Goal: Task Accomplishment & Management: Manage account settings

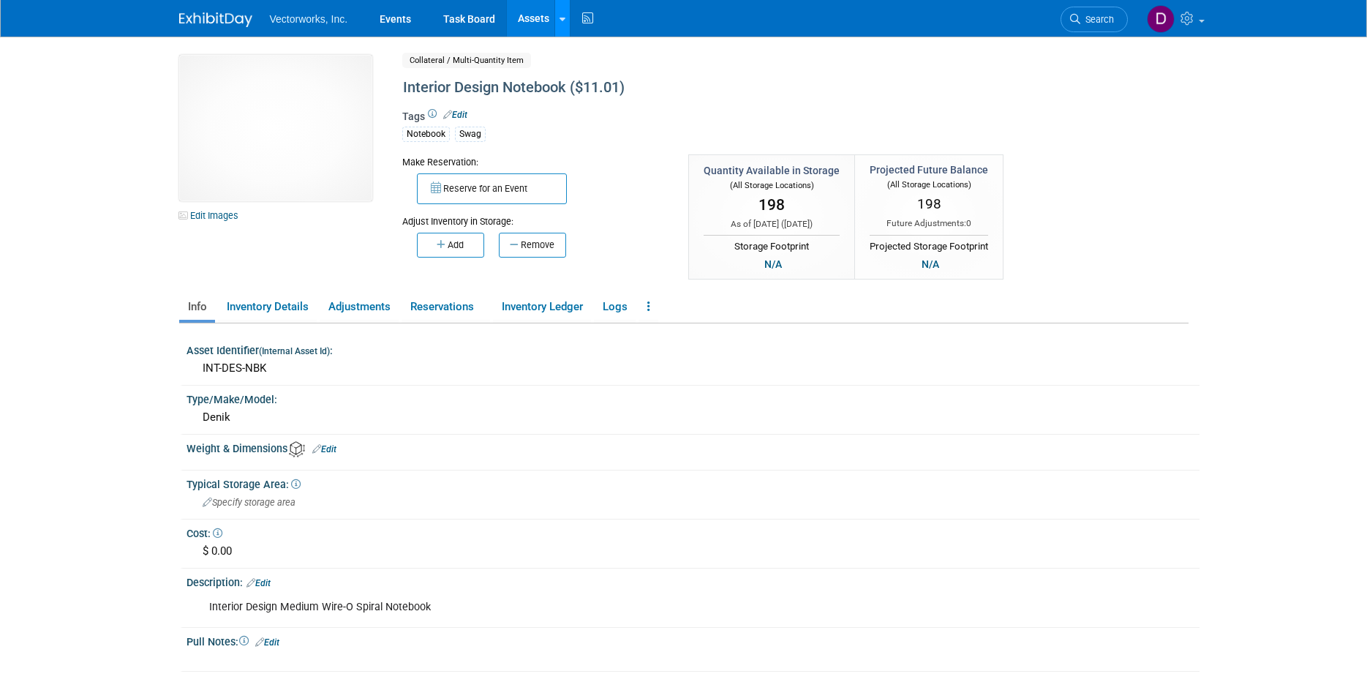
click at [557, 26] on link at bounding box center [561, 18] width 15 height 37
click at [590, 73] on link "Search Assets" at bounding box center [619, 73] width 129 height 20
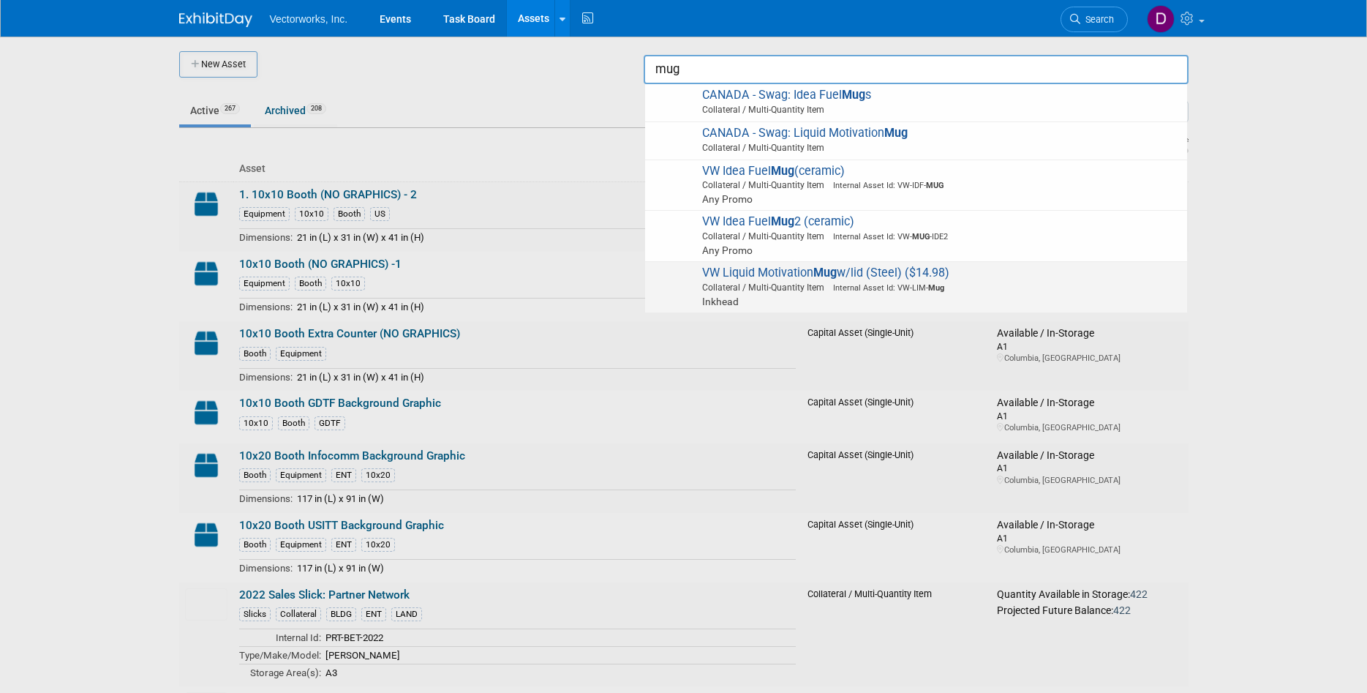
click at [759, 276] on span "VW Liquid Motivation Mug w/lid (Steel) ($14.98) Collateral / Multi-Quantity Ite…" at bounding box center [916, 287] width 527 height 43
type input "VW Liquid Motivation Mug w/lid (Steel) ($14.98)"
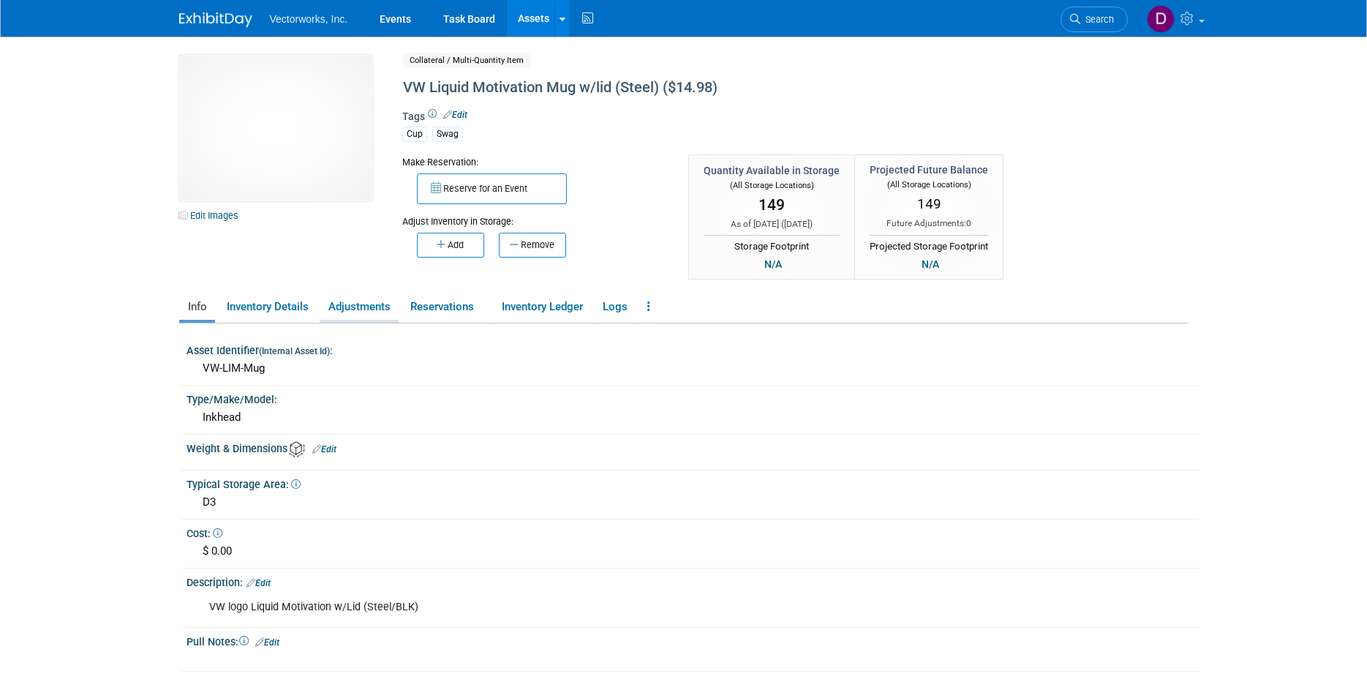
click at [353, 307] on link "Adjustments" at bounding box center [359, 307] width 79 height 26
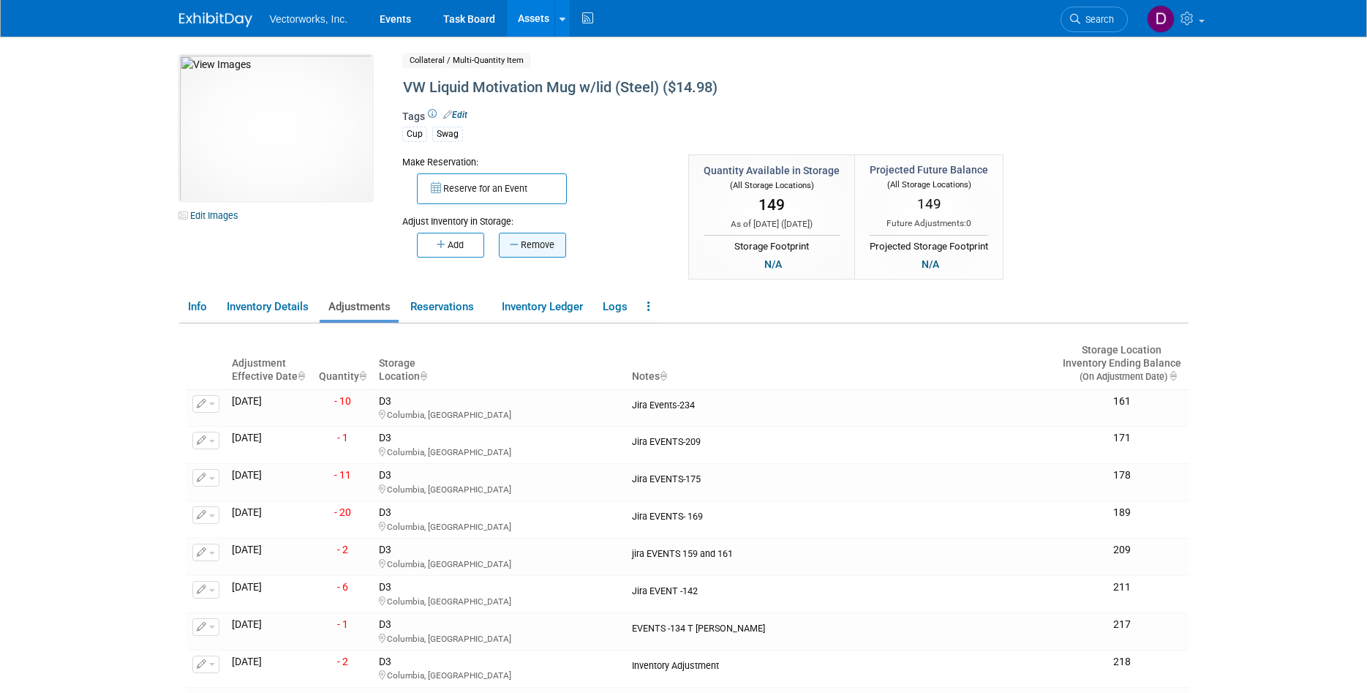
click at [530, 253] on button "Remove" at bounding box center [532, 245] width 67 height 25
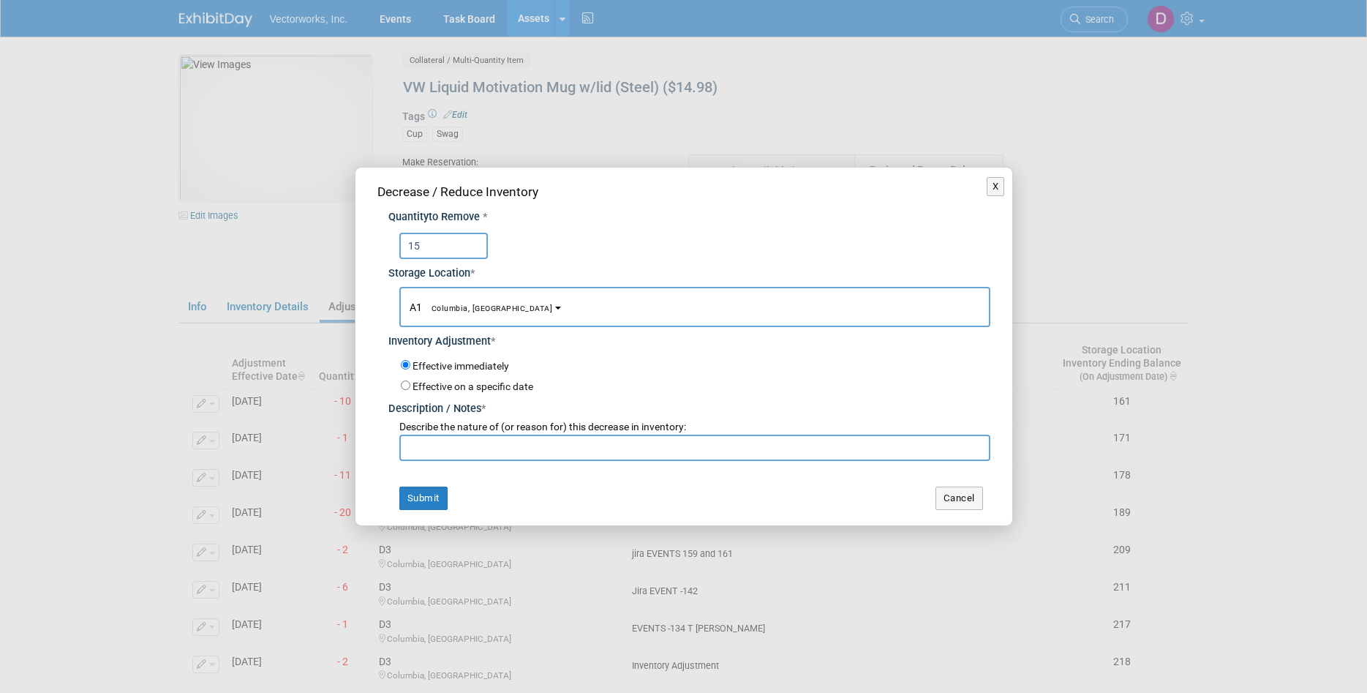
type input "15"
click at [555, 309] on b "button" at bounding box center [558, 308] width 6 height 3
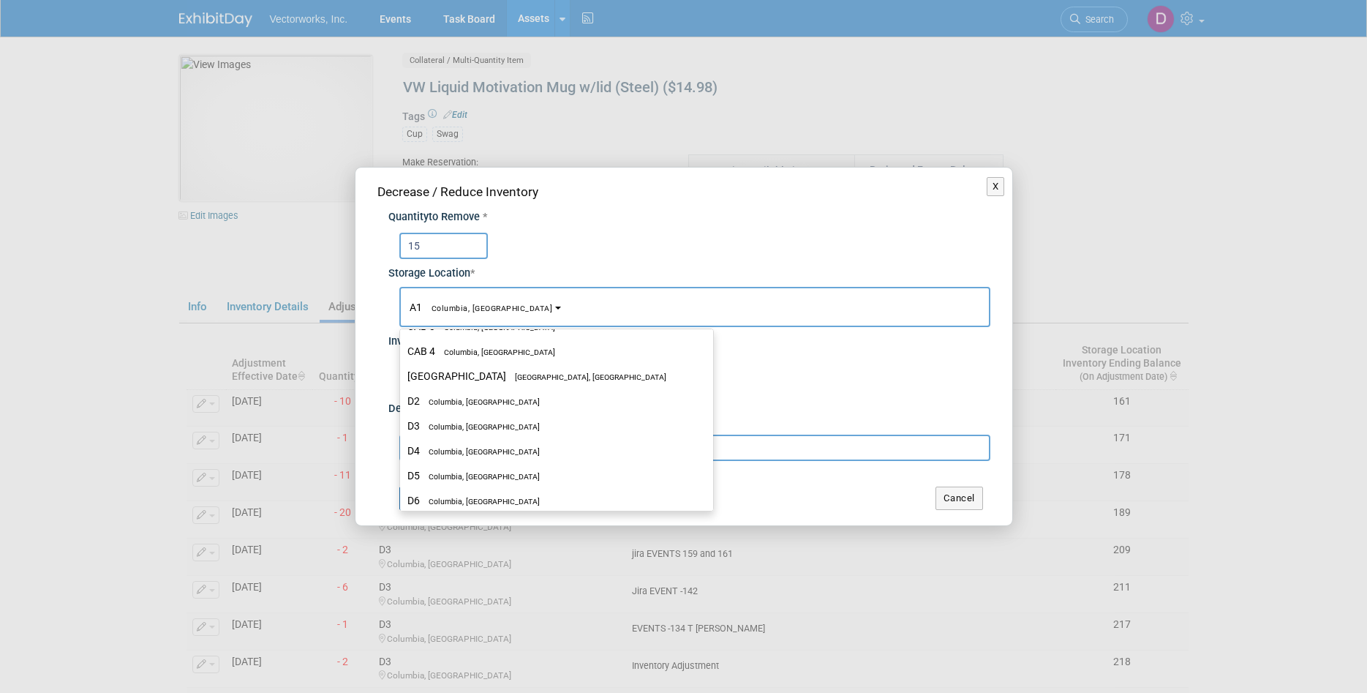
scroll to position [460, 0]
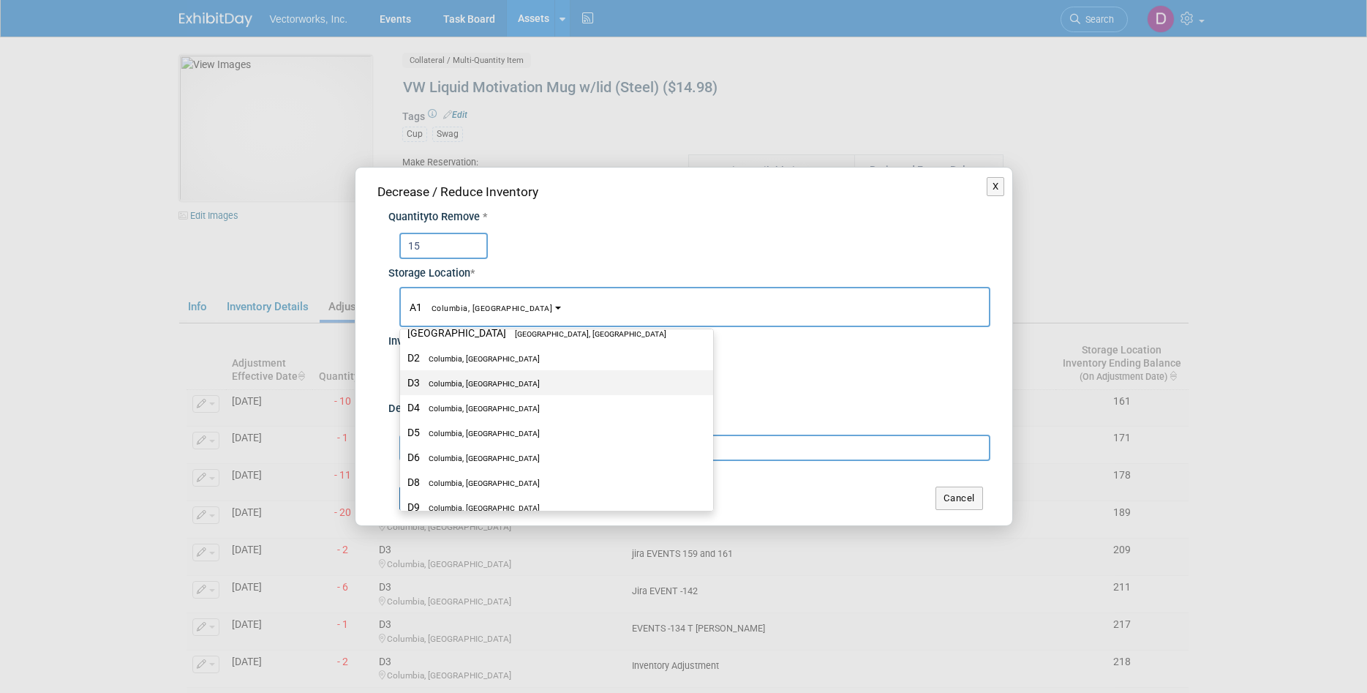
click at [458, 388] on span "Columbia, [GEOGRAPHIC_DATA]" at bounding box center [480, 384] width 120 height 10
click at [402, 388] on input "D3 Columbia, MD" at bounding box center [398, 383] width 10 height 10
select select "11222680"
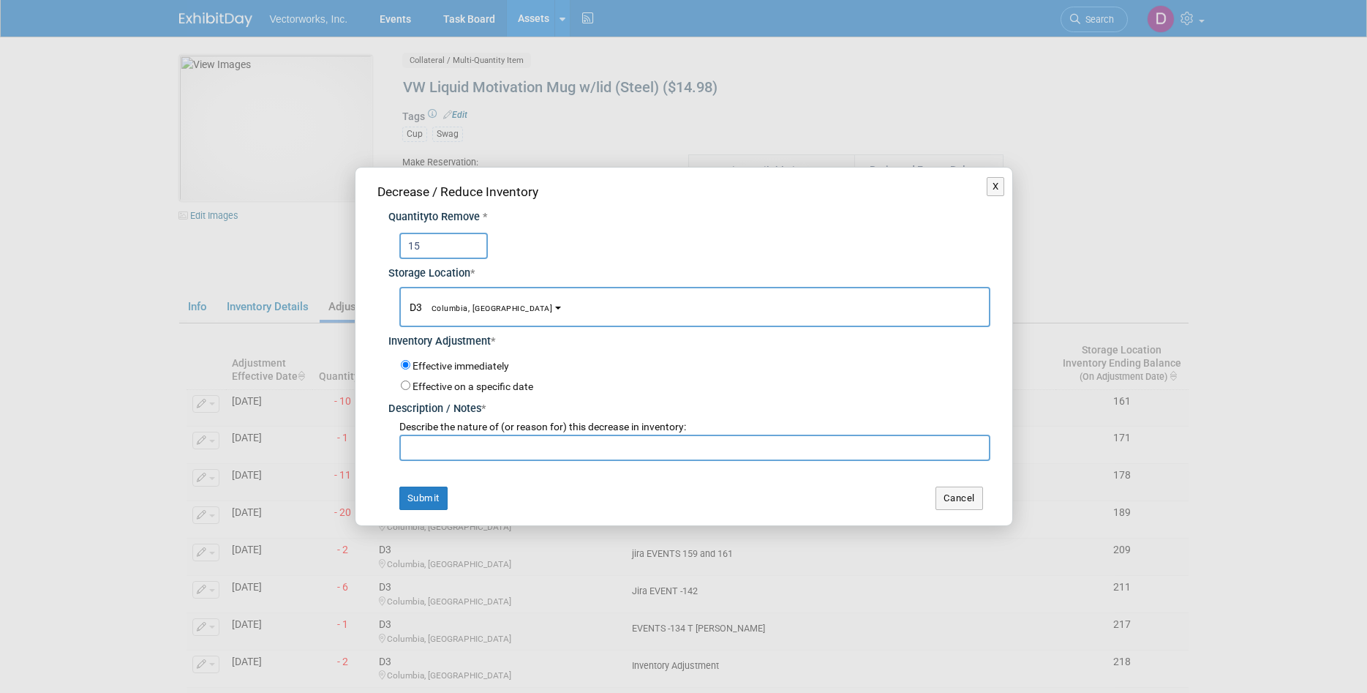
drag, startPoint x: 451, startPoint y: 446, endPoint x: 453, endPoint y: 426, distance: 19.8
click at [451, 444] on input "text" at bounding box center [694, 448] width 591 height 26
type input "Jira E"
click at [462, 450] on input "Jira E" at bounding box center [694, 448] width 591 height 26
drag, startPoint x: 505, startPoint y: 439, endPoint x: 414, endPoint y: 454, distance: 92.6
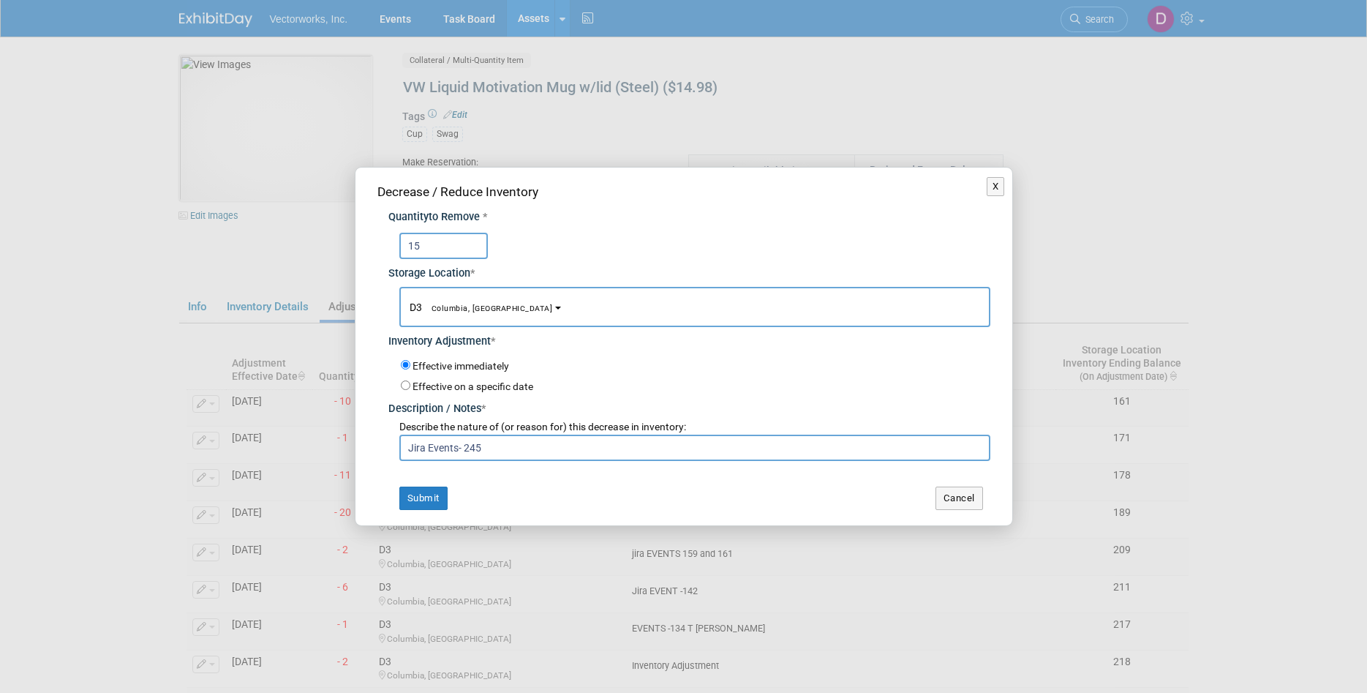
click at [404, 452] on input "Jira Events- 245" at bounding box center [694, 448] width 591 height 26
type input "Jira Events- 245"
click at [423, 500] on button "Submit" at bounding box center [423, 497] width 48 height 23
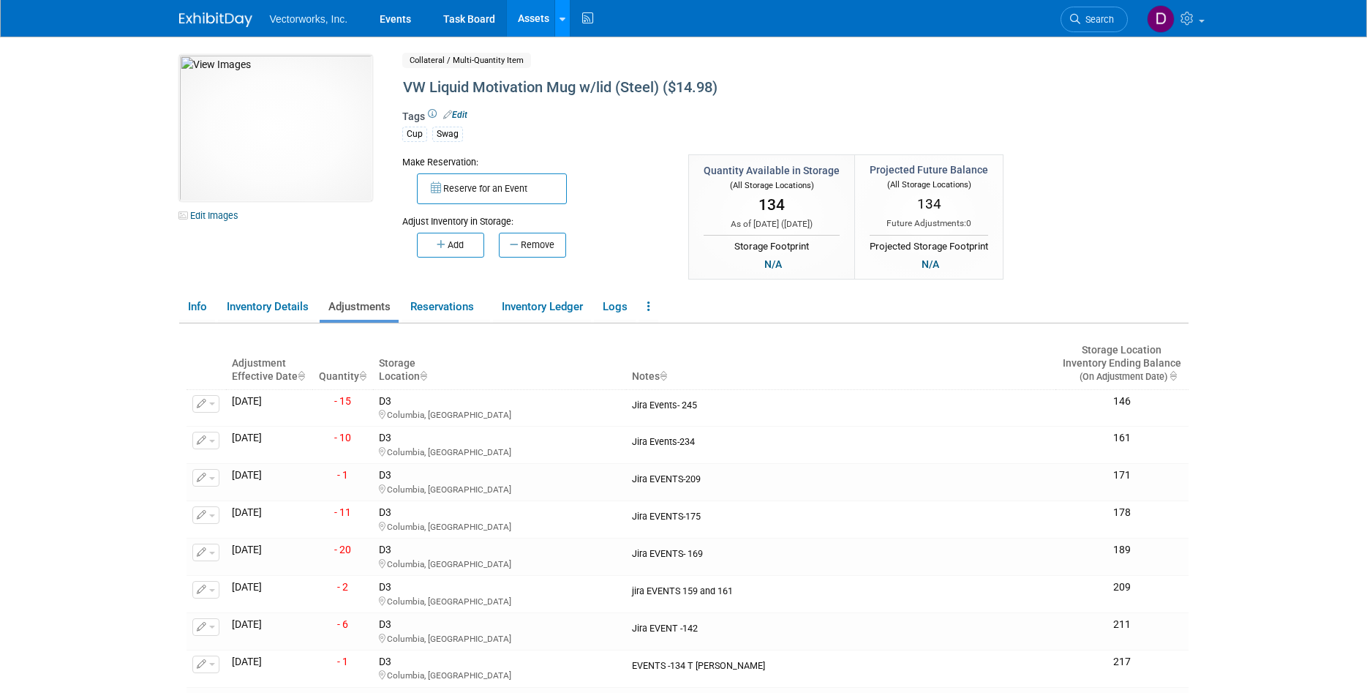
click at [563, 15] on icon at bounding box center [563, 20] width 6 height 10
click at [581, 66] on link "Search Assets" at bounding box center [619, 73] width 129 height 20
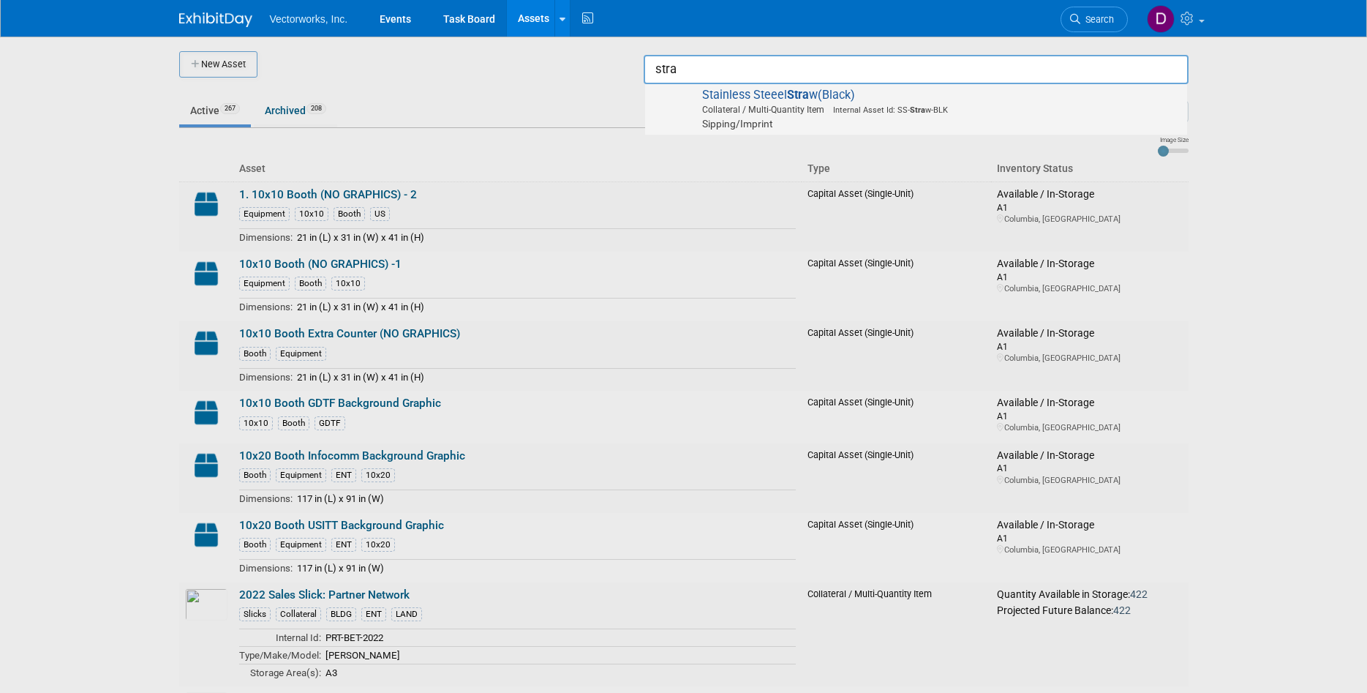
click at [777, 93] on span "Stainless Steeel Stra w(Black) Collateral / Multi-Quantity Item Internal Asset …" at bounding box center [916, 109] width 527 height 43
type input "Stainless Steeel Straw(Black)"
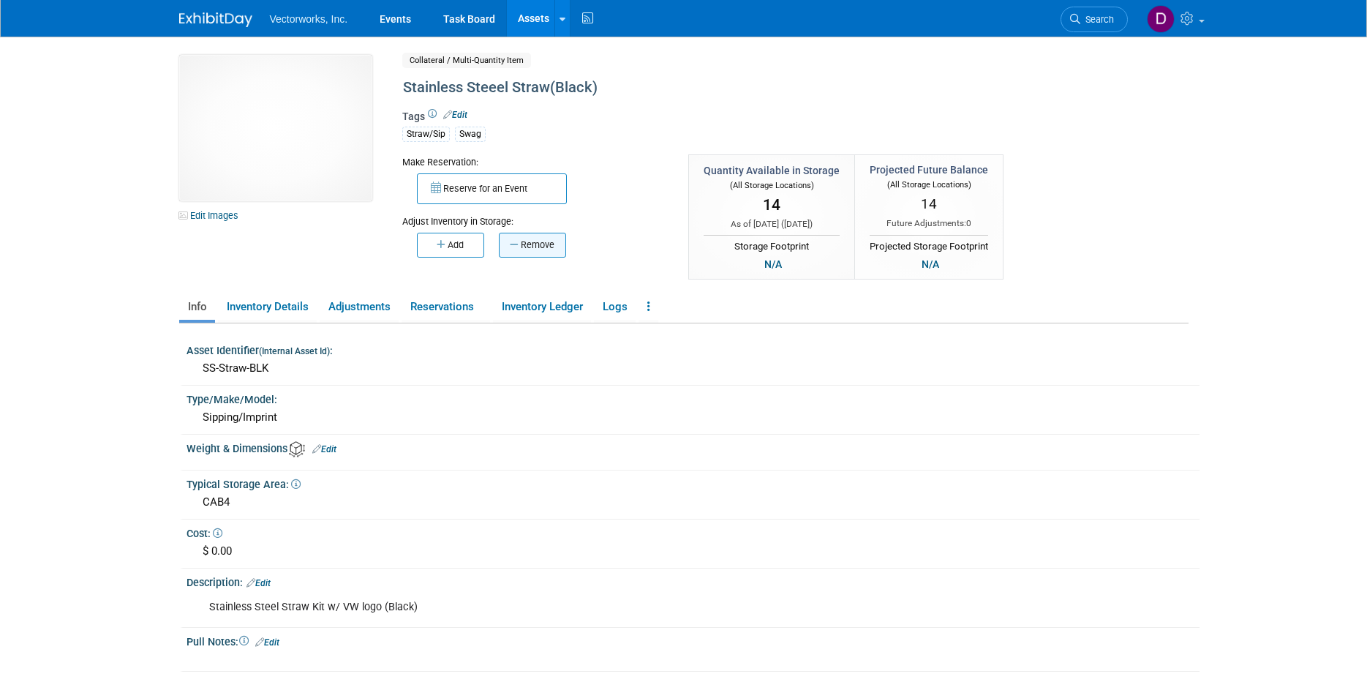
click at [547, 239] on button "Remove" at bounding box center [532, 245] width 67 height 25
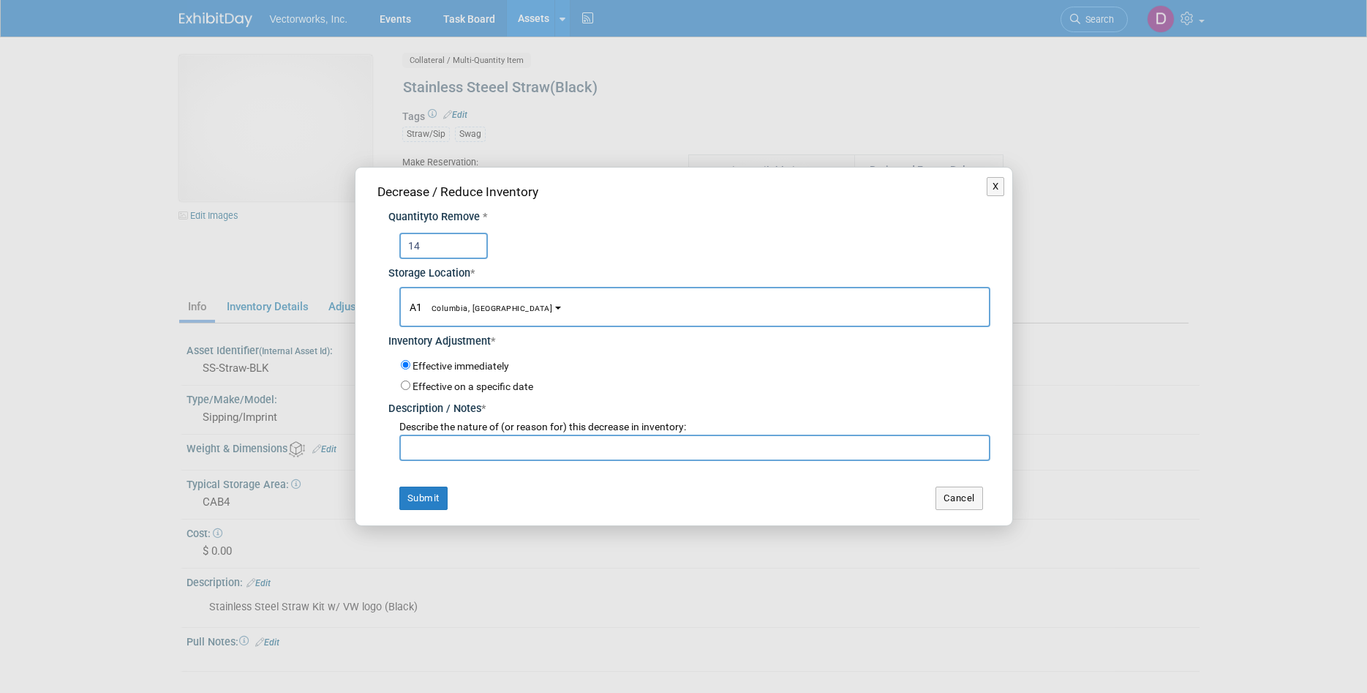
type input "14"
click at [555, 308] on b "button" at bounding box center [558, 308] width 6 height 3
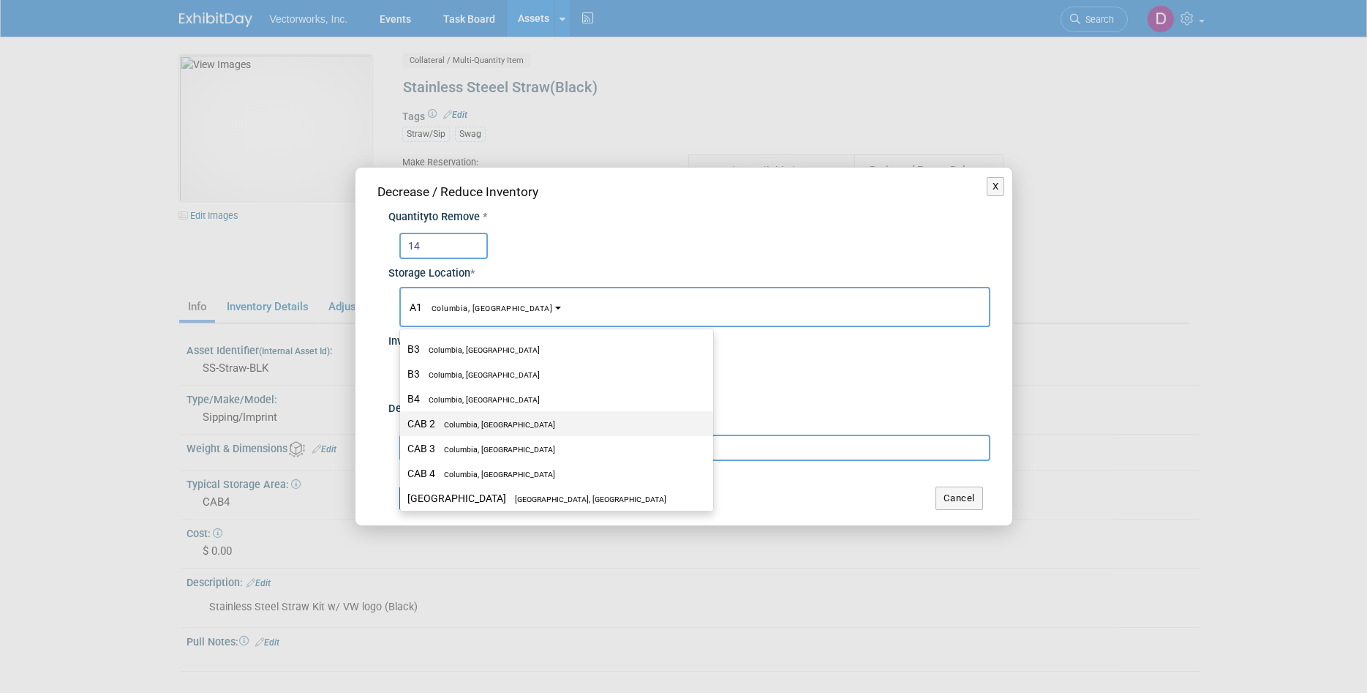
scroll to position [287, 0]
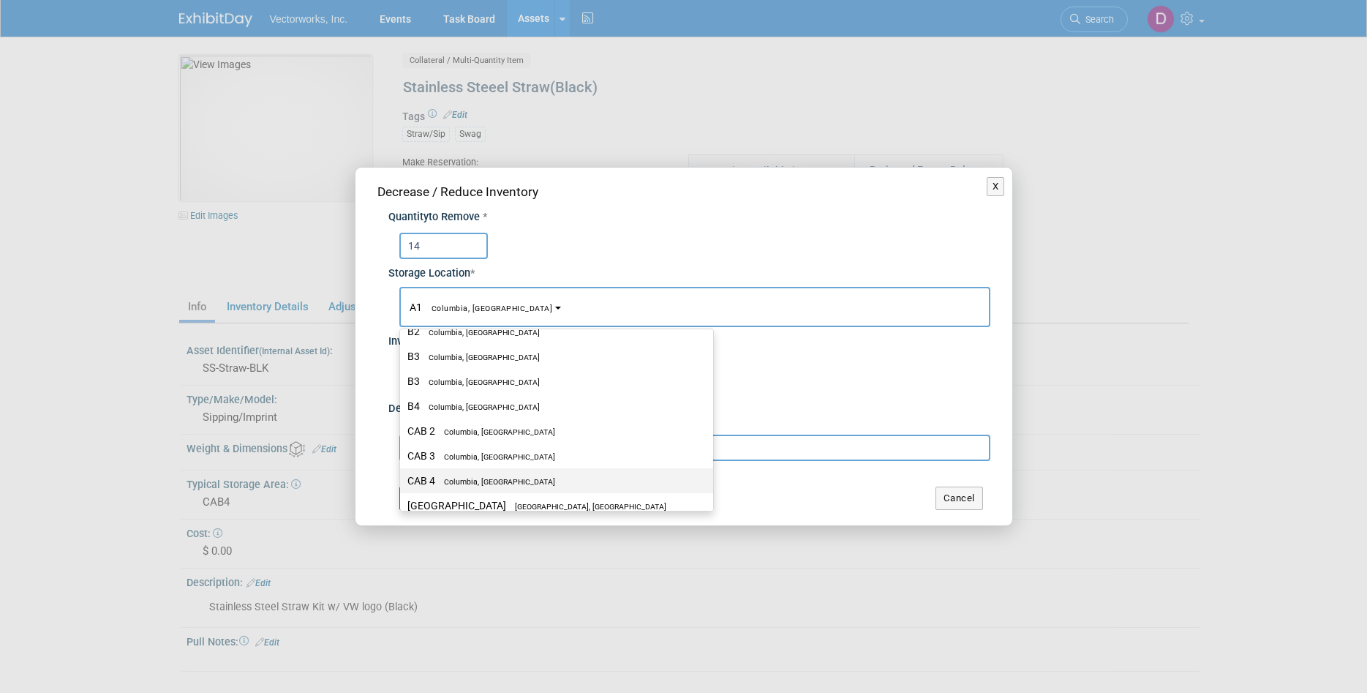
click at [501, 474] on label "CAB 4 Columbia, MD" at bounding box center [552, 480] width 291 height 19
click at [402, 476] on input "CAB 4 Columbia, MD" at bounding box center [398, 481] width 10 height 10
select select "11222718"
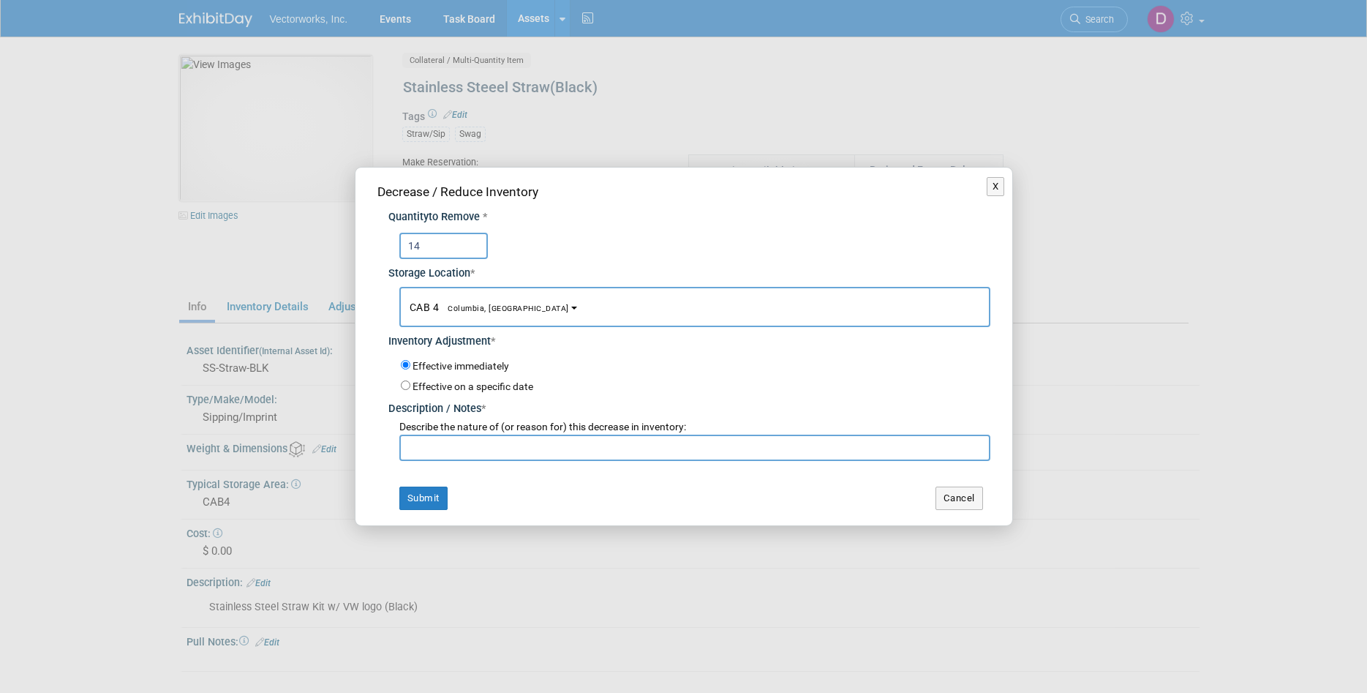
click at [476, 448] on input "text" at bounding box center [694, 448] width 591 height 26
paste input "Jira Events- 245"
type input "Jira Events- 245"
click at [433, 500] on button "Submit" at bounding box center [423, 497] width 48 height 23
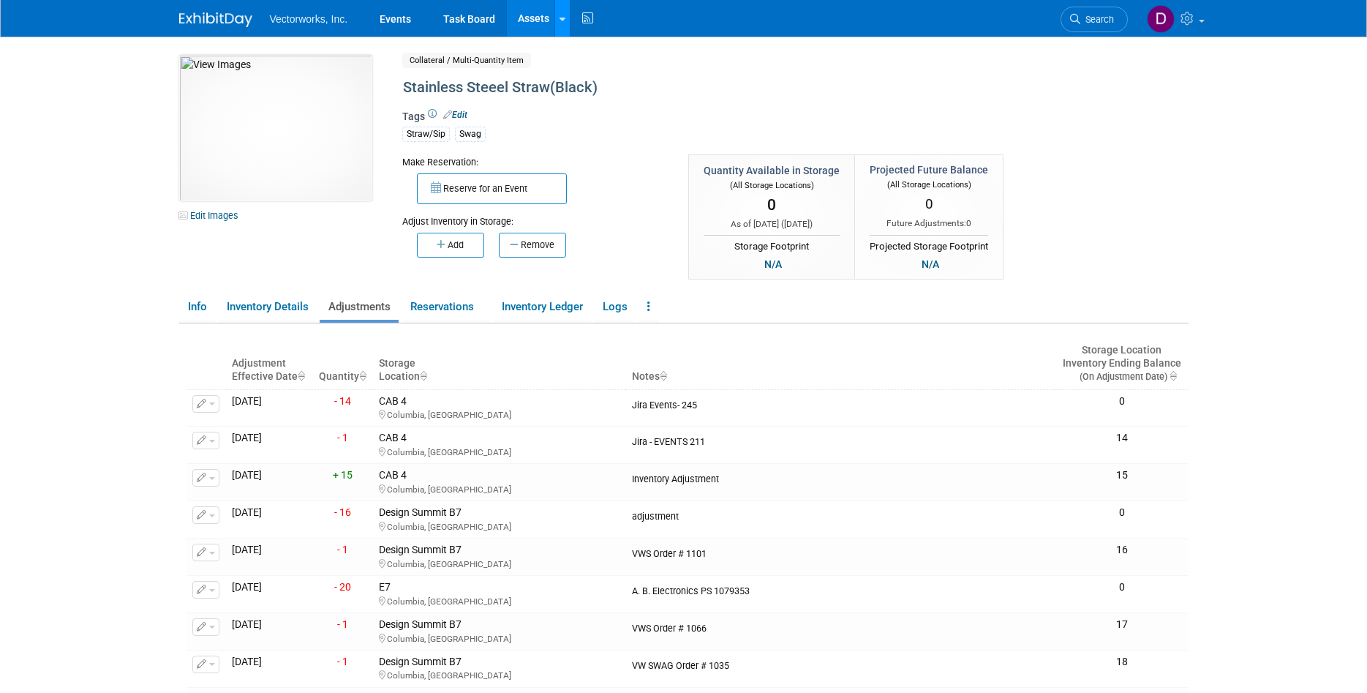
click at [557, 24] on link at bounding box center [561, 18] width 15 height 37
click at [577, 70] on icon at bounding box center [572, 73] width 15 height 10
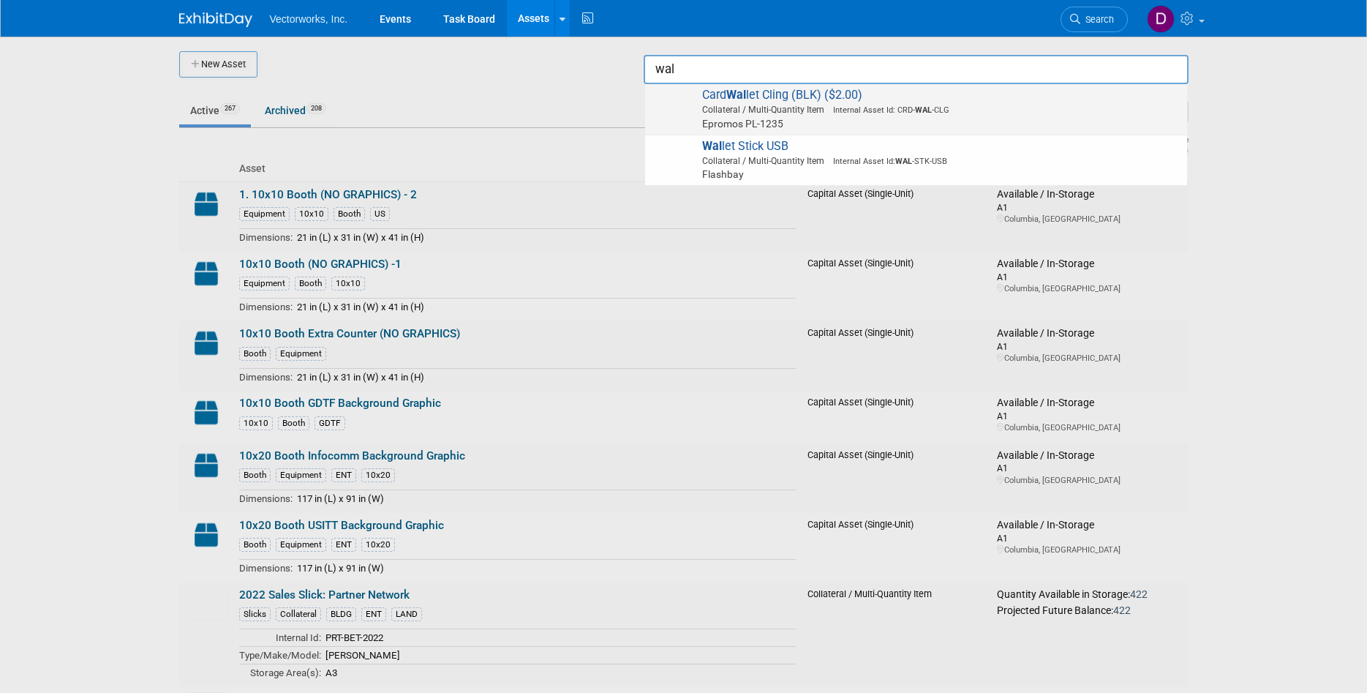
click at [740, 98] on strong "Wal" at bounding box center [736, 95] width 20 height 14
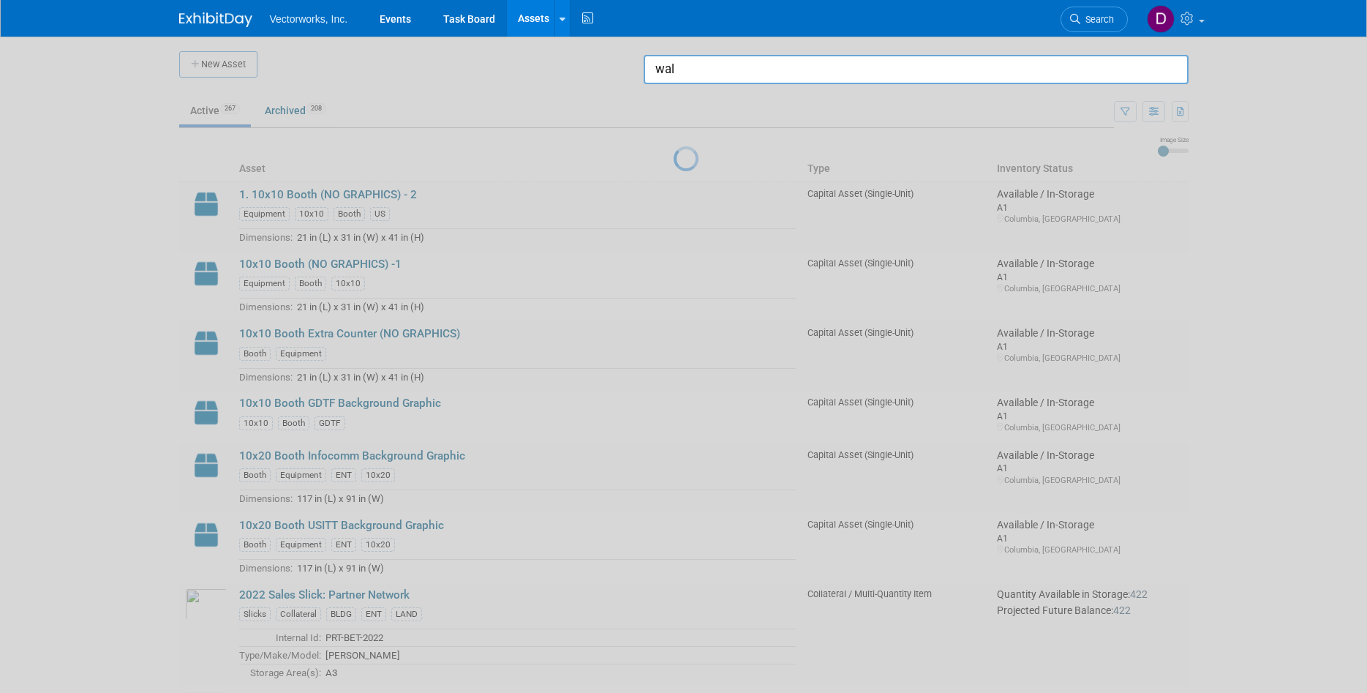
type input "Card Wallet Cling (BLK) ($2.00)"
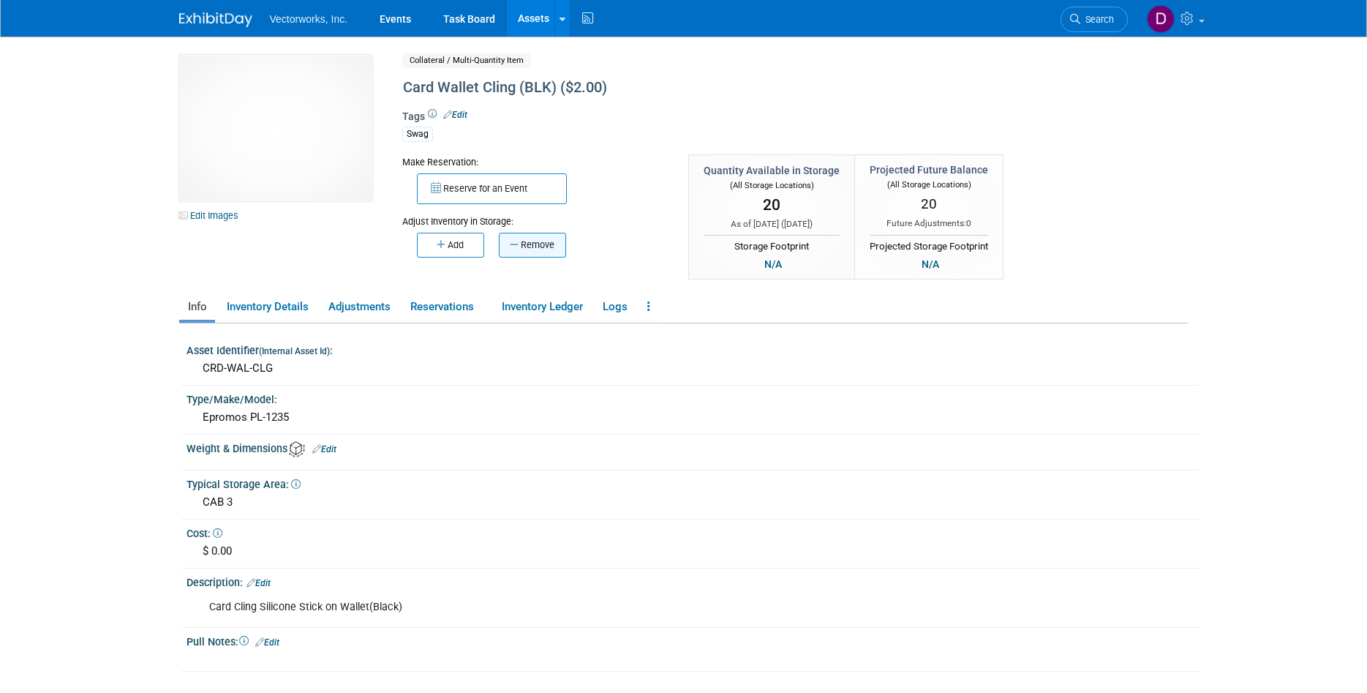
click at [549, 245] on button "Remove" at bounding box center [532, 245] width 67 height 25
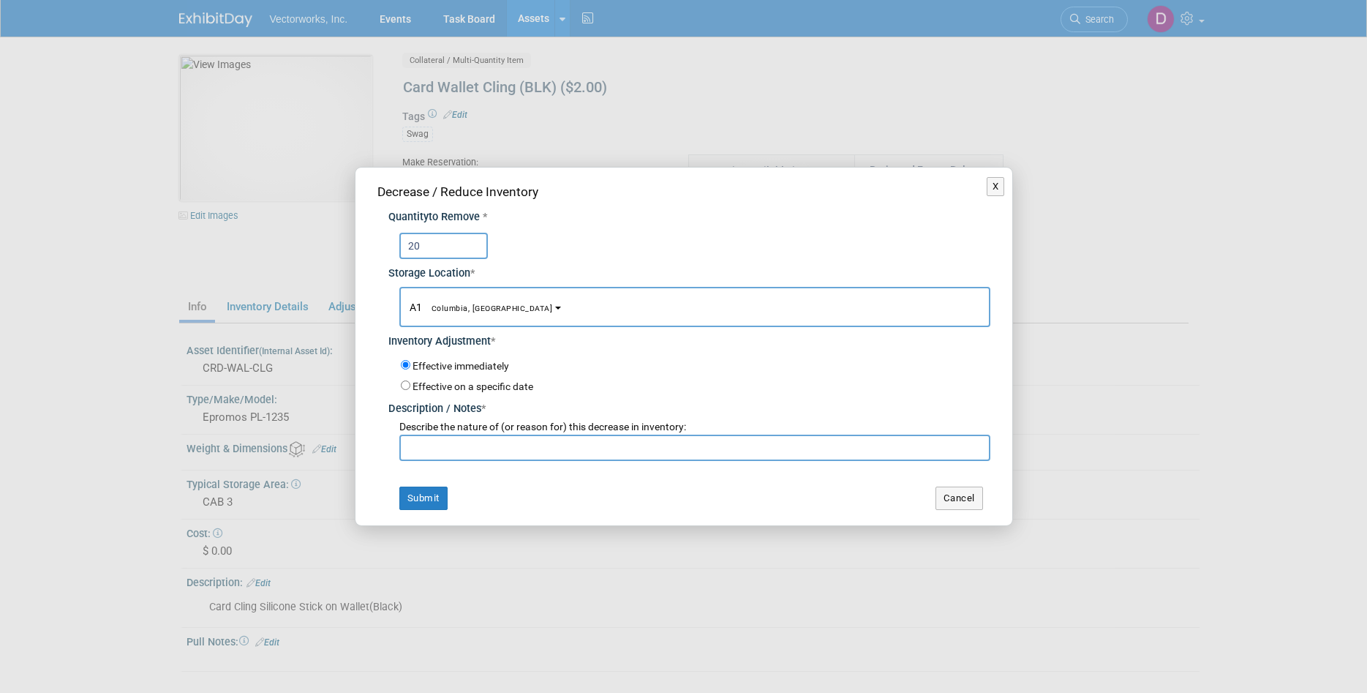
type input "20"
click at [492, 307] on button "A1 Columbia, [GEOGRAPHIC_DATA]" at bounding box center [694, 307] width 591 height 40
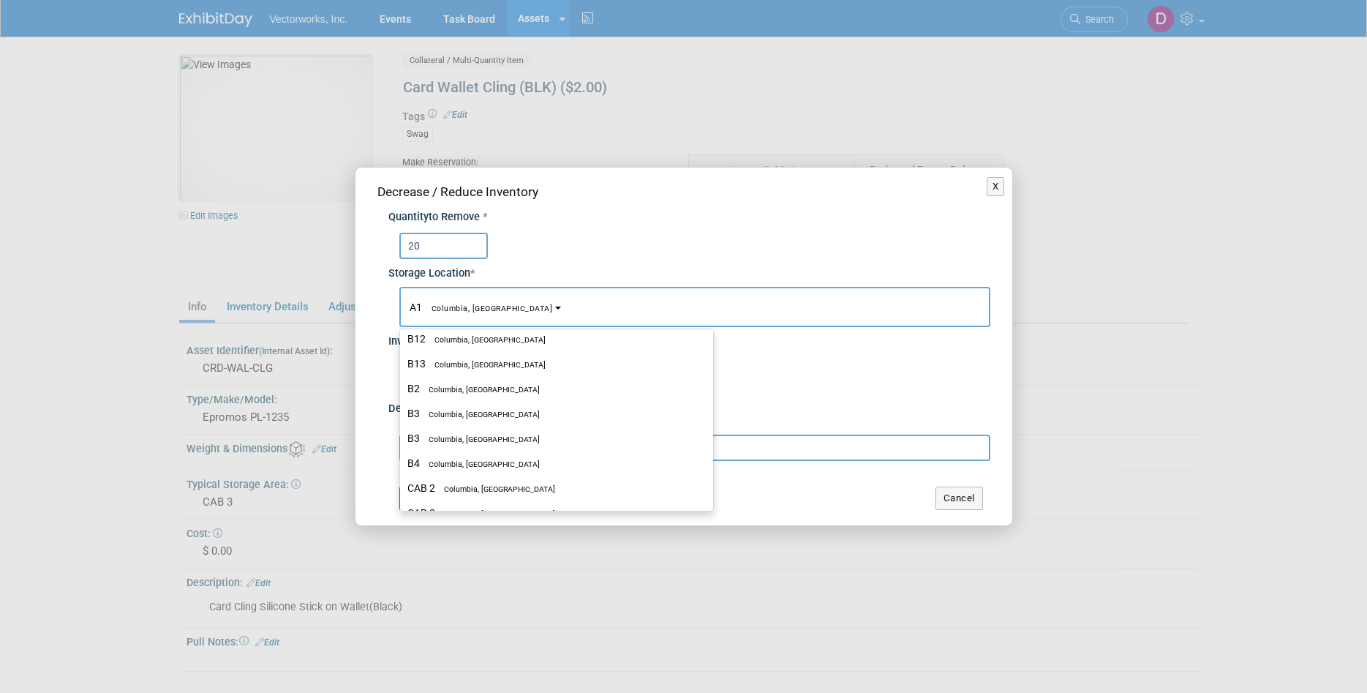
scroll to position [353, 0]
click at [481, 389] on span "Columbia, [GEOGRAPHIC_DATA]" at bounding box center [495, 392] width 120 height 10
click at [402, 389] on input "CAB 3 Columbia, MD" at bounding box center [398, 391] width 10 height 10
select select "11222719"
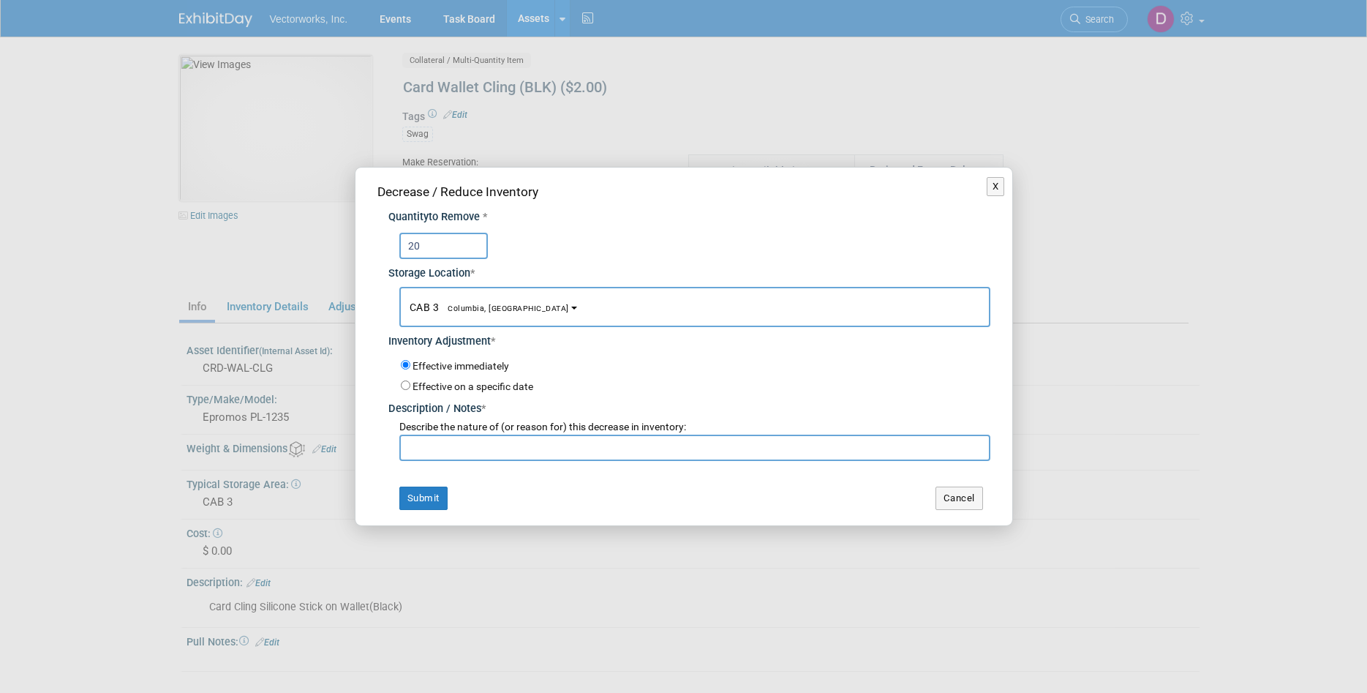
click at [462, 449] on input "text" at bounding box center [694, 448] width 591 height 26
paste input "Jira Events- 245"
type input "Jira Events- 245"
click at [429, 497] on button "Submit" at bounding box center [423, 497] width 48 height 23
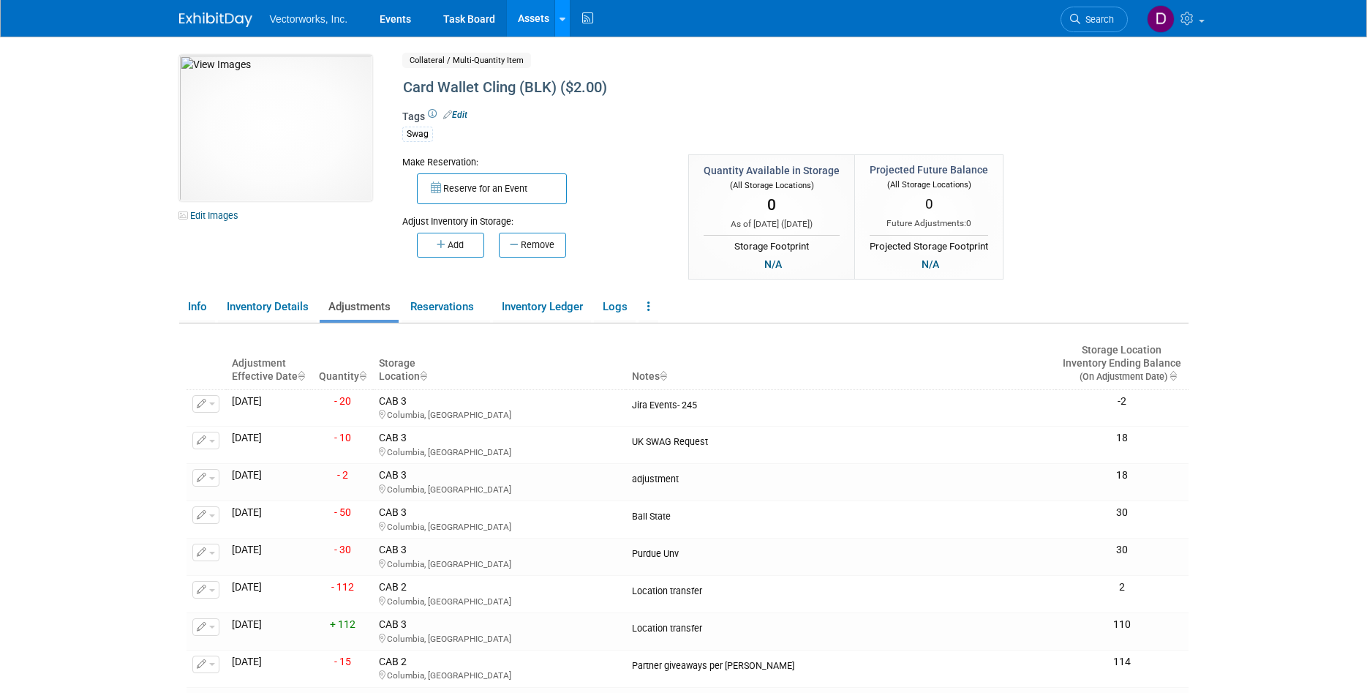
click at [567, 21] on link at bounding box center [561, 18] width 15 height 37
click at [601, 68] on link "Search Assets" at bounding box center [619, 73] width 129 height 20
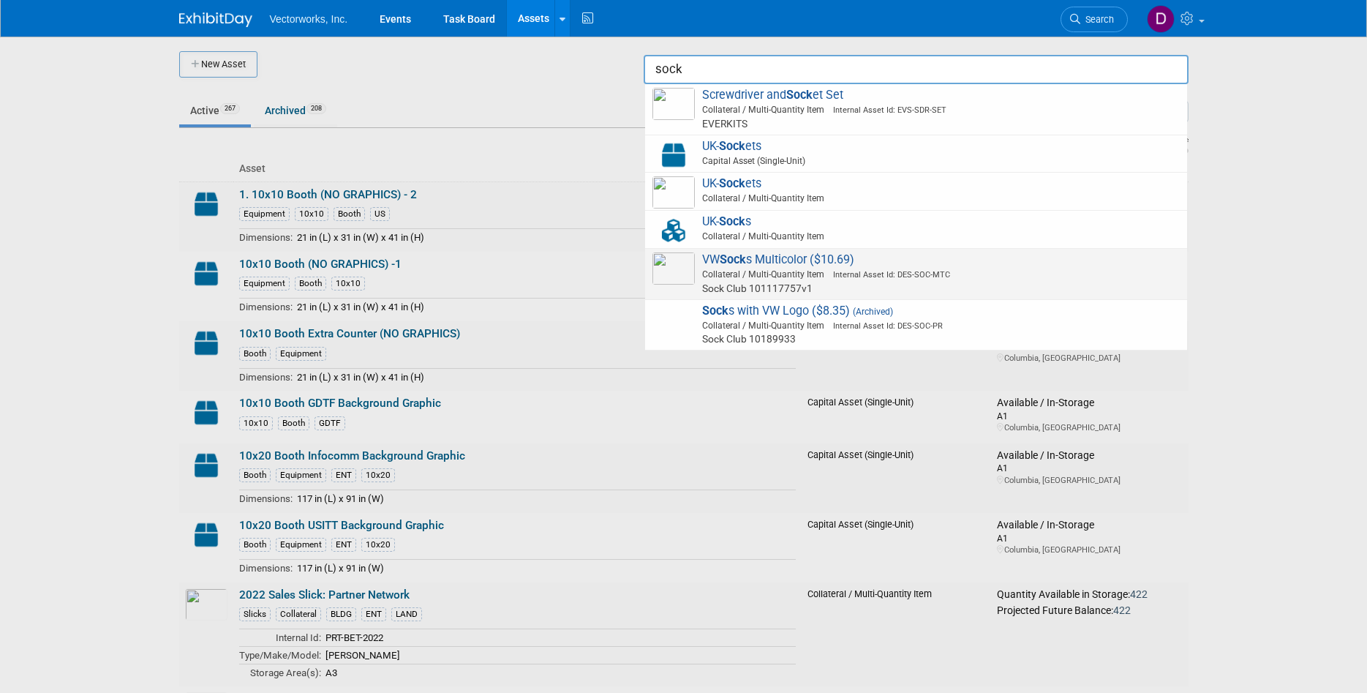
click at [787, 255] on span "VW Sock s Multicolor ($10.69) Collateral / Multi-Quantity Item Internal Asset I…" at bounding box center [916, 273] width 527 height 43
type input "VW Socks Multicolor ($10.69)"
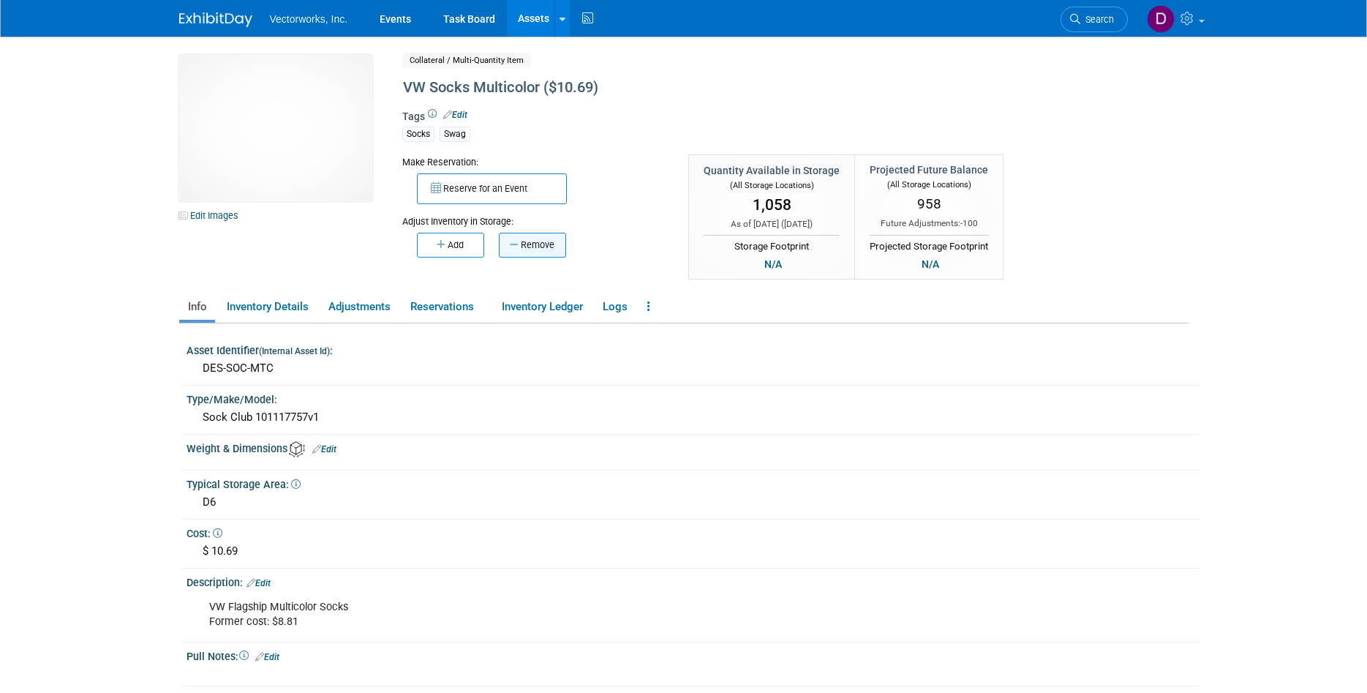
click at [560, 249] on button "Remove" at bounding box center [532, 245] width 67 height 25
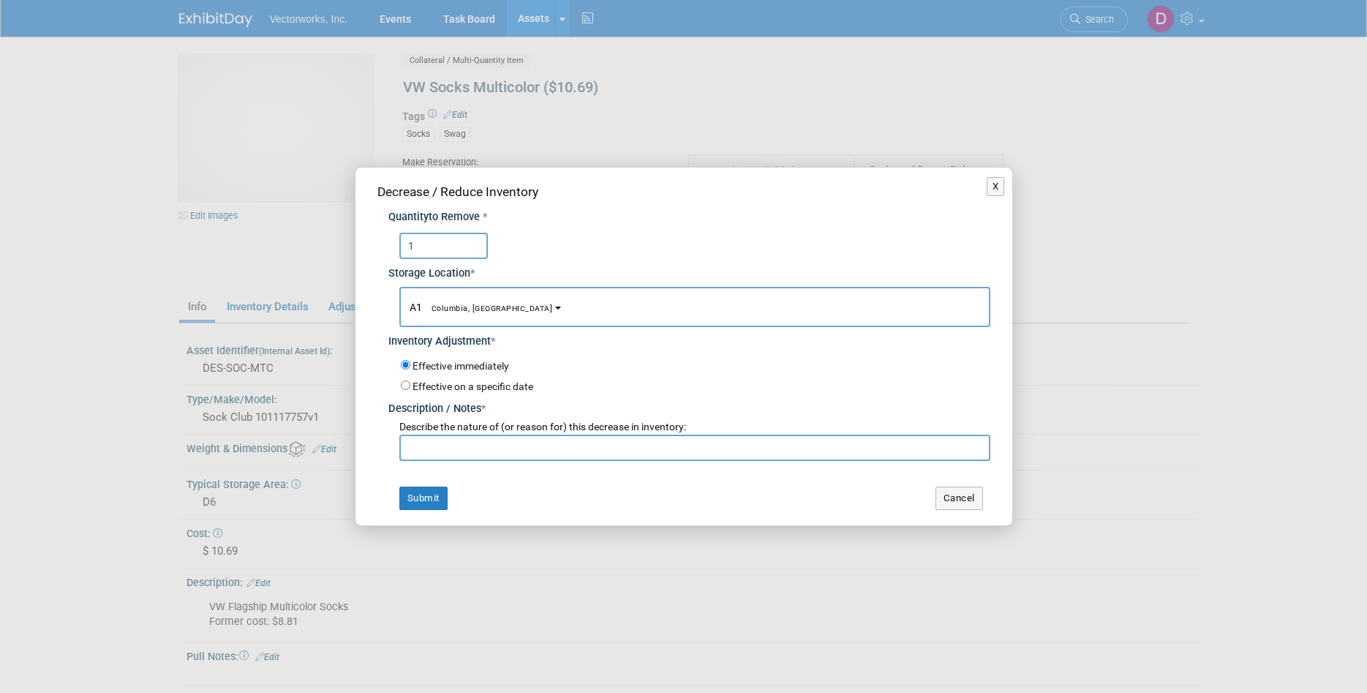
type input "1"
click at [555, 307] on b "button" at bounding box center [558, 308] width 6 height 3
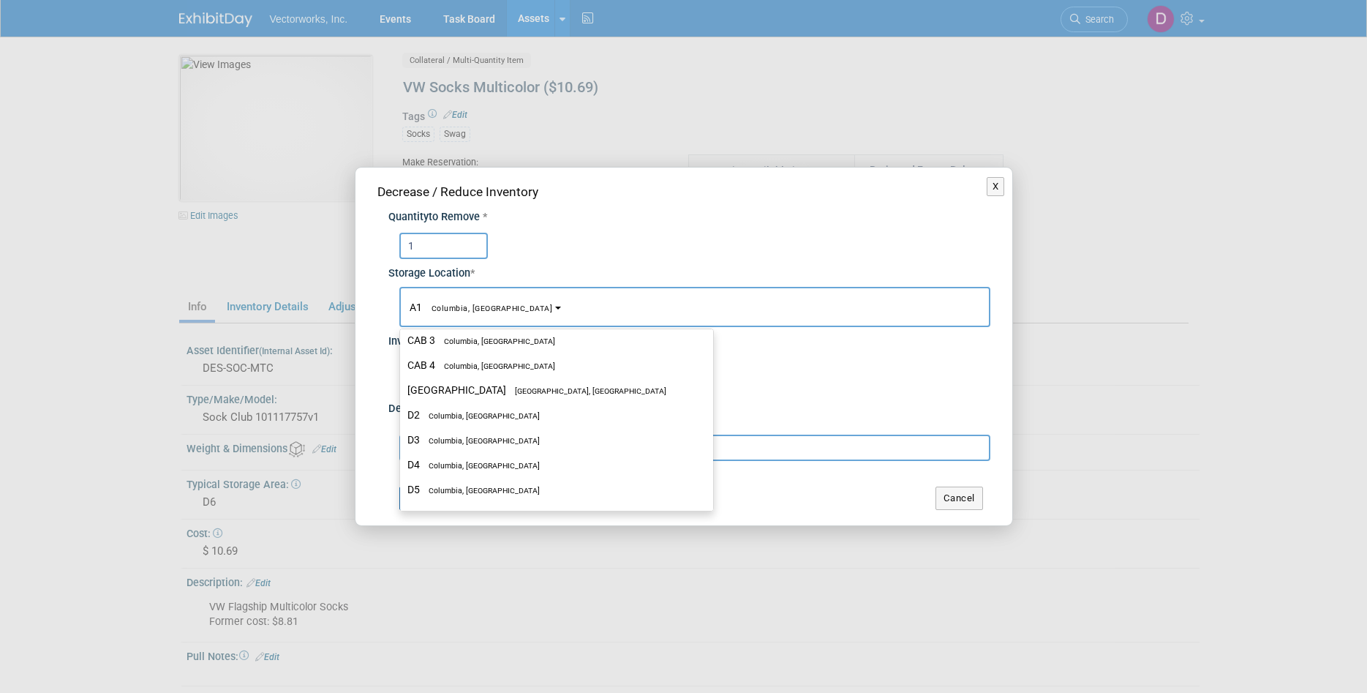
scroll to position [546, 0]
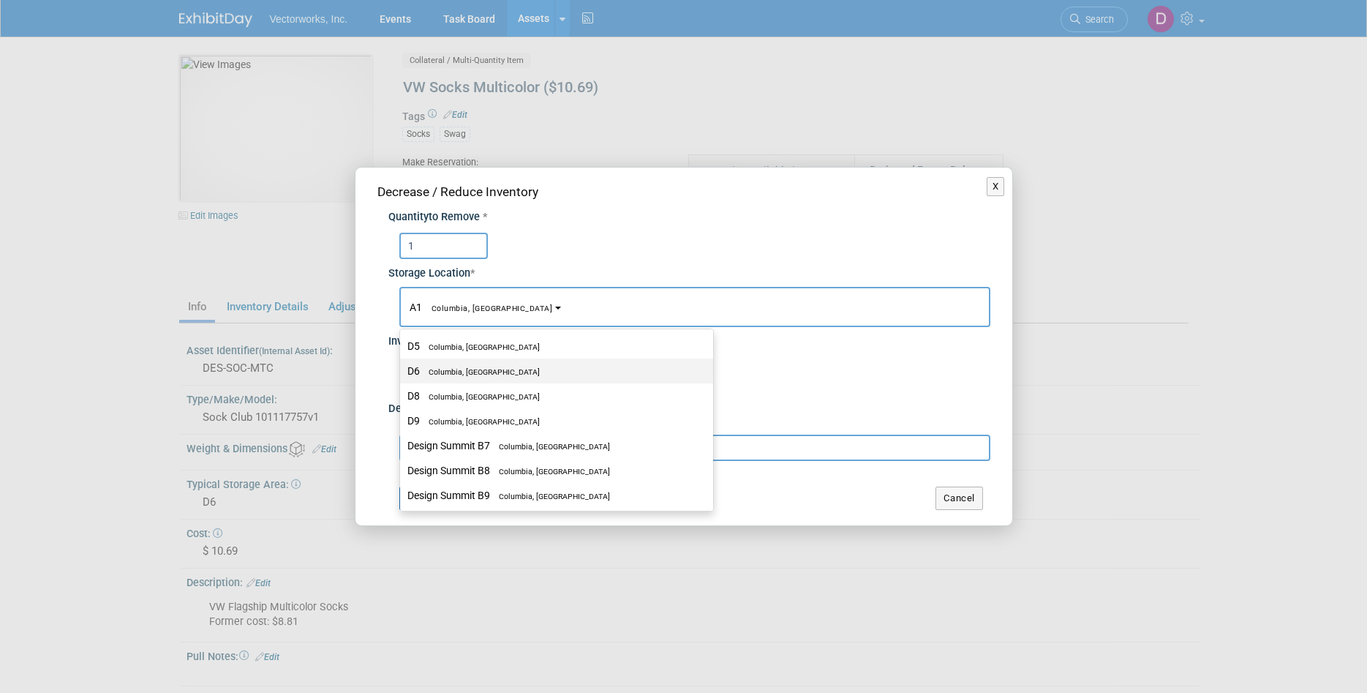
click at [467, 371] on span "Columbia, [GEOGRAPHIC_DATA]" at bounding box center [480, 372] width 120 height 10
click at [402, 371] on input "D6 Columbia, MD" at bounding box center [398, 371] width 10 height 10
select select "11222697"
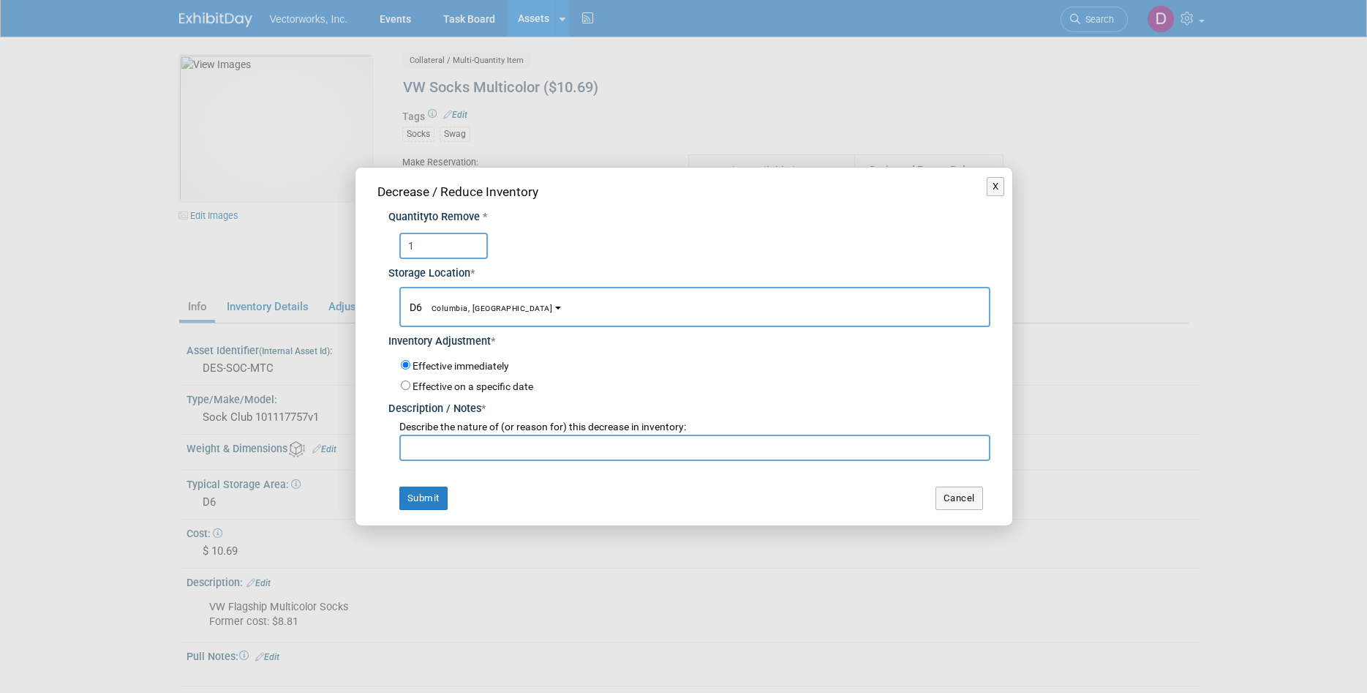
click at [445, 450] on input "text" at bounding box center [694, 448] width 591 height 26
paste input "Jira Events- 245"
type input "Jira Events- 245"
click at [438, 497] on button "Submit" at bounding box center [423, 497] width 48 height 23
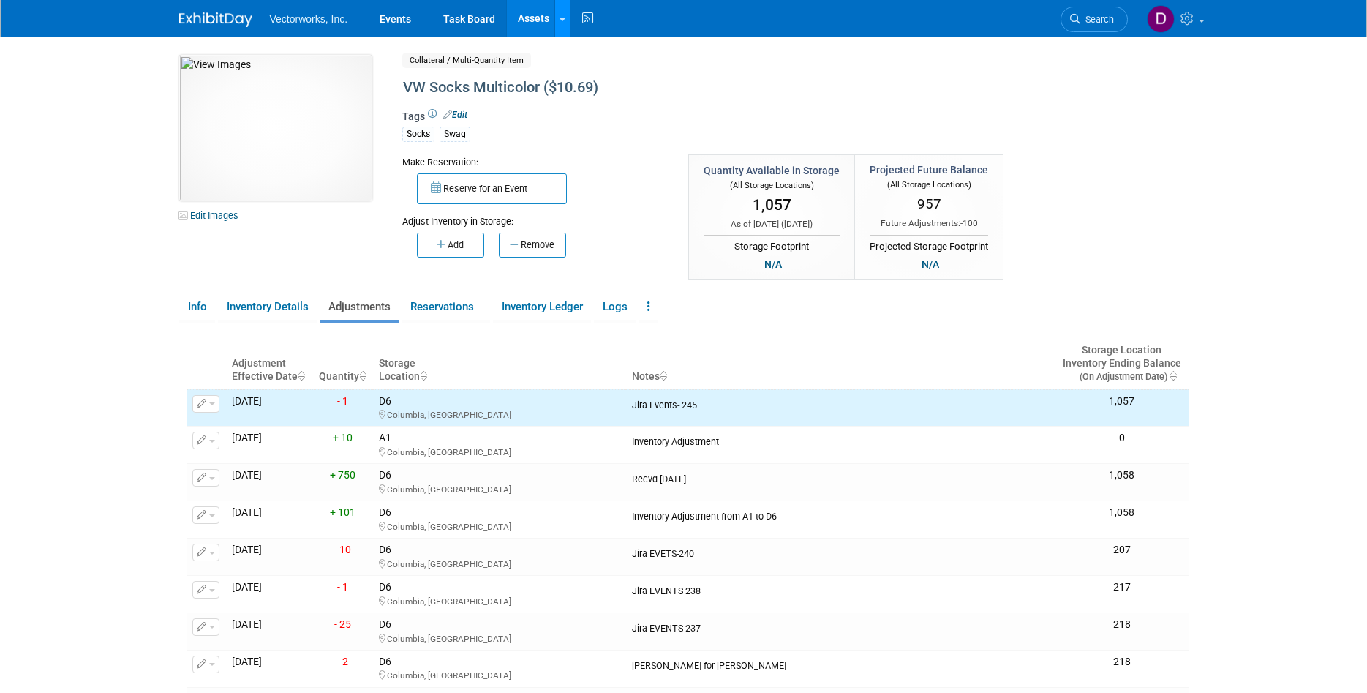
drag, startPoint x: 557, startPoint y: 19, endPoint x: 554, endPoint y: 27, distance: 8.8
click at [558, 19] on link at bounding box center [561, 18] width 15 height 37
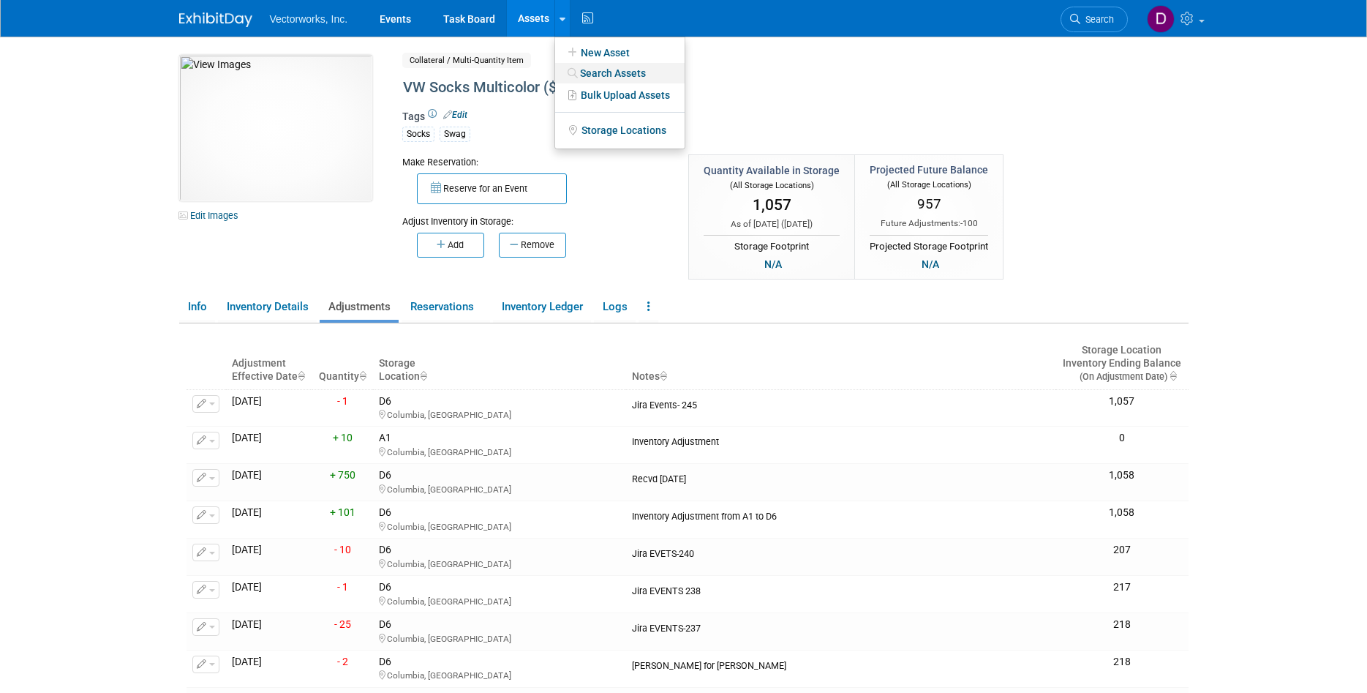
click at [595, 72] on link "Search Assets" at bounding box center [619, 73] width 129 height 20
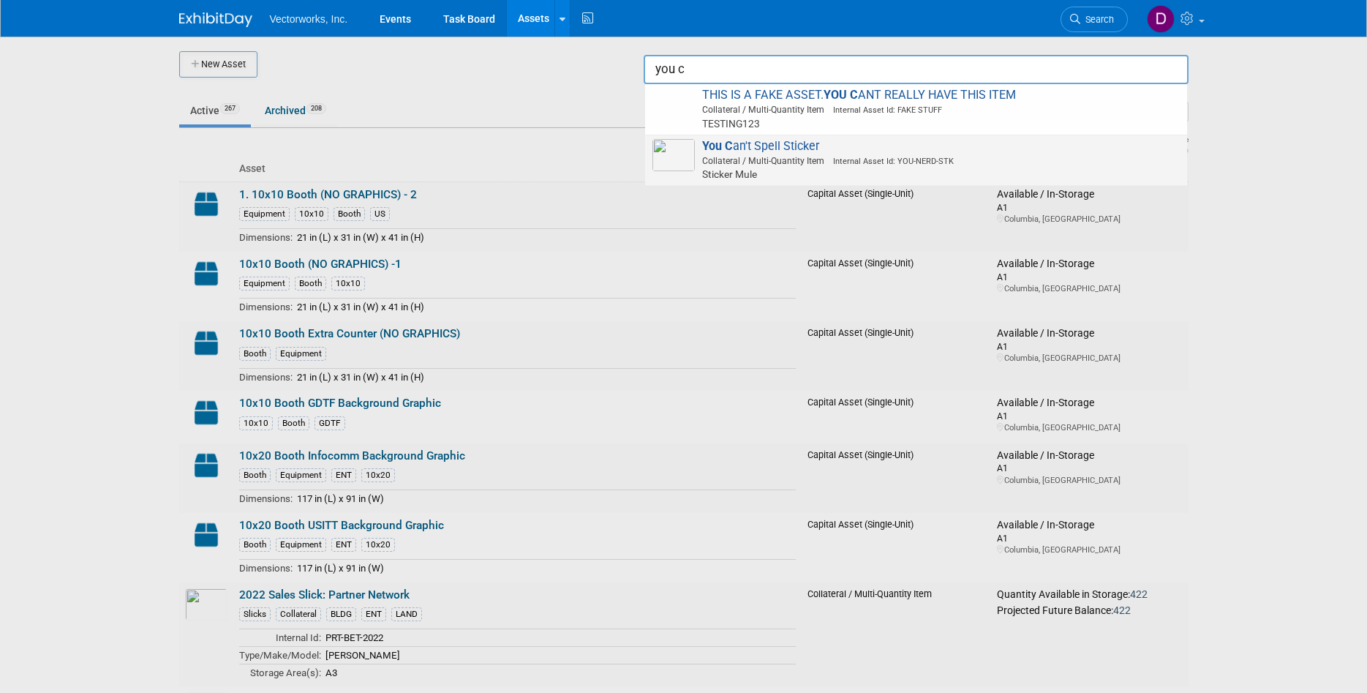
click at [723, 146] on strong "You C" at bounding box center [717, 146] width 31 height 14
type input "You Can&#39;t Spell Sticker"
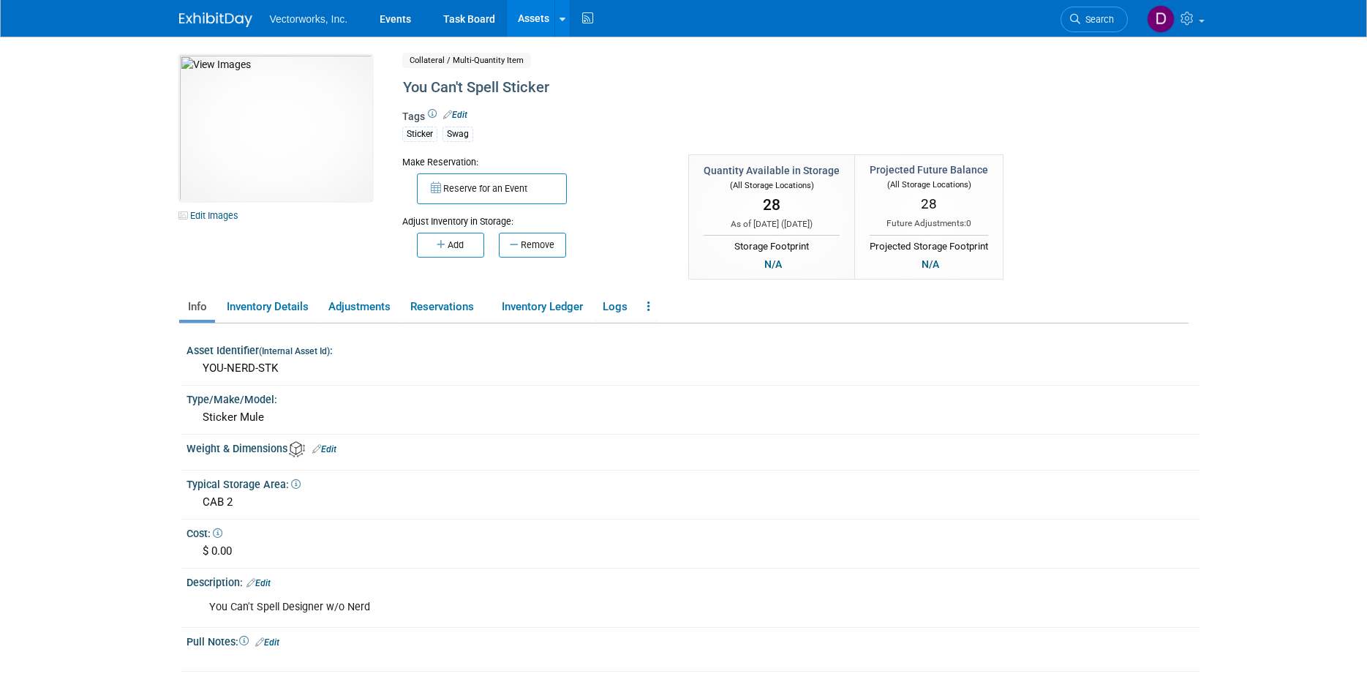
click at [544, 239] on button "Remove" at bounding box center [532, 245] width 67 height 25
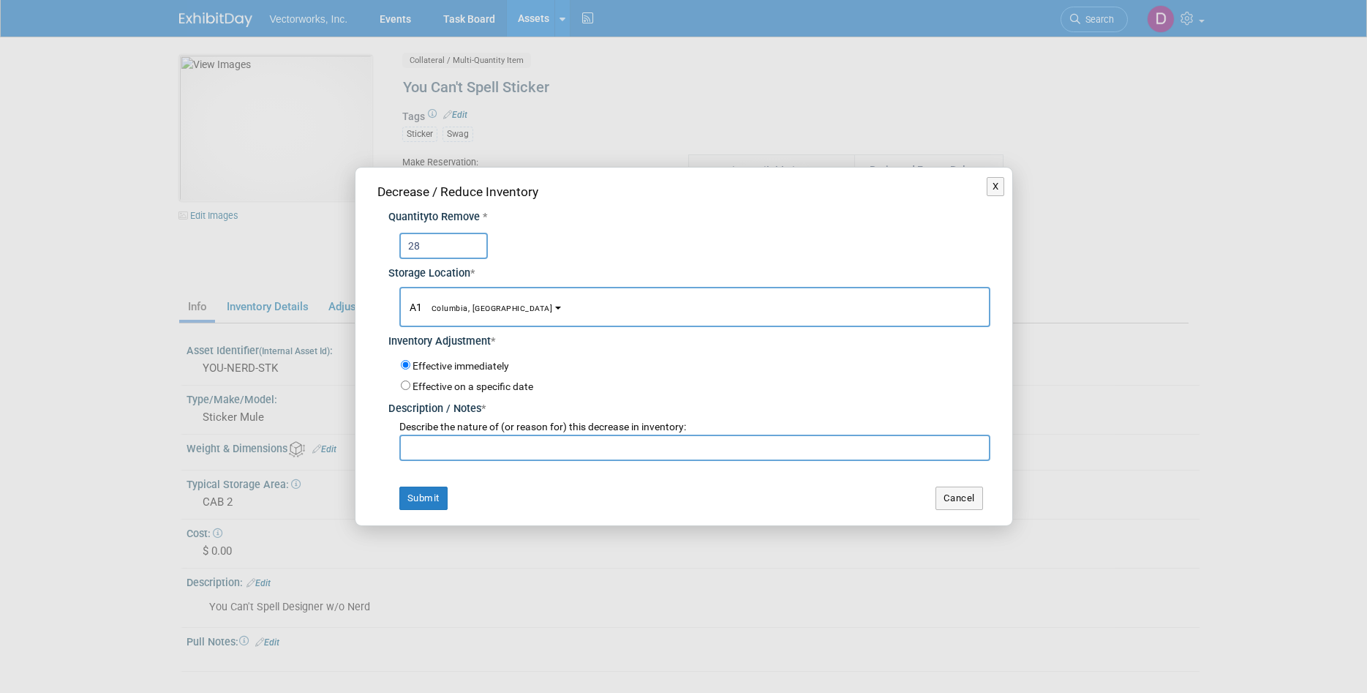
type input "28"
click at [489, 312] on button "A1 Columbia, [GEOGRAPHIC_DATA]" at bounding box center [694, 307] width 591 height 40
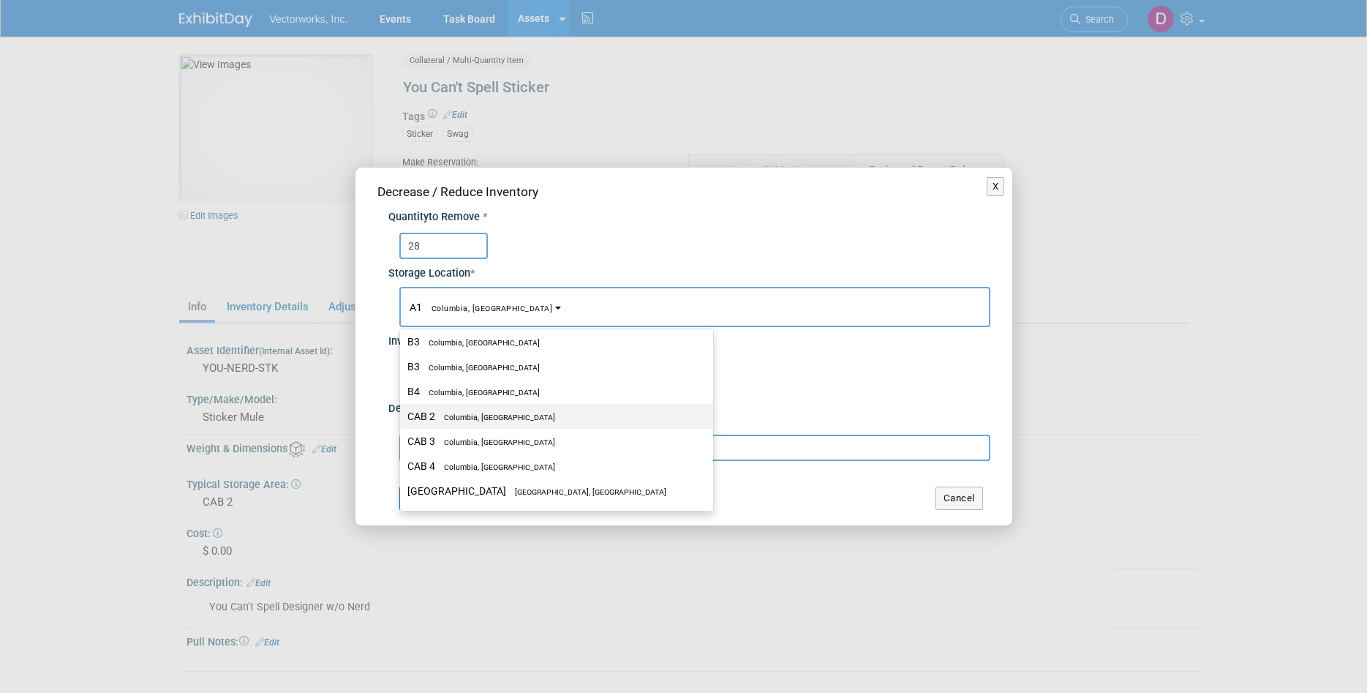
scroll to position [287, 0]
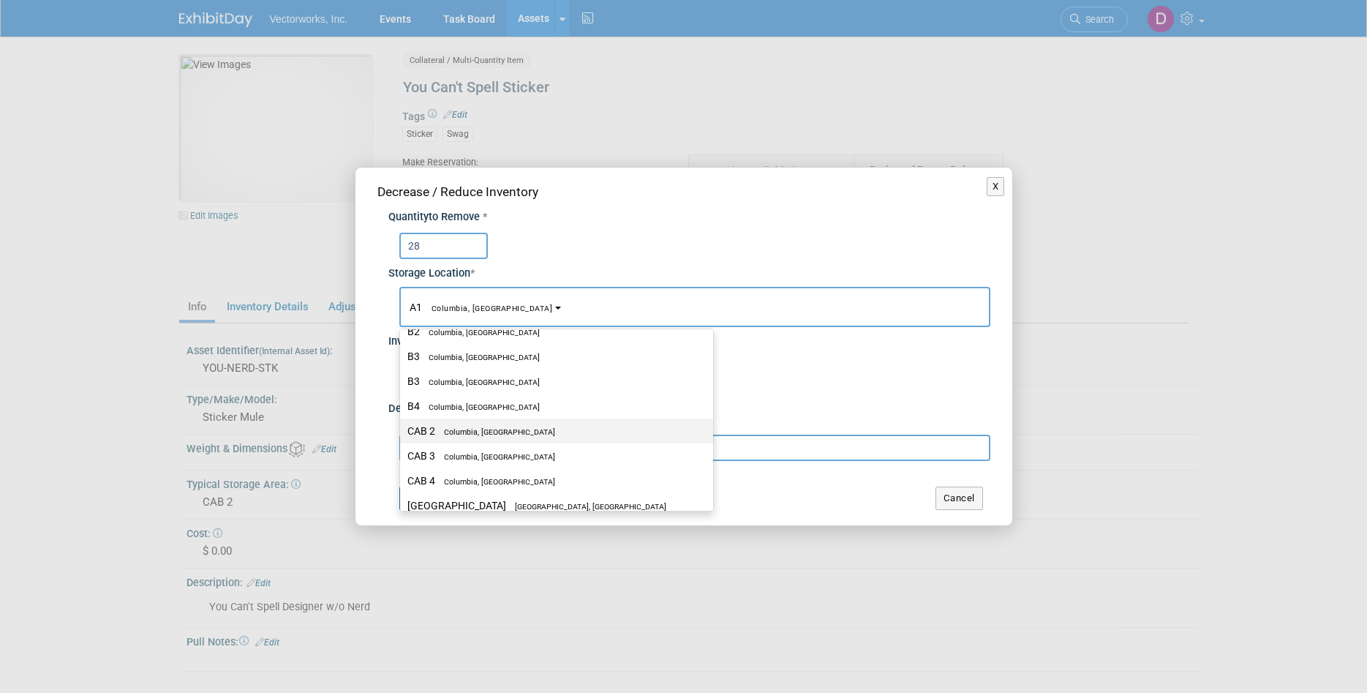
click at [448, 434] on span "Columbia, [GEOGRAPHIC_DATA]" at bounding box center [495, 432] width 120 height 10
click at [402, 434] on input "CAB 2 Columbia, [GEOGRAPHIC_DATA]" at bounding box center [398, 431] width 10 height 10
select select "11222717"
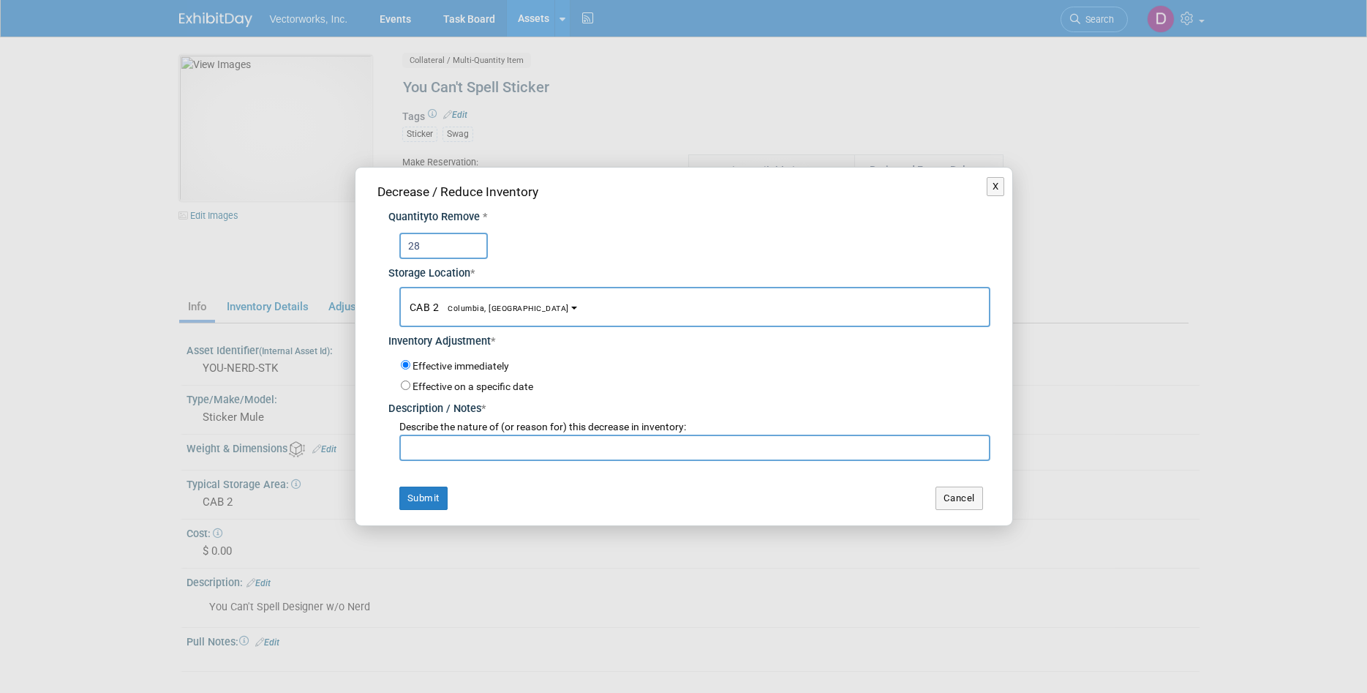
click at [451, 451] on input "text" at bounding box center [694, 448] width 591 height 26
paste input "Jira Events- 245"
type input "Jira Events- 245"
click at [418, 495] on button "Submit" at bounding box center [423, 497] width 48 height 23
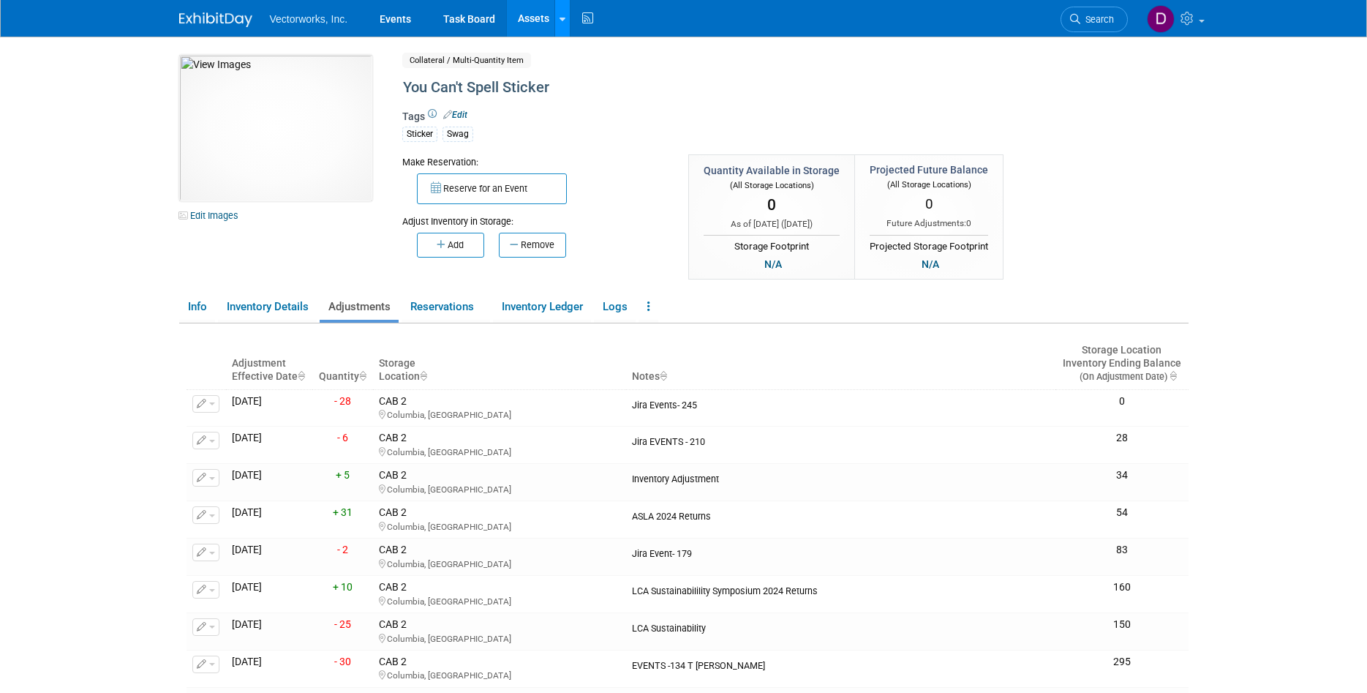
click at [565, 18] on link at bounding box center [561, 18] width 15 height 37
click at [440, 362] on th "Storage Location" at bounding box center [499, 363] width 253 height 51
click at [565, 19] on link at bounding box center [561, 18] width 15 height 37
click at [584, 74] on link "Search Assets" at bounding box center [619, 73] width 129 height 20
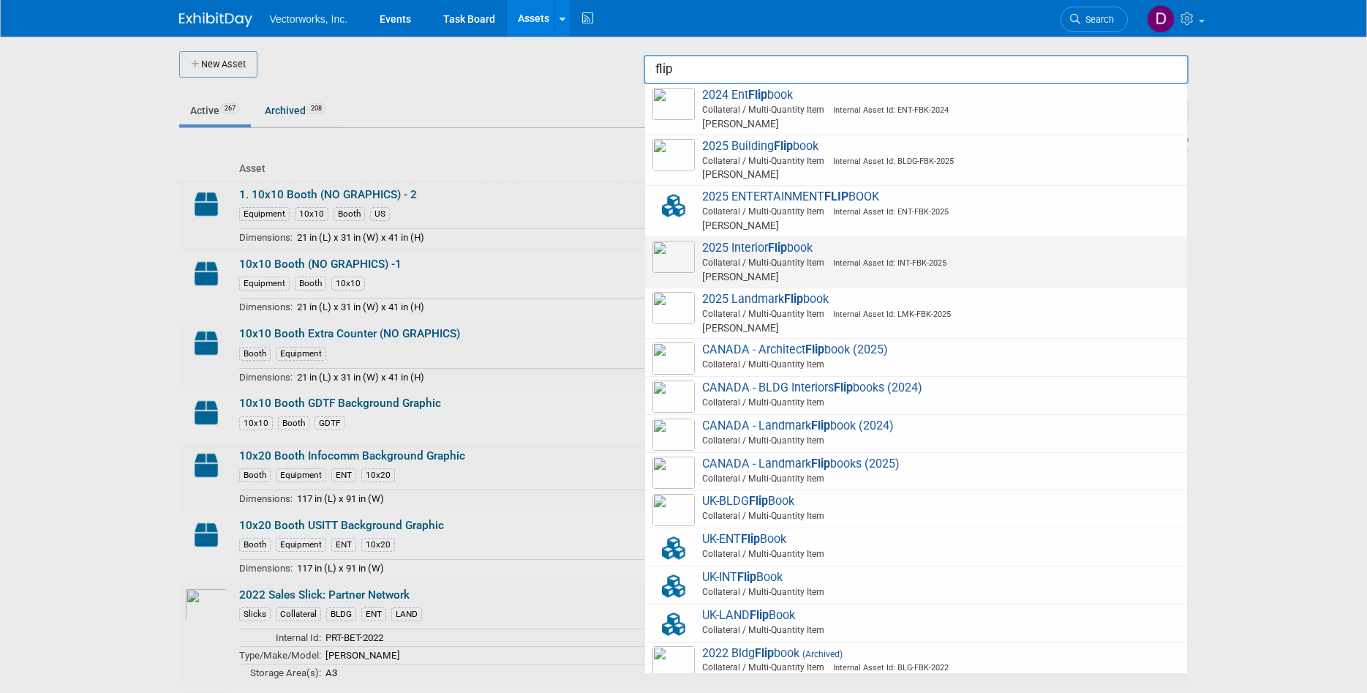
click at [740, 247] on span "2025 Interior Flip book Collateral / Multi-Quantity Item Internal Asset Id: INT…" at bounding box center [916, 262] width 527 height 43
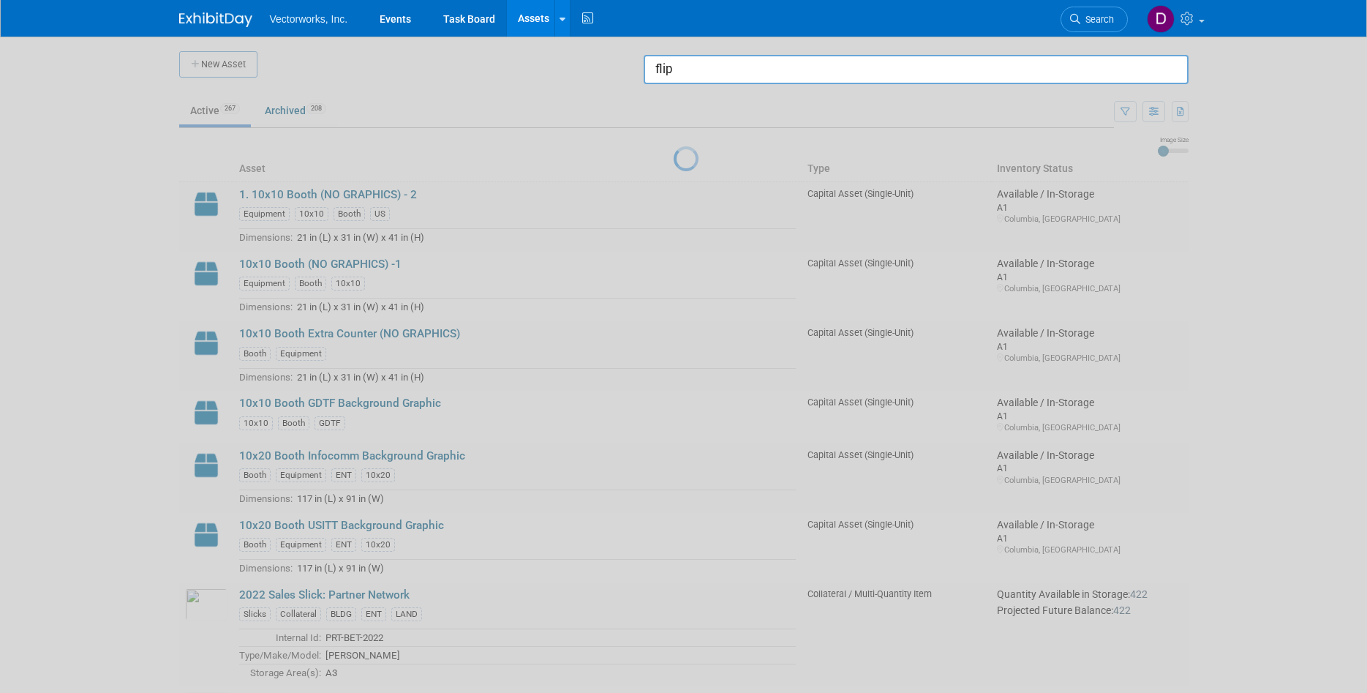
type input "2025 Interior Flipbook"
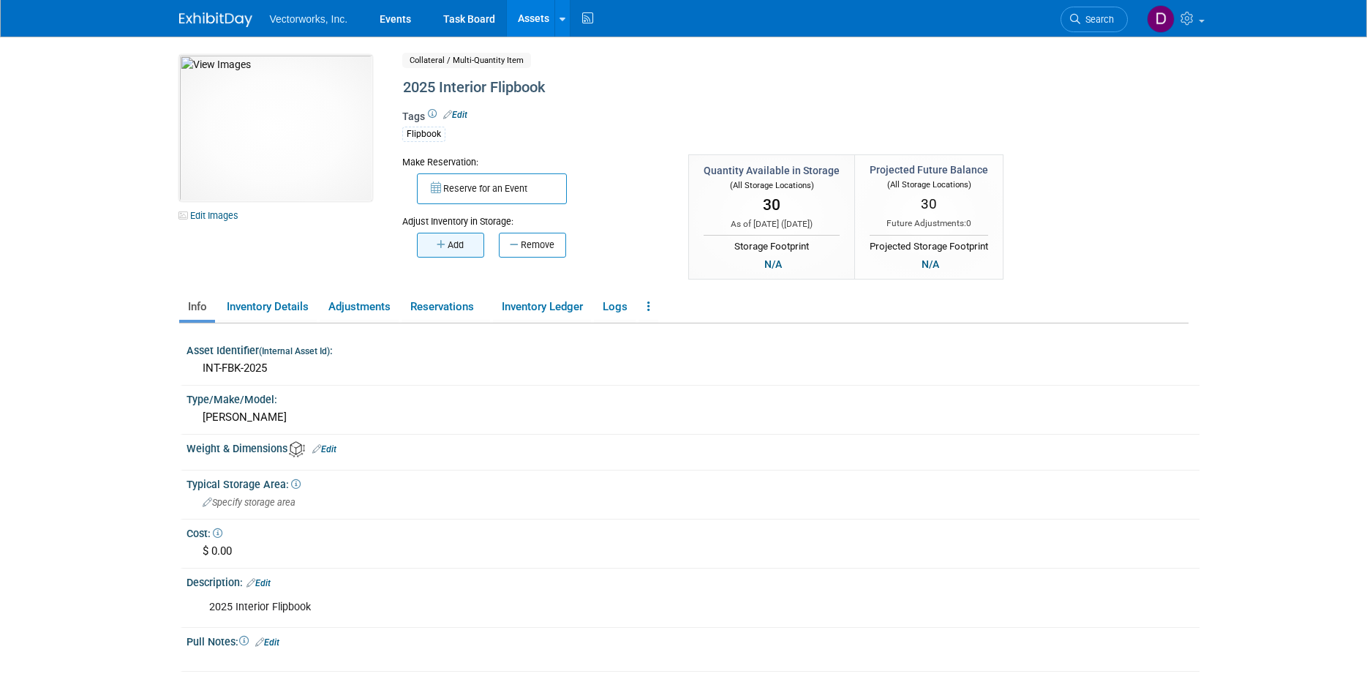
click at [466, 252] on button "Add" at bounding box center [450, 245] width 67 height 25
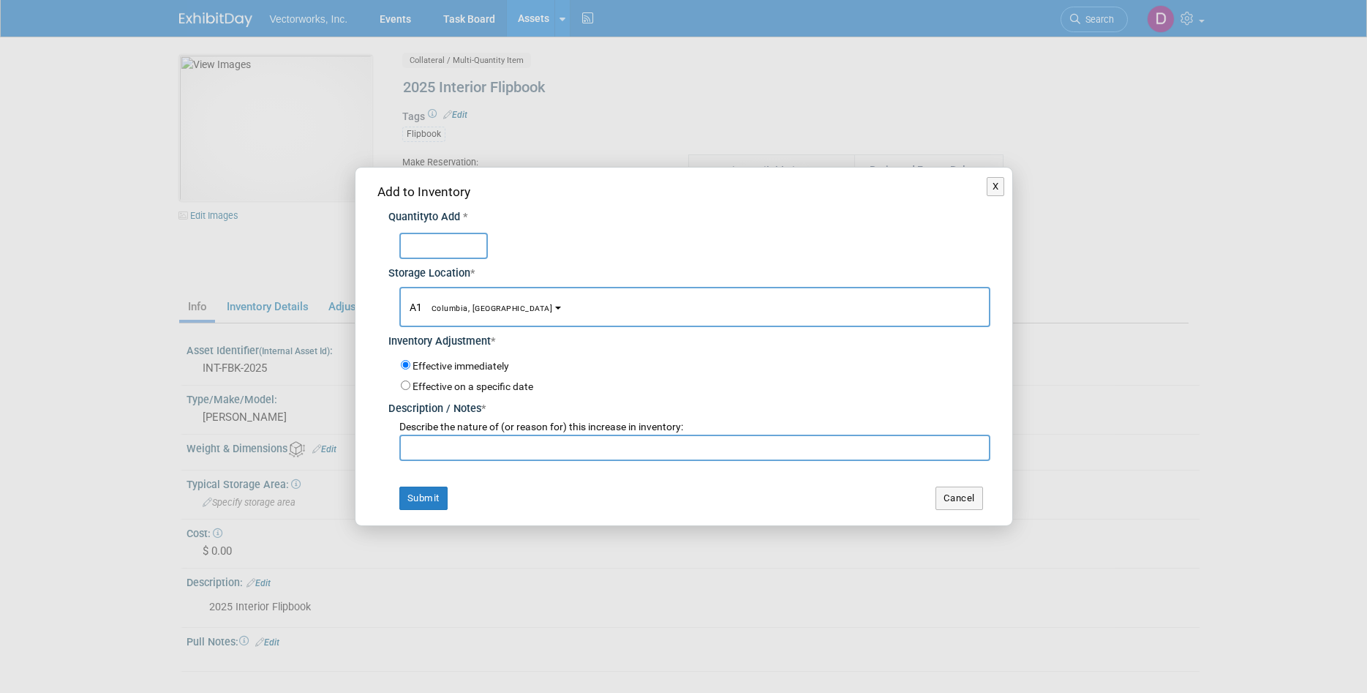
click at [555, 309] on b "button" at bounding box center [558, 308] width 6 height 3
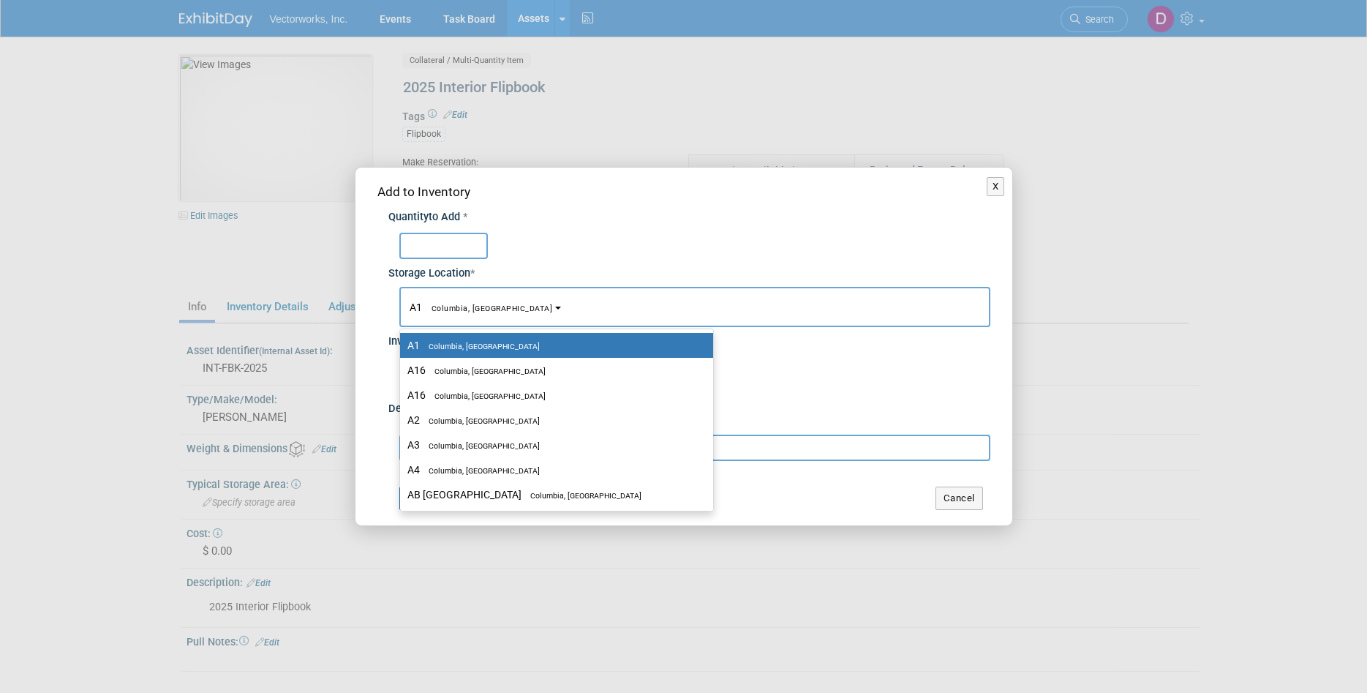
click at [455, 249] on input "text" at bounding box center [443, 246] width 89 height 26
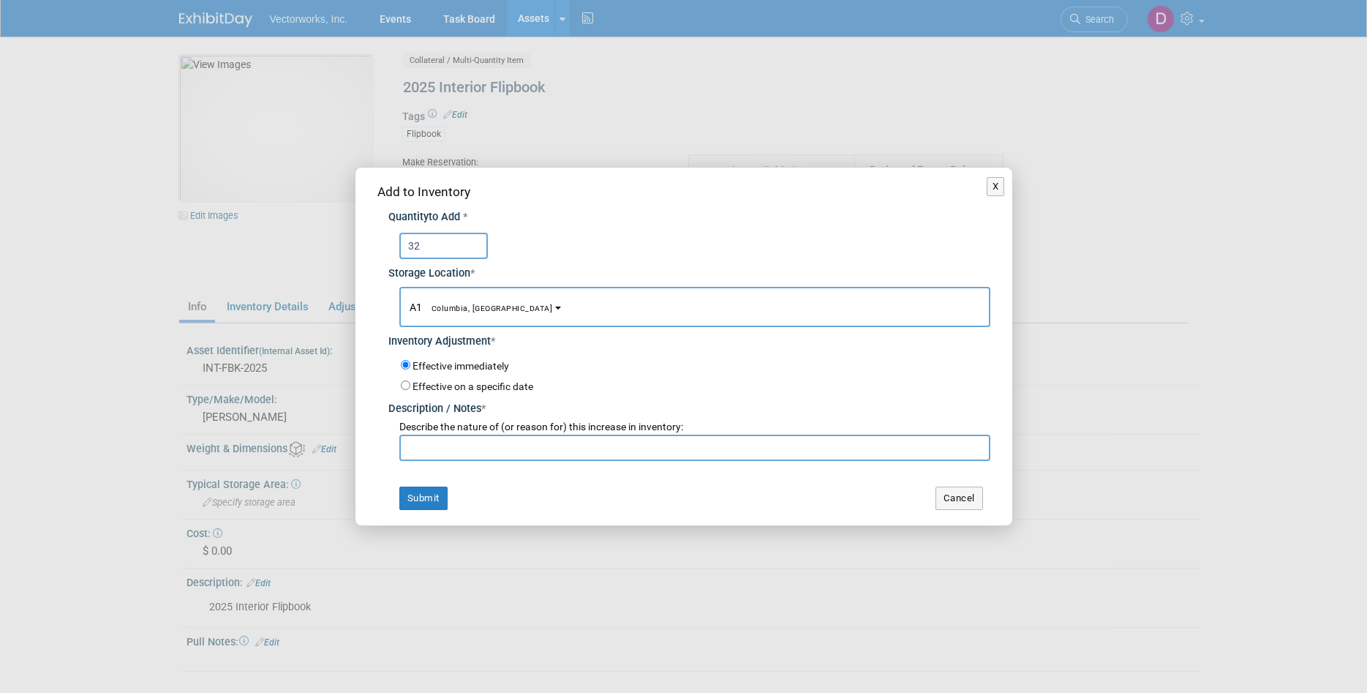
type input "32"
click at [492, 306] on button "A1 Columbia, [GEOGRAPHIC_DATA]" at bounding box center [694, 307] width 591 height 40
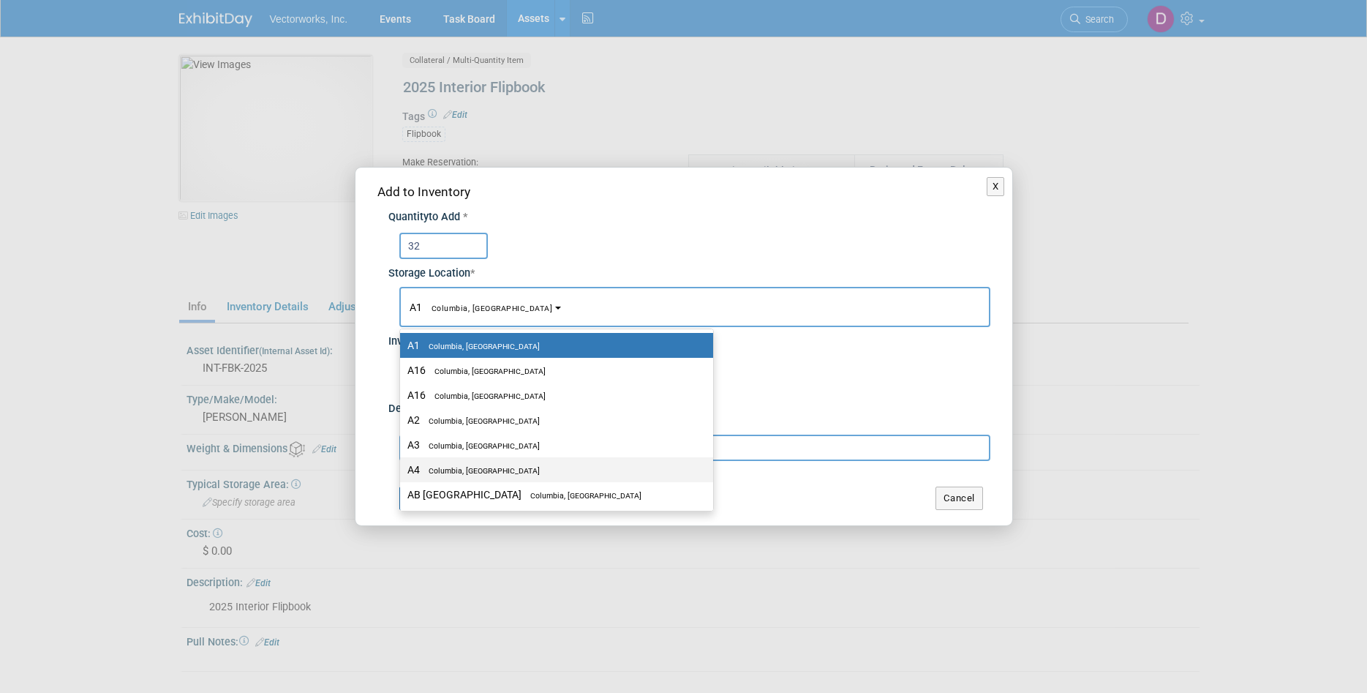
click at [454, 472] on span "Columbia, [GEOGRAPHIC_DATA]" at bounding box center [480, 471] width 120 height 10
click at [402, 472] on input "A4 [GEOGRAPHIC_DATA], [GEOGRAPHIC_DATA]" at bounding box center [398, 470] width 10 height 10
select select "11223156"
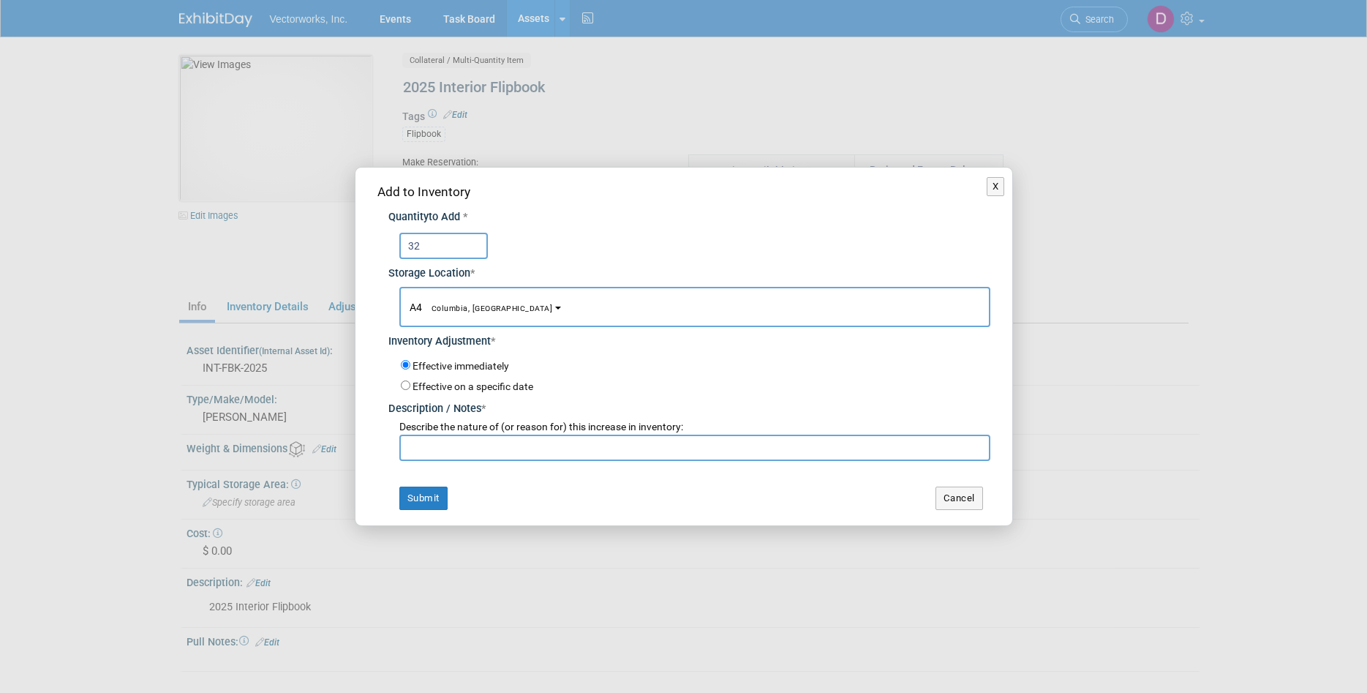
drag, startPoint x: 464, startPoint y: 456, endPoint x: 472, endPoint y: 438, distance: 19.3
click at [464, 453] on input "text" at bounding box center [694, 448] width 591 height 26
drag, startPoint x: 505, startPoint y: 445, endPoint x: 407, endPoint y: 444, distance: 98.0
click at [407, 444] on input "ASID 2025 Returns" at bounding box center [694, 448] width 591 height 26
type input "ASID 2025 Returns"
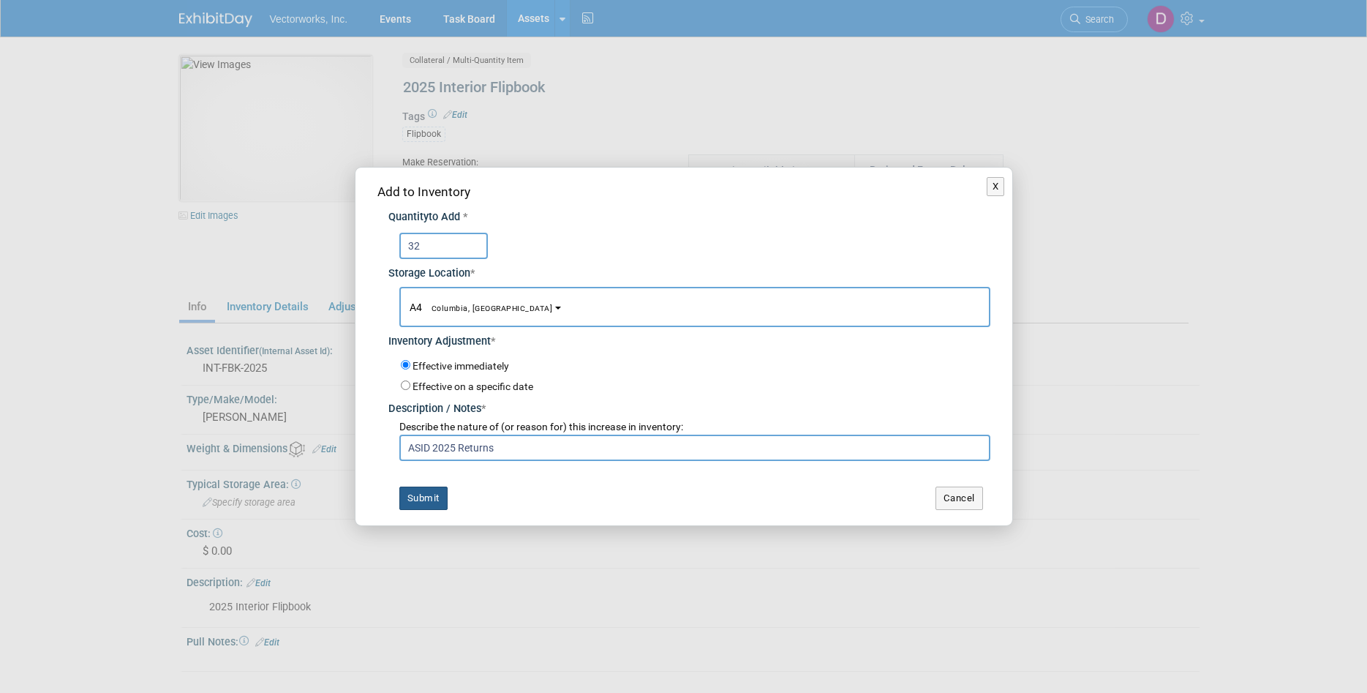
click at [417, 490] on button "Submit" at bounding box center [423, 497] width 48 height 23
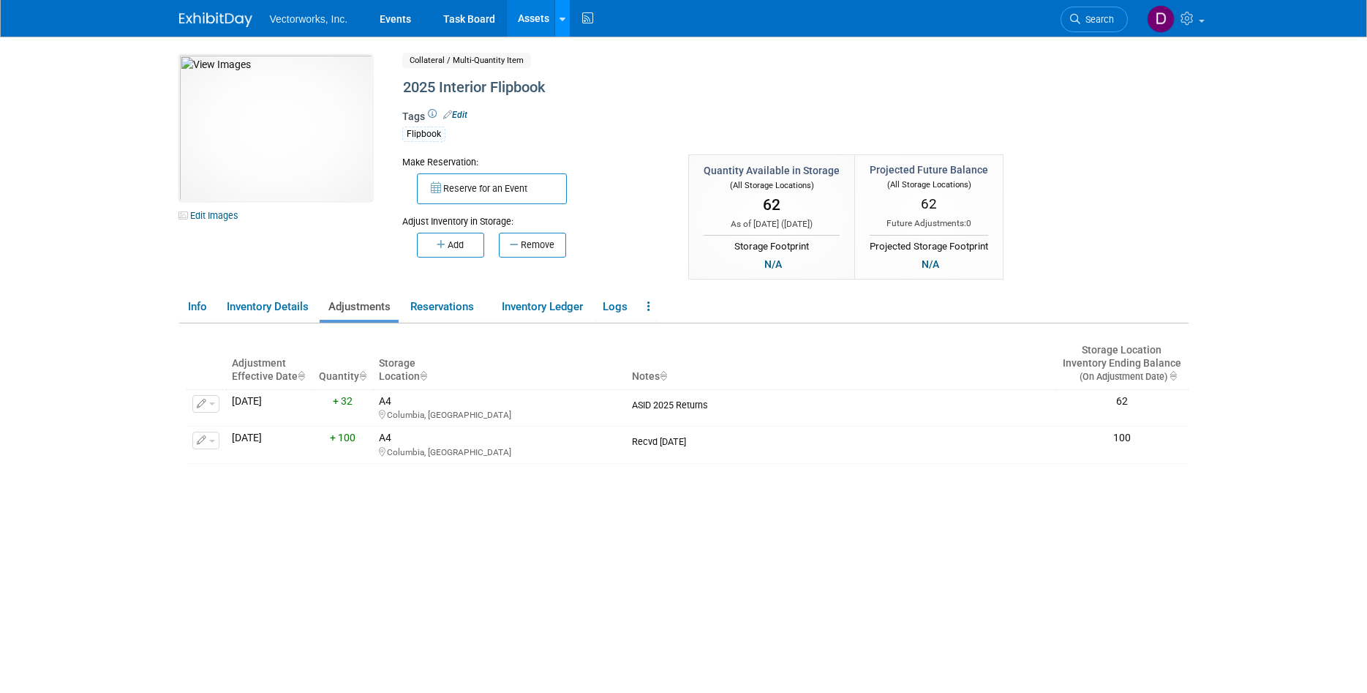
click at [560, 20] on icon at bounding box center [563, 20] width 6 height 10
click at [590, 64] on link "Search Assets" at bounding box center [619, 73] width 129 height 20
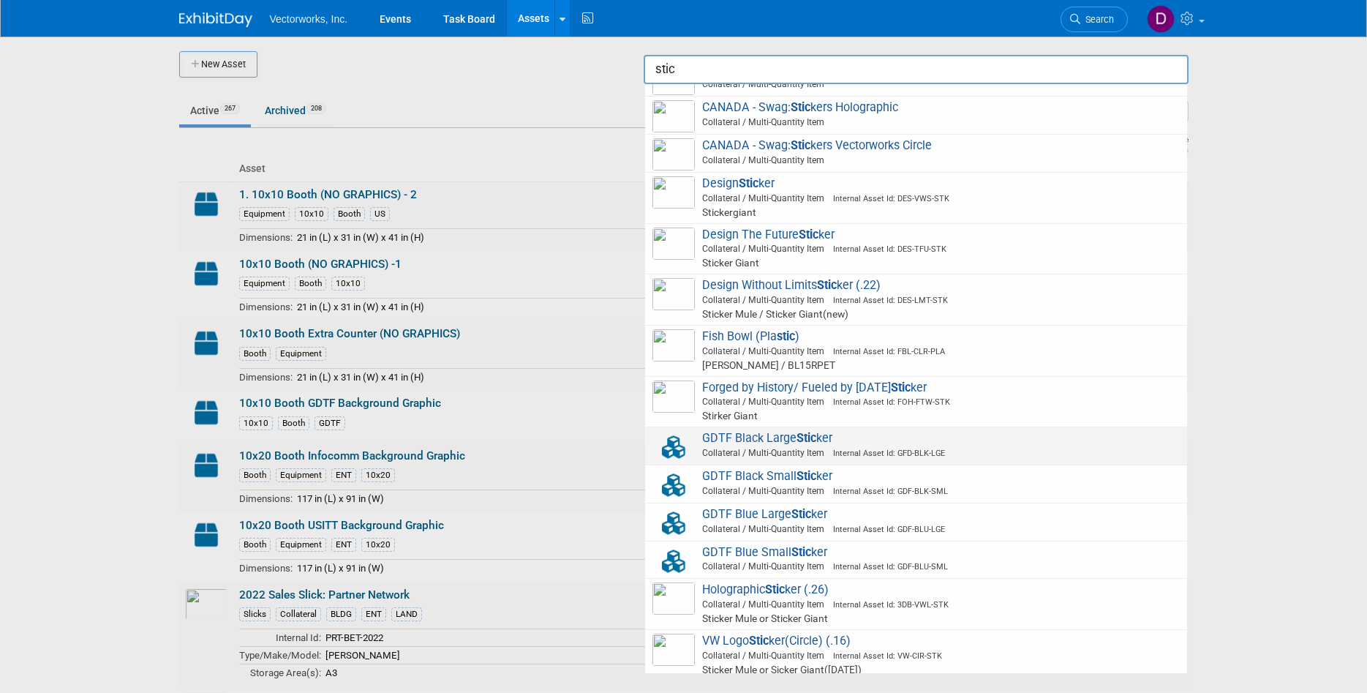
scroll to position [99, 0]
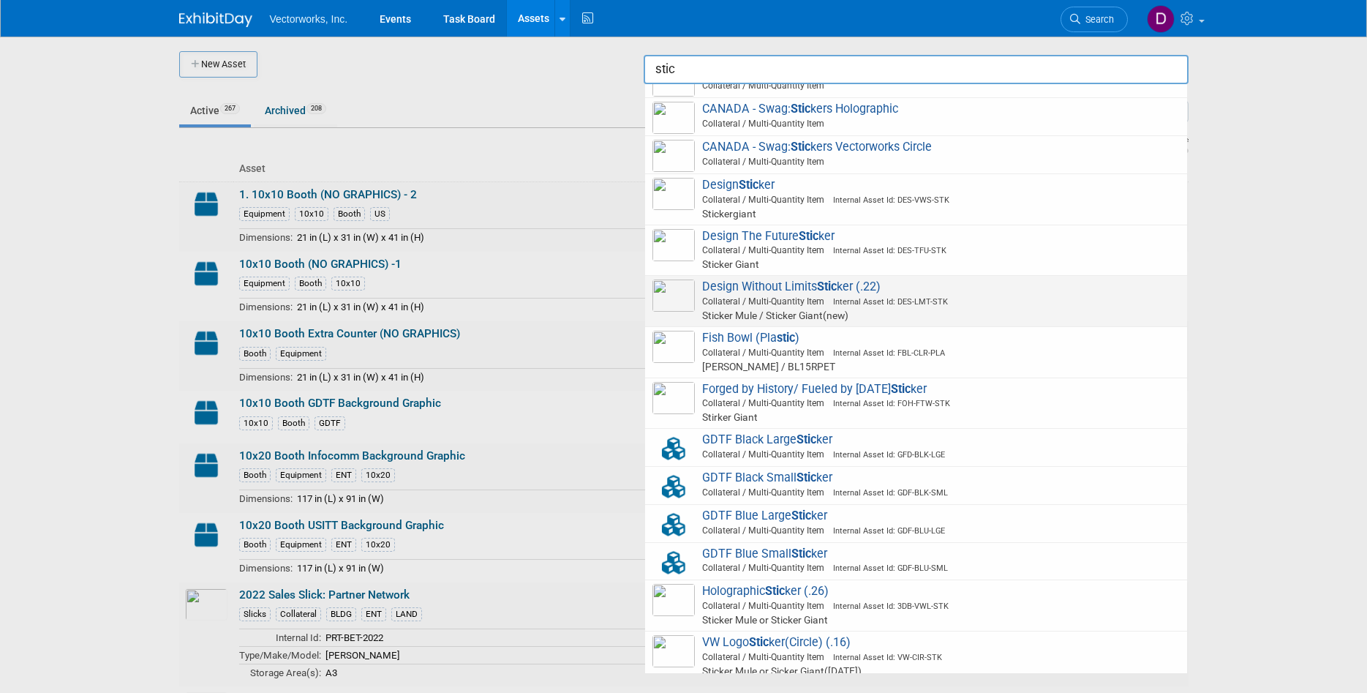
click at [831, 286] on strong "Stic" at bounding box center [827, 286] width 20 height 14
type input "Design Without Limits Sticker (.22)"
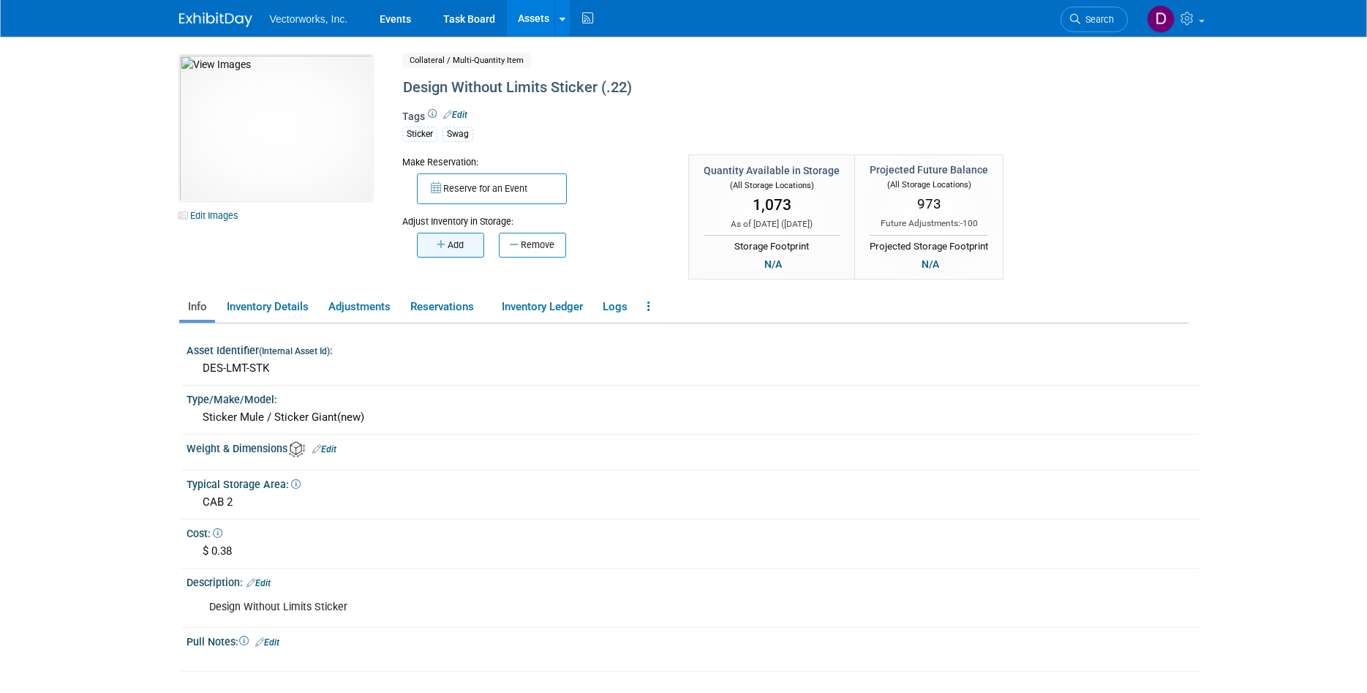
click at [473, 242] on button "Add" at bounding box center [450, 245] width 67 height 25
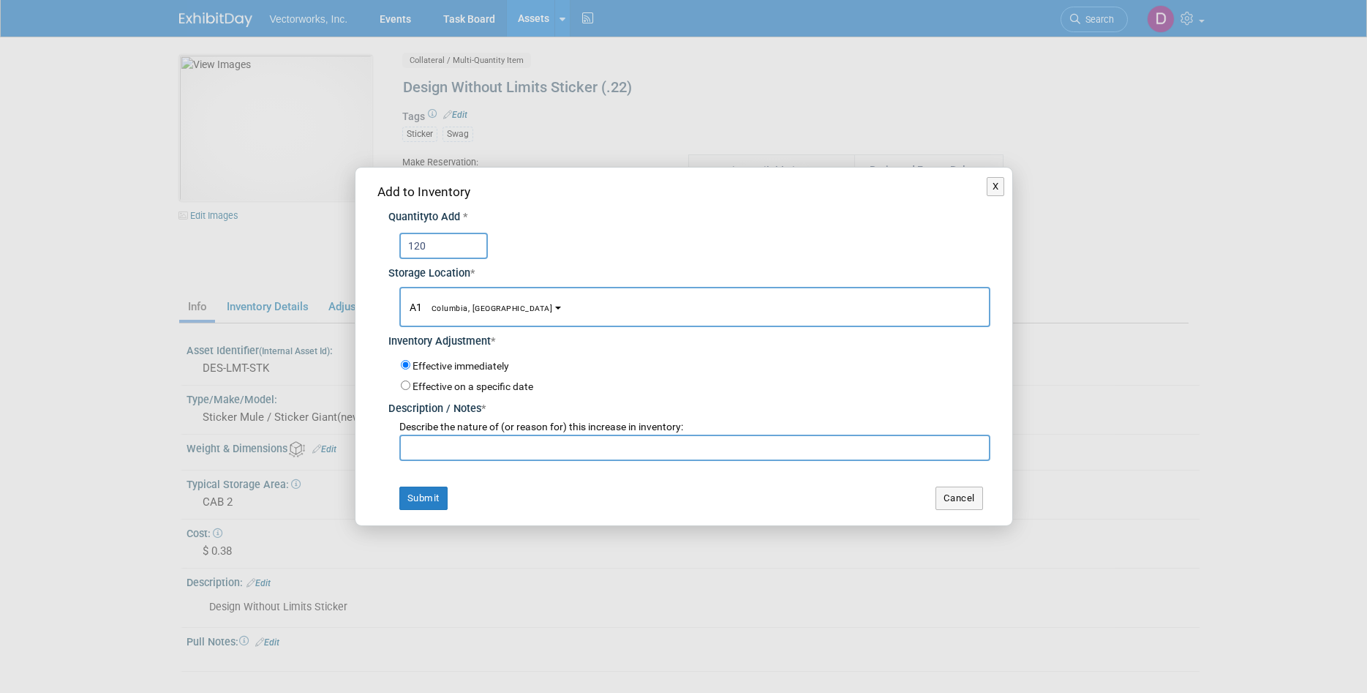
type input "120"
click at [493, 304] on button "A1 Columbia, MD" at bounding box center [694, 307] width 591 height 40
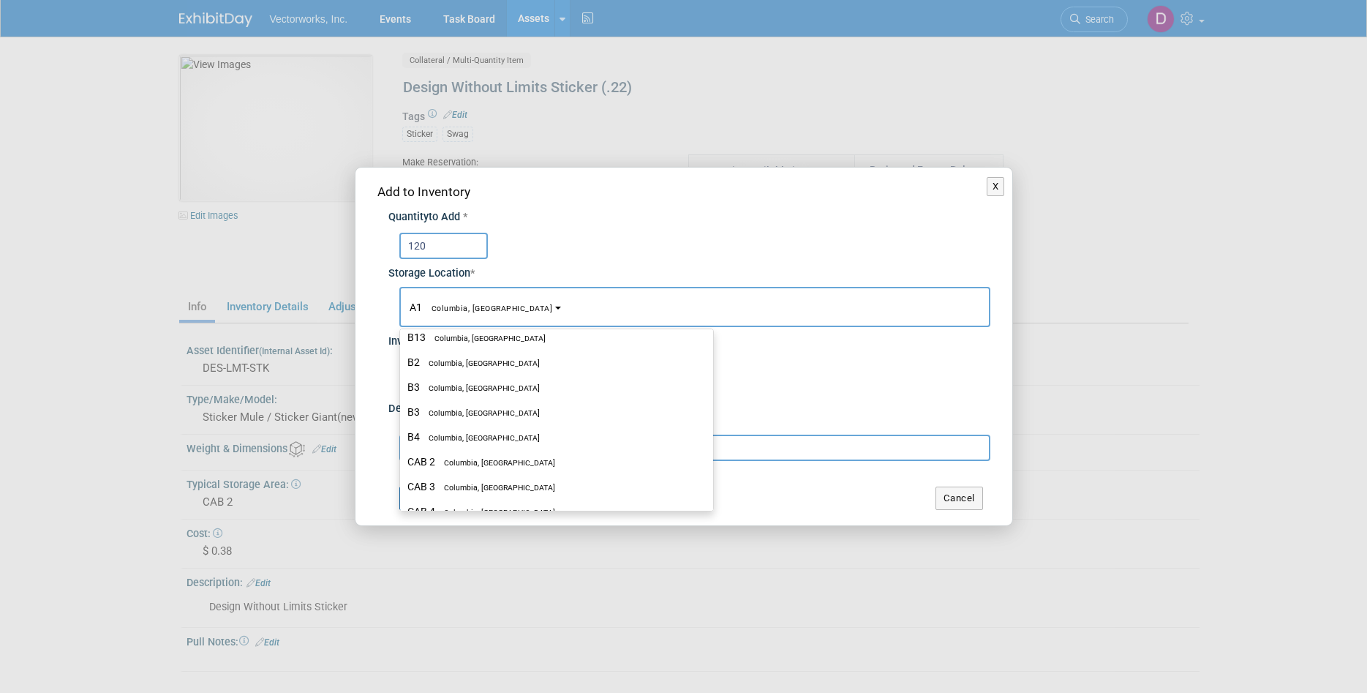
scroll to position [366, 0]
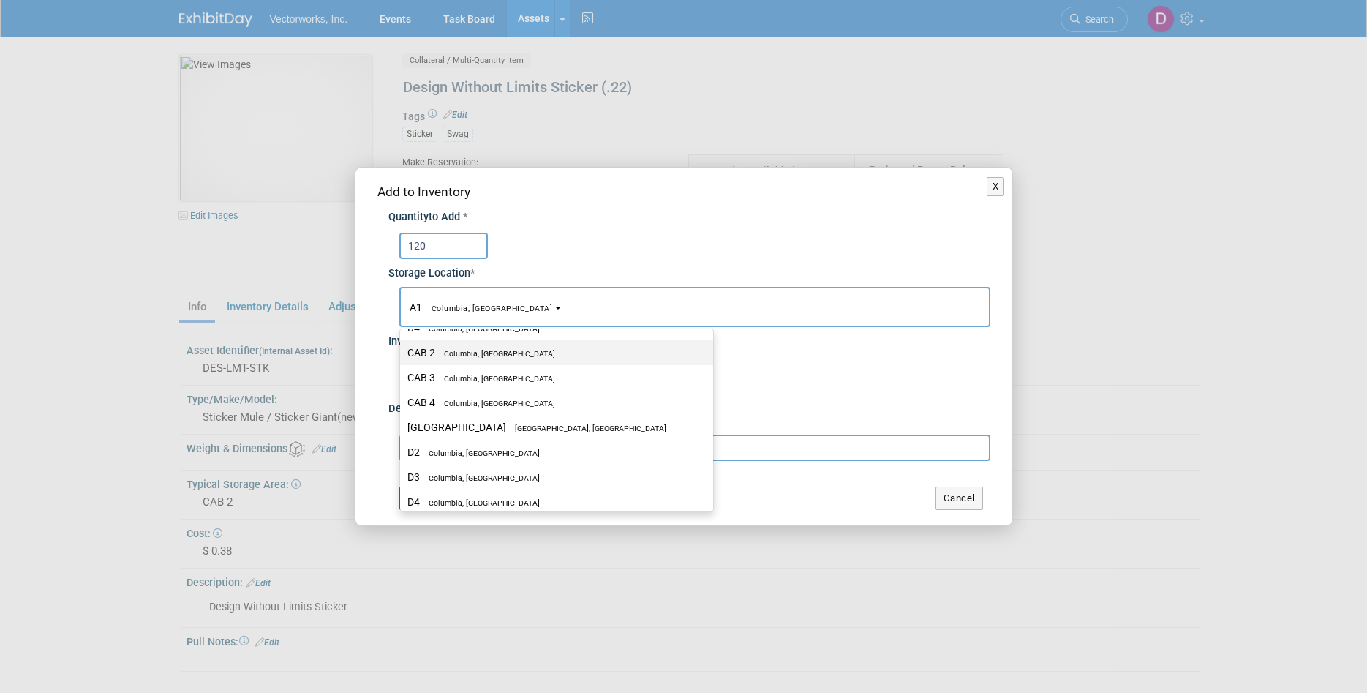
click at [463, 354] on span "Columbia, [GEOGRAPHIC_DATA]" at bounding box center [495, 354] width 120 height 10
click at [402, 354] on input "CAB 2 Columbia, MD" at bounding box center [398, 353] width 10 height 10
select select "11222717"
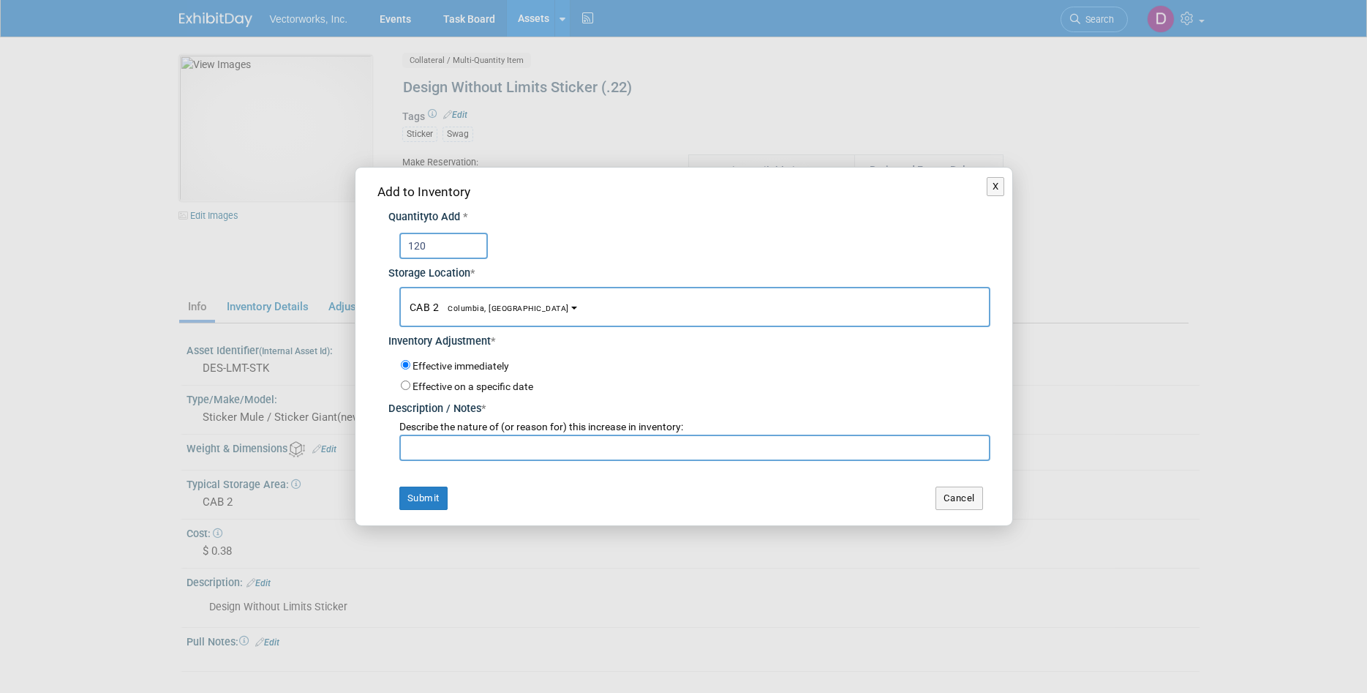
click at [450, 445] on input "text" at bounding box center [694, 448] width 591 height 26
paste input "ASID 2025 Returns"
type input "ASID 2025 Returns"
drag, startPoint x: 432, startPoint y: 497, endPoint x: 450, endPoint y: 443, distance: 56.4
click at [432, 496] on button "Submit" at bounding box center [423, 497] width 48 height 23
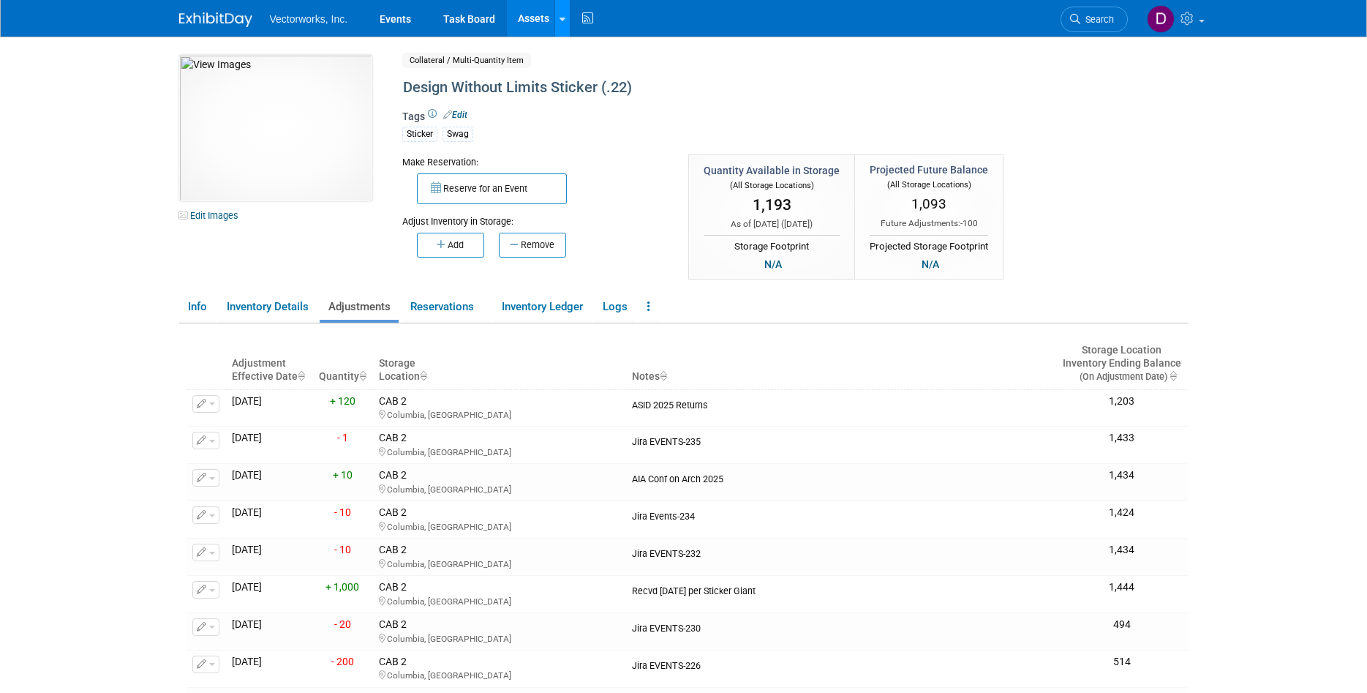
click at [555, 20] on link at bounding box center [561, 18] width 15 height 37
click at [601, 76] on link "Search Assets" at bounding box center [619, 73] width 129 height 20
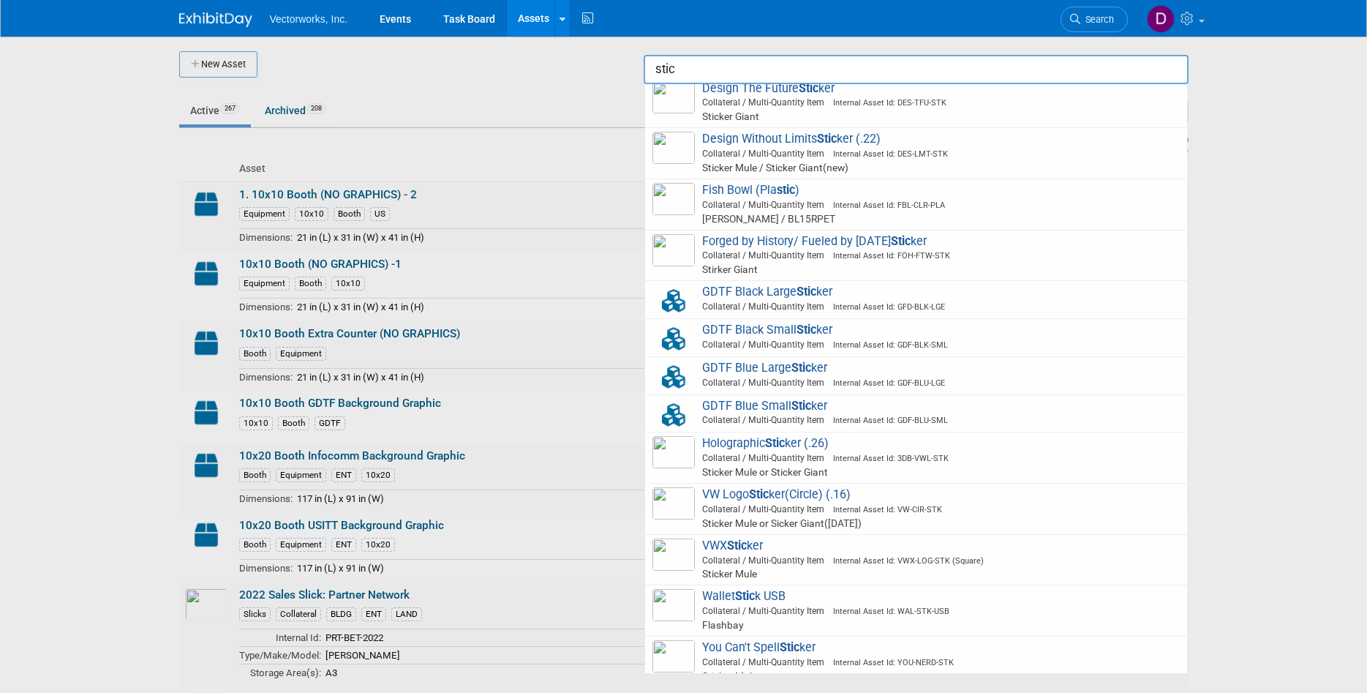
scroll to position [248, 0]
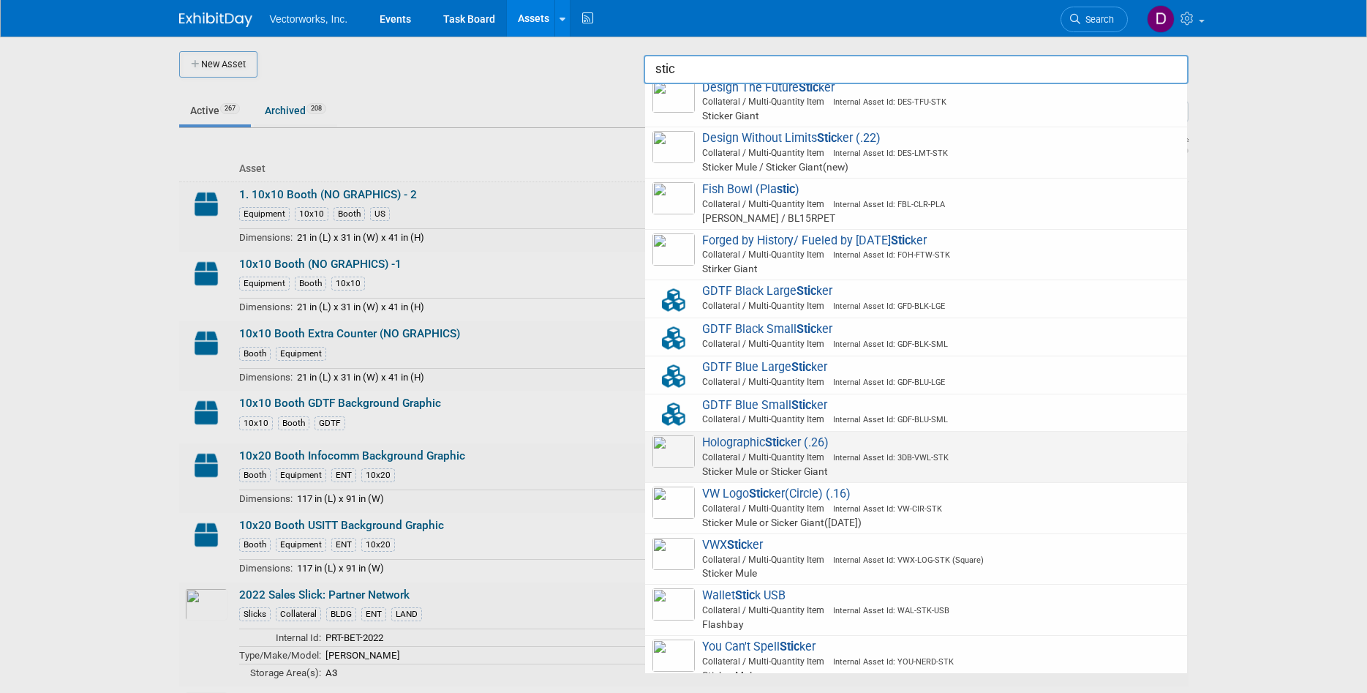
click at [722, 460] on span "Collateral / Multi-Quantity Item Internal Asset Id: 3DB-VWL-STK" at bounding box center [918, 457] width 523 height 13
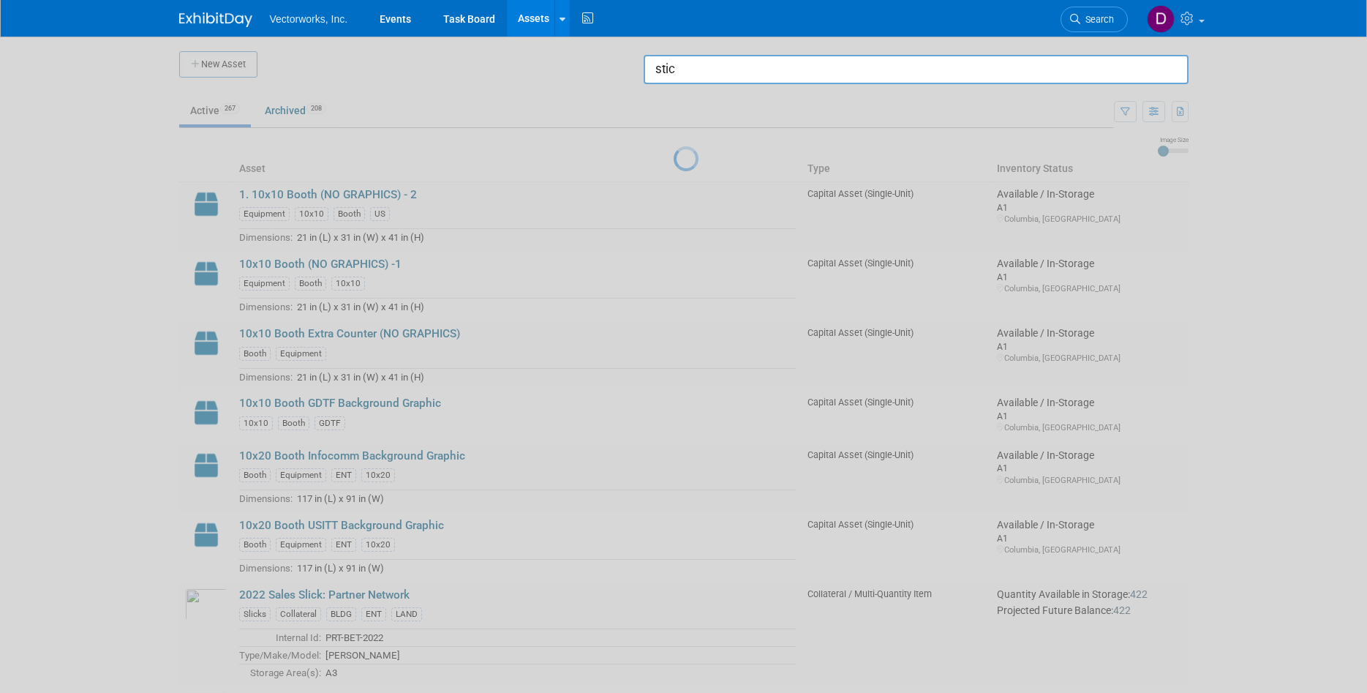
type input "Holographic Sticker (.26)"
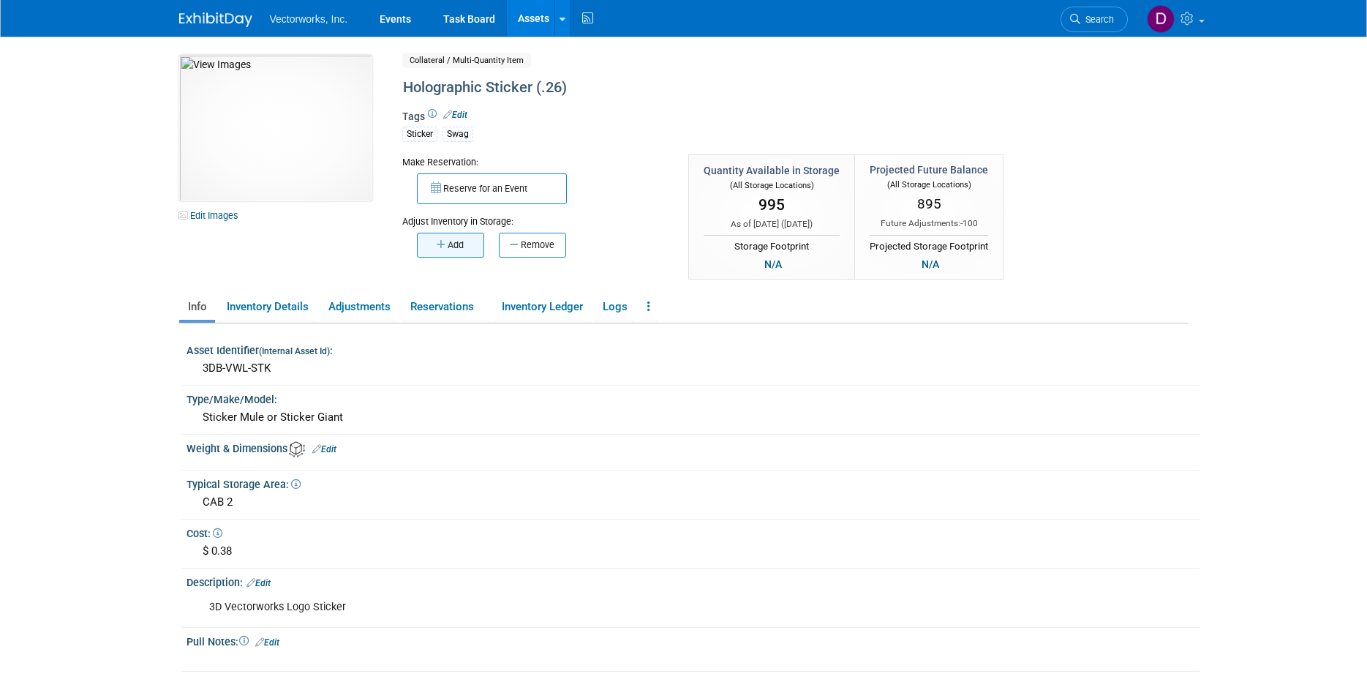
click at [461, 247] on button "Add" at bounding box center [450, 245] width 67 height 25
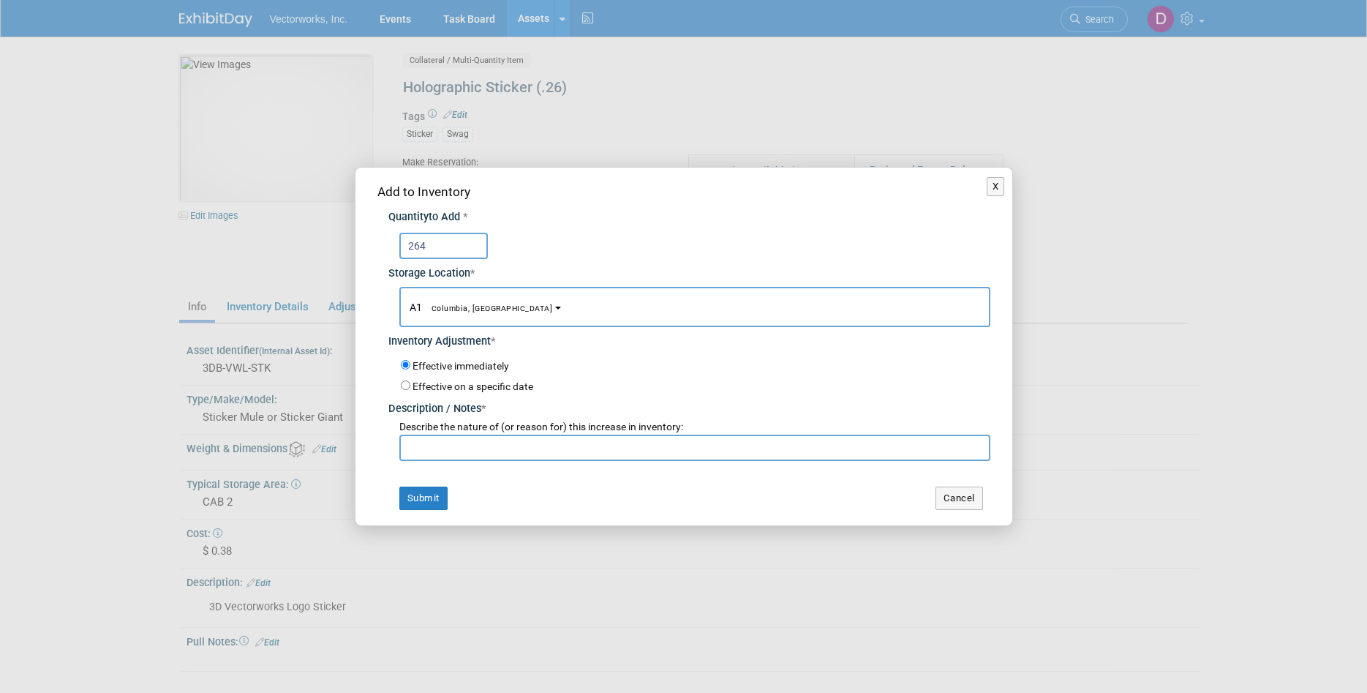
type input "264"
click at [492, 301] on button "A1 Columbia, MD" at bounding box center [694, 307] width 591 height 40
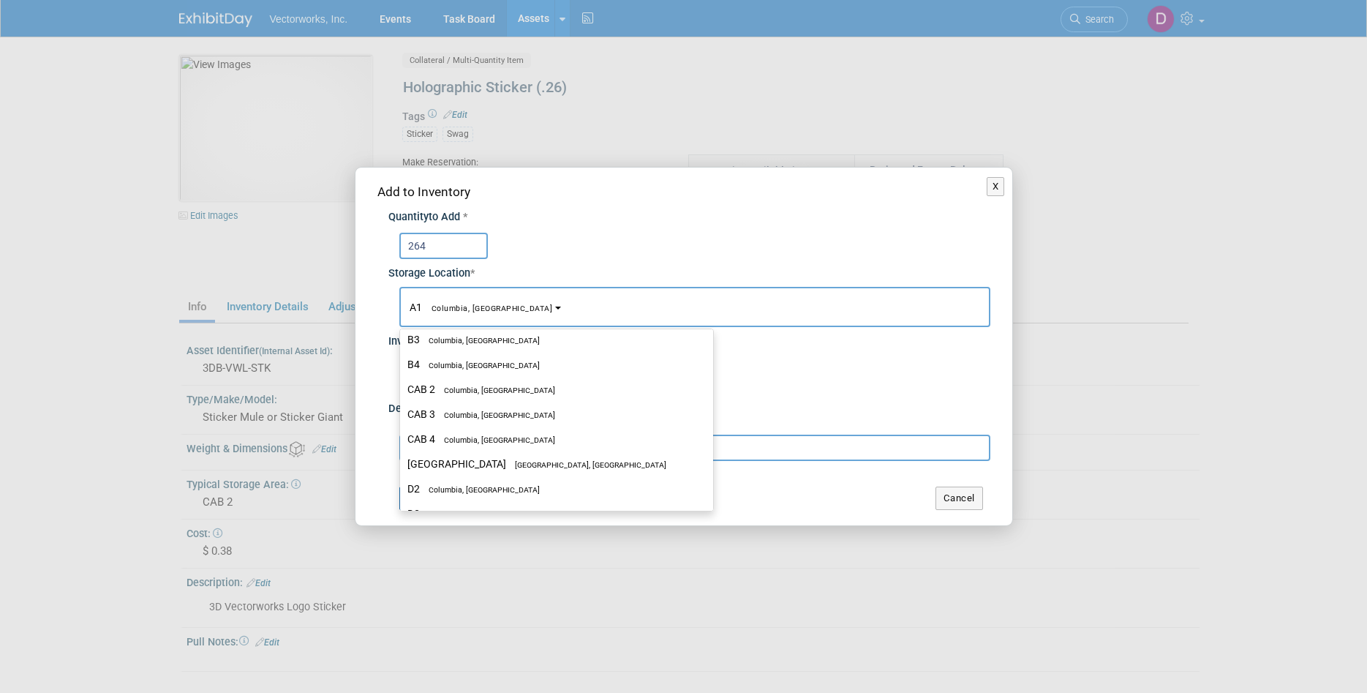
scroll to position [358, 0]
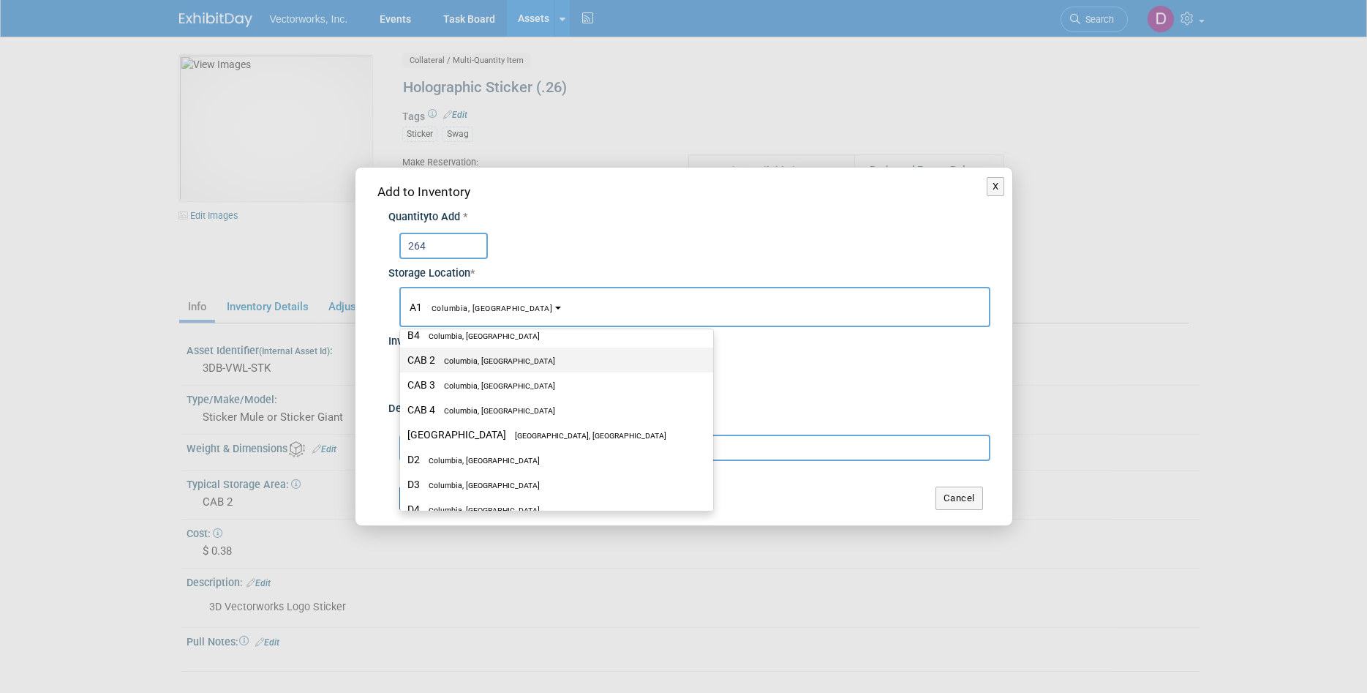
click at [460, 366] on label "CAB 2 Columbia, MD" at bounding box center [552, 359] width 291 height 19
click at [402, 365] on input "CAB 2 Columbia, MD" at bounding box center [398, 361] width 10 height 10
select select "11222717"
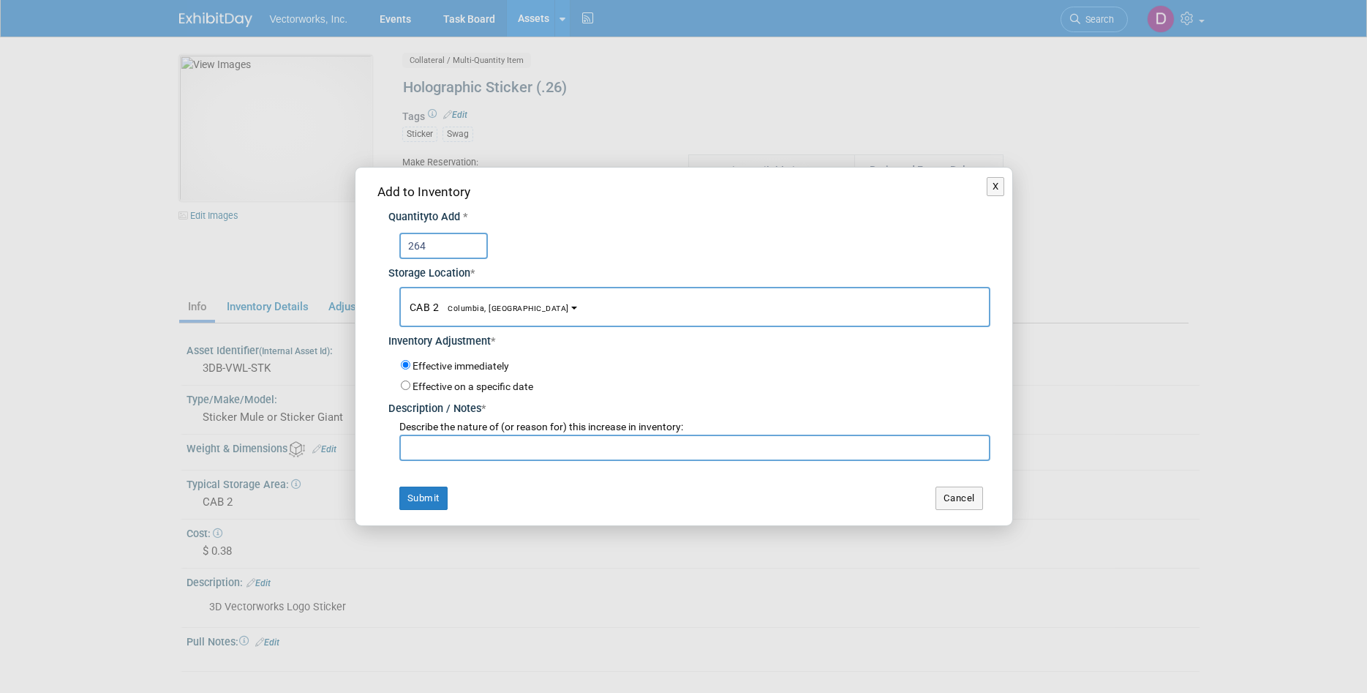
click at [449, 453] on input "text" at bounding box center [694, 448] width 591 height 26
paste input "ASID 2025 Returns"
type input "ASID 2025 Returns"
click at [426, 500] on button "Submit" at bounding box center [423, 497] width 48 height 23
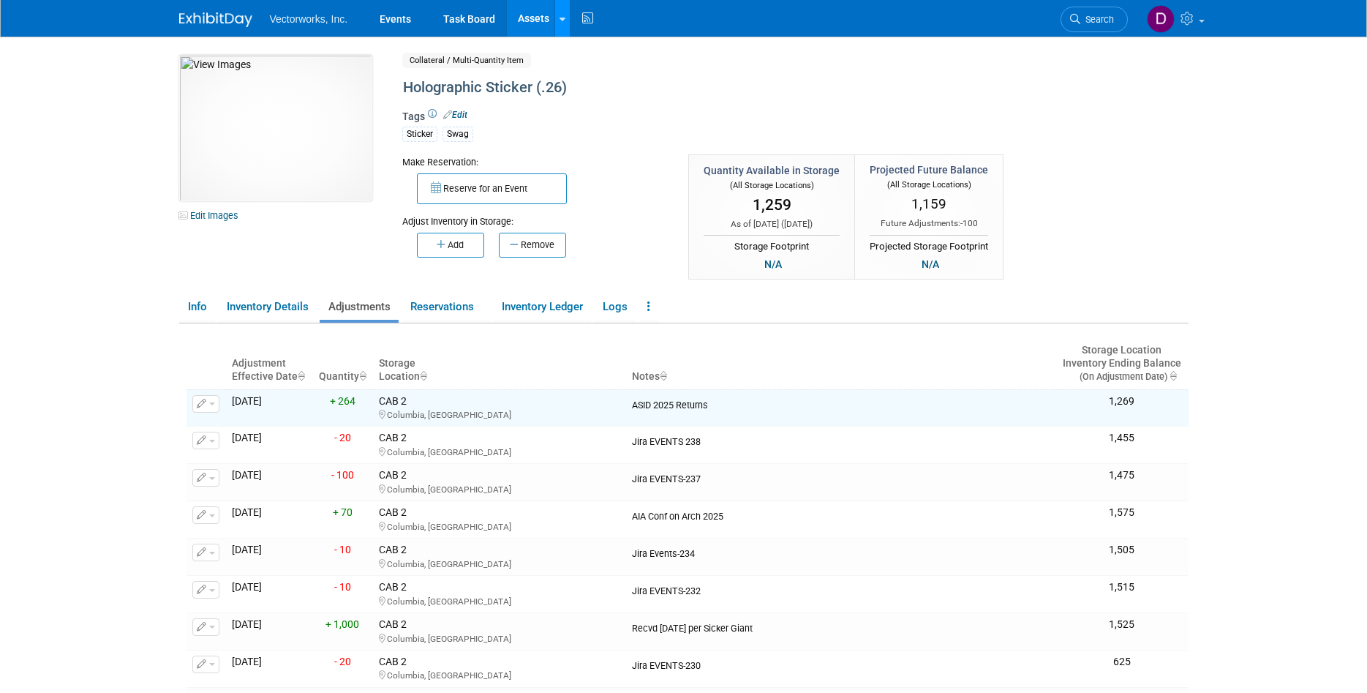
drag, startPoint x: 562, startPoint y: 21, endPoint x: 560, endPoint y: 33, distance: 11.8
click at [563, 21] on icon at bounding box center [563, 20] width 6 height 10
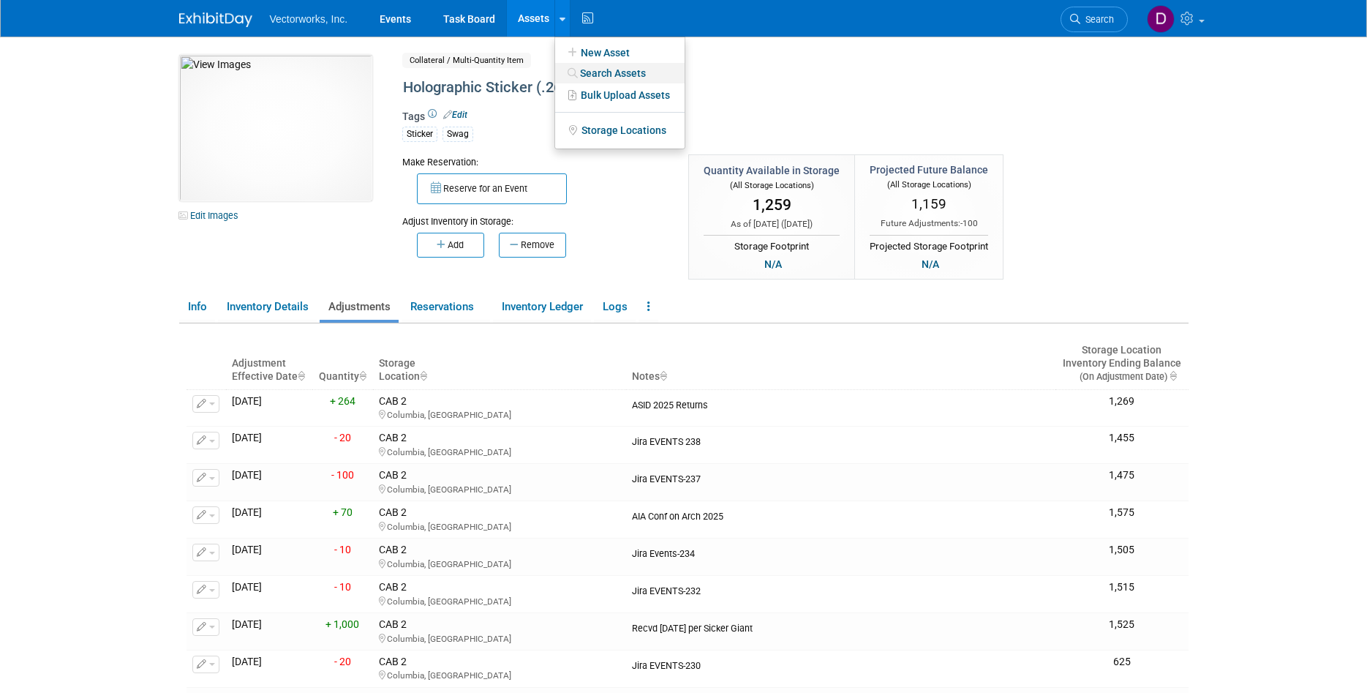
click at [575, 72] on icon at bounding box center [572, 73] width 15 height 10
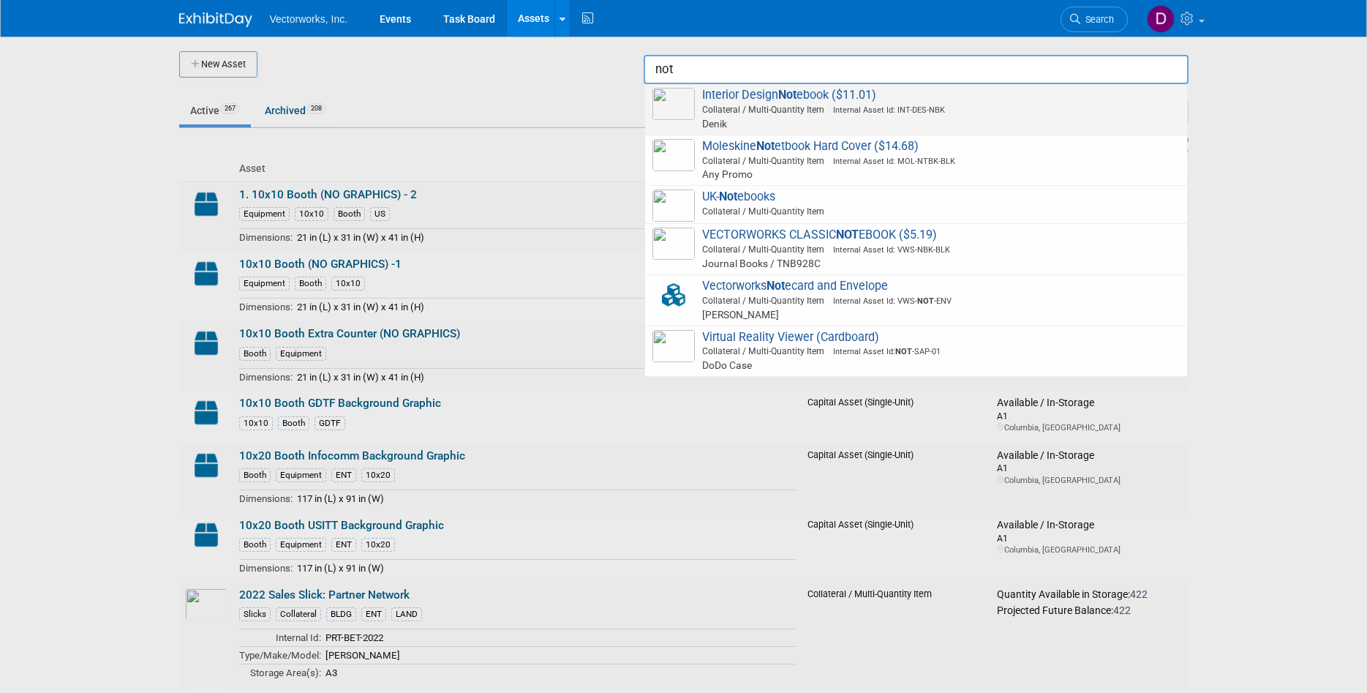
click at [748, 97] on span "Interior Design Not ebook ($11.01) Collateral / Multi-Quantity Item Internal As…" at bounding box center [916, 109] width 527 height 43
type input "Interior Design Notebook ($11.01)"
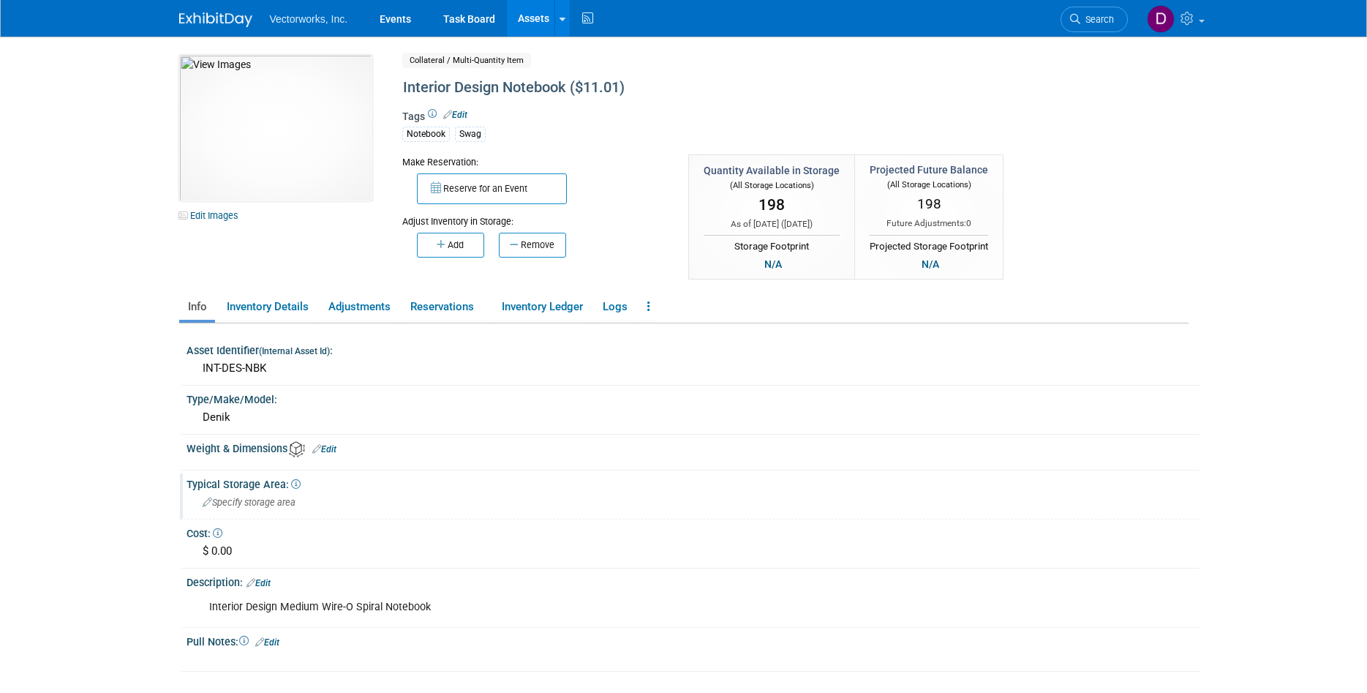
click at [240, 514] on div "Specify storage area" at bounding box center [693, 502] width 991 height 23
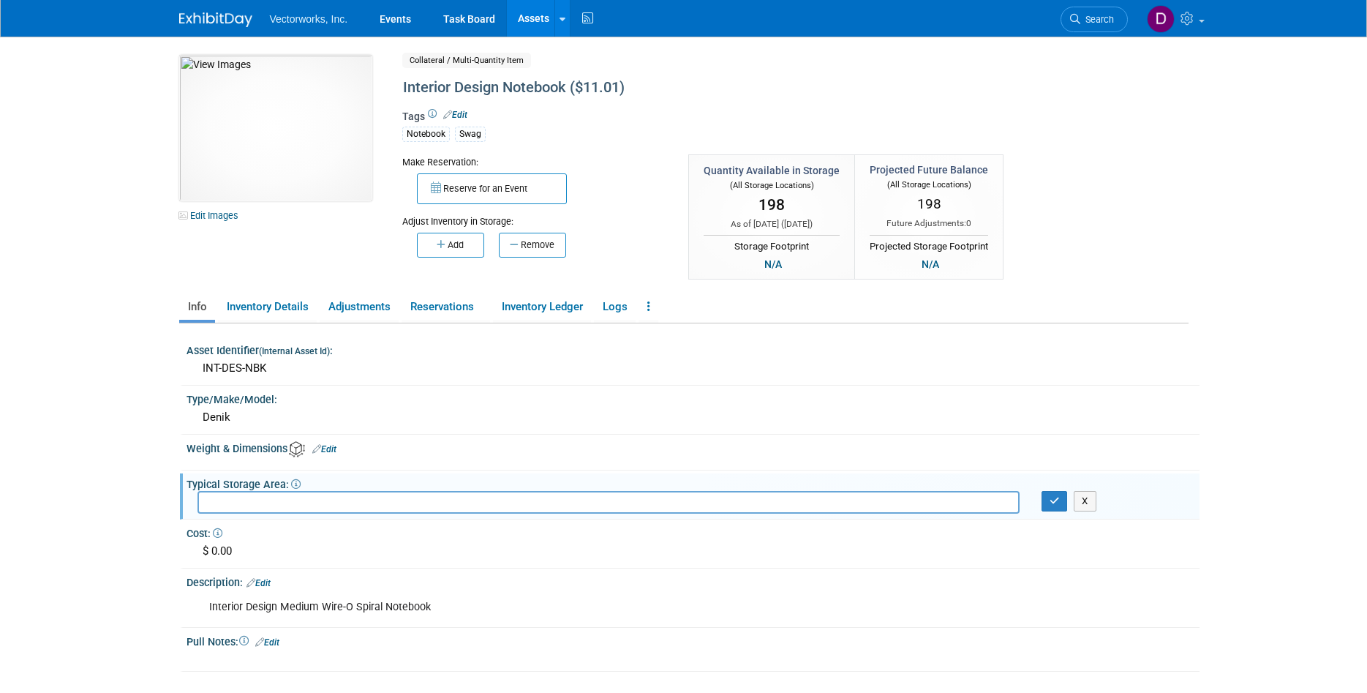
type input "d"
type input "D6"
click at [434, 241] on button "Add" at bounding box center [450, 245] width 67 height 25
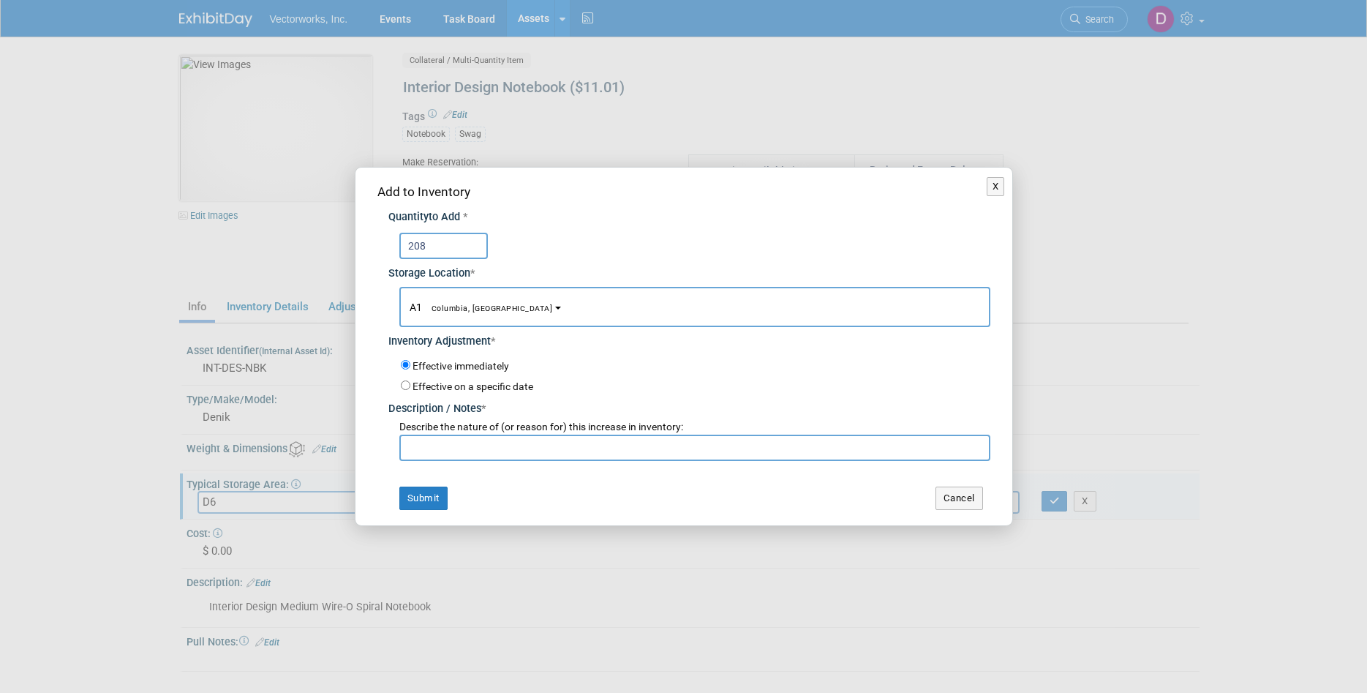
type input "208"
click at [493, 313] on button "A1 Columbia, [GEOGRAPHIC_DATA]" at bounding box center [694, 307] width 591 height 40
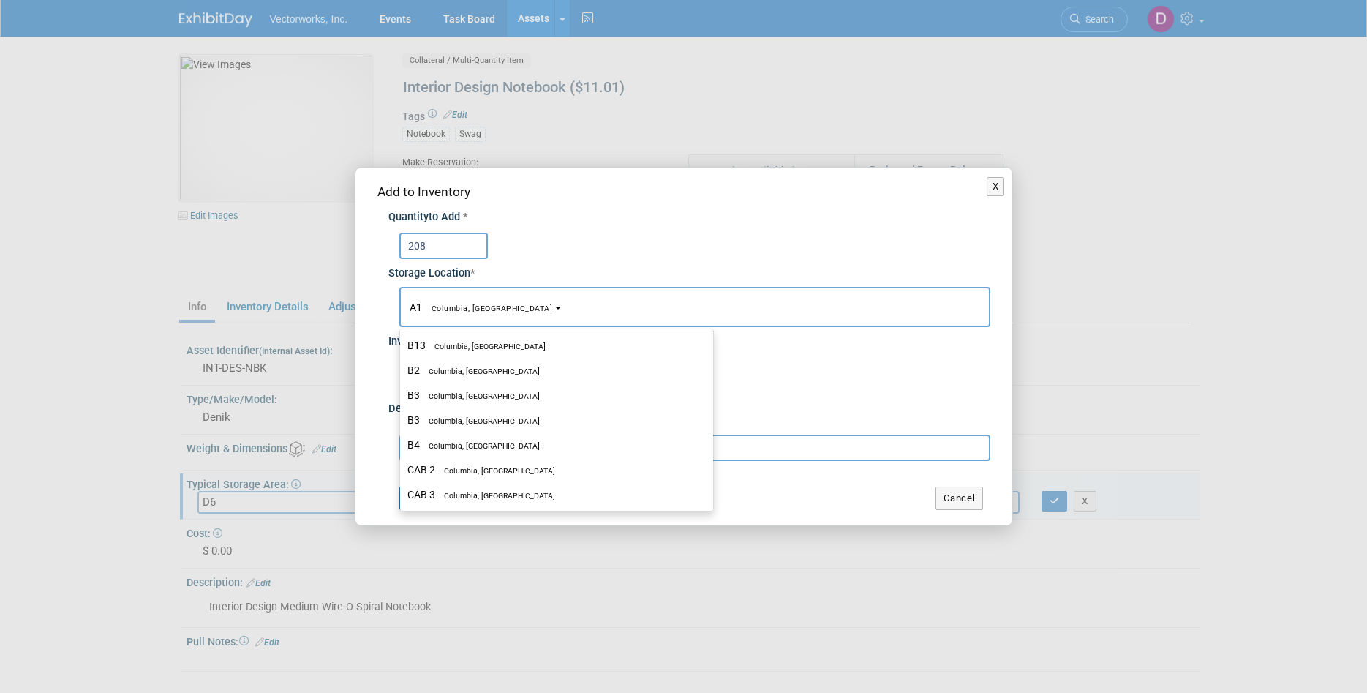
scroll to position [490, 0]
click at [475, 432] on span "Columbia, [GEOGRAPHIC_DATA]" at bounding box center [480, 429] width 120 height 10
click at [402, 432] on input "D6 Columbia, [GEOGRAPHIC_DATA]" at bounding box center [398, 428] width 10 height 10
select select "11222697"
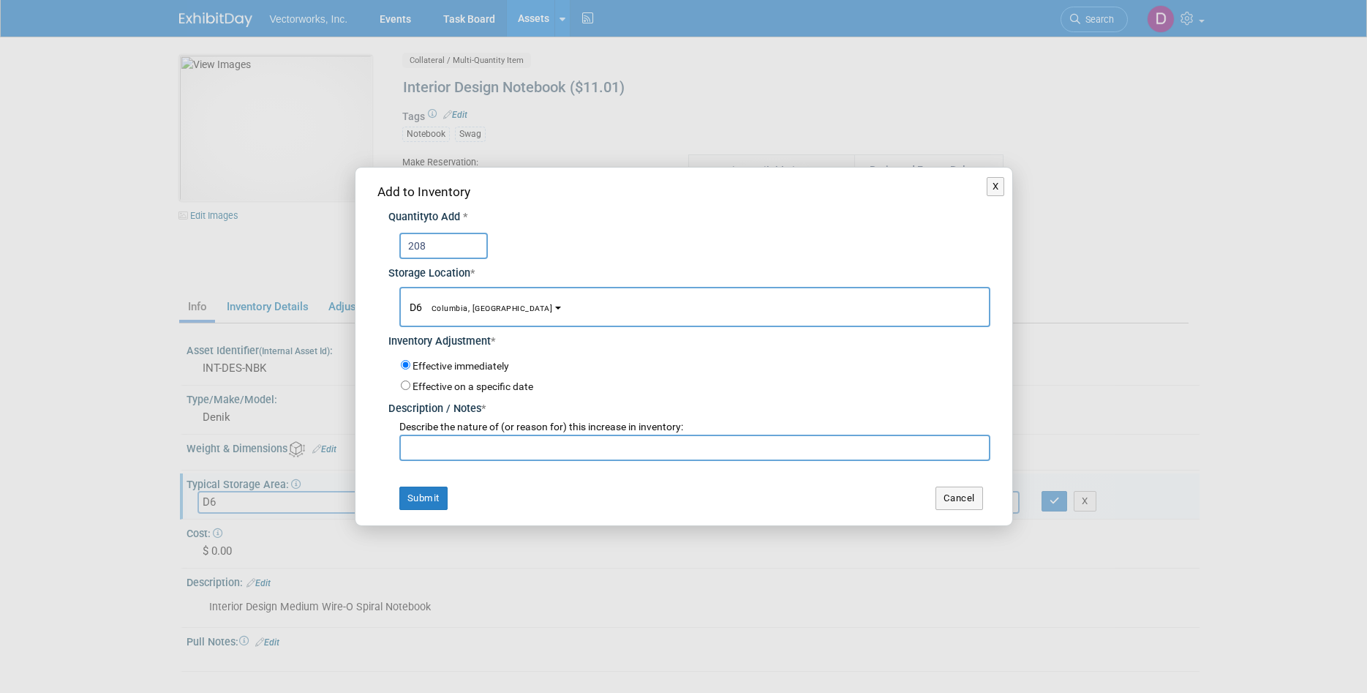
click at [473, 443] on input "text" at bounding box center [694, 448] width 591 height 26
paste input "ASID 2025 Returns"
type input "ASID 2025 Returns"
drag, startPoint x: 434, startPoint y: 505, endPoint x: 449, endPoint y: 476, distance: 33.0
click at [436, 485] on div "Add to Inventory Quantity to Add * 208 Storage Location * A1<span style="font-s…" at bounding box center [684, 347] width 657 height 358
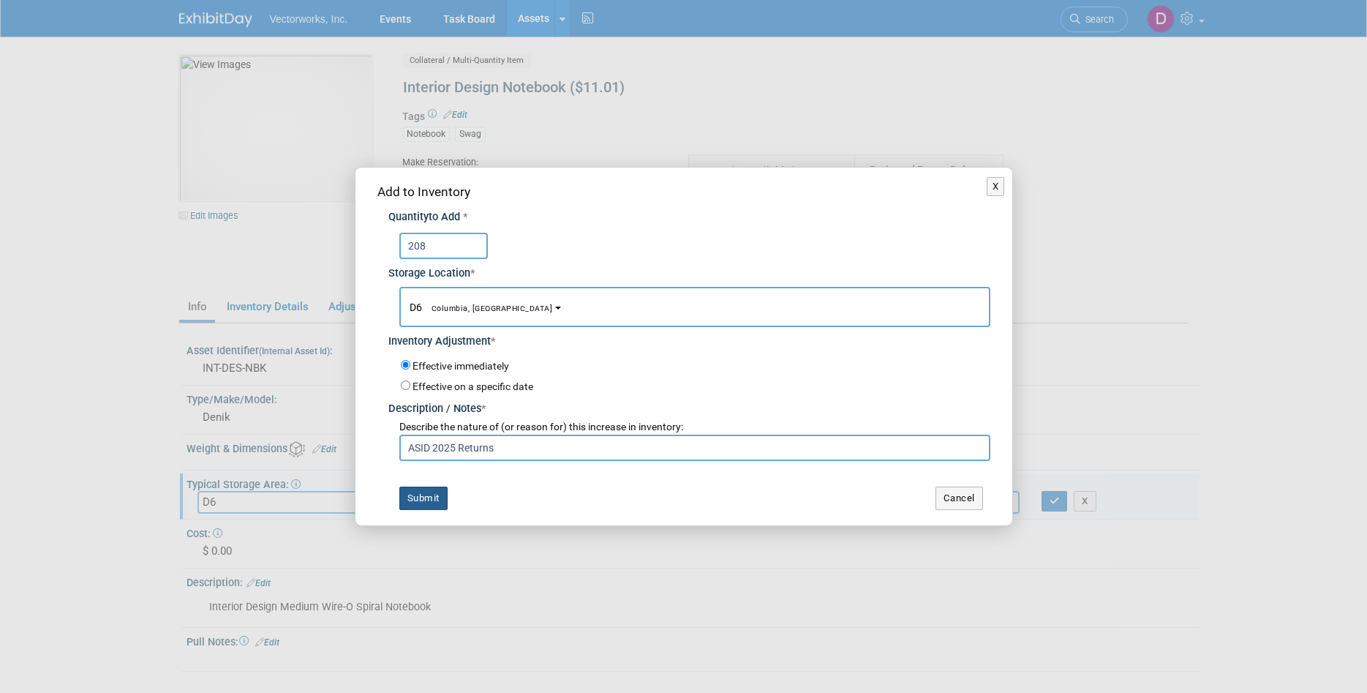
click at [426, 499] on button "Submit" at bounding box center [423, 497] width 48 height 23
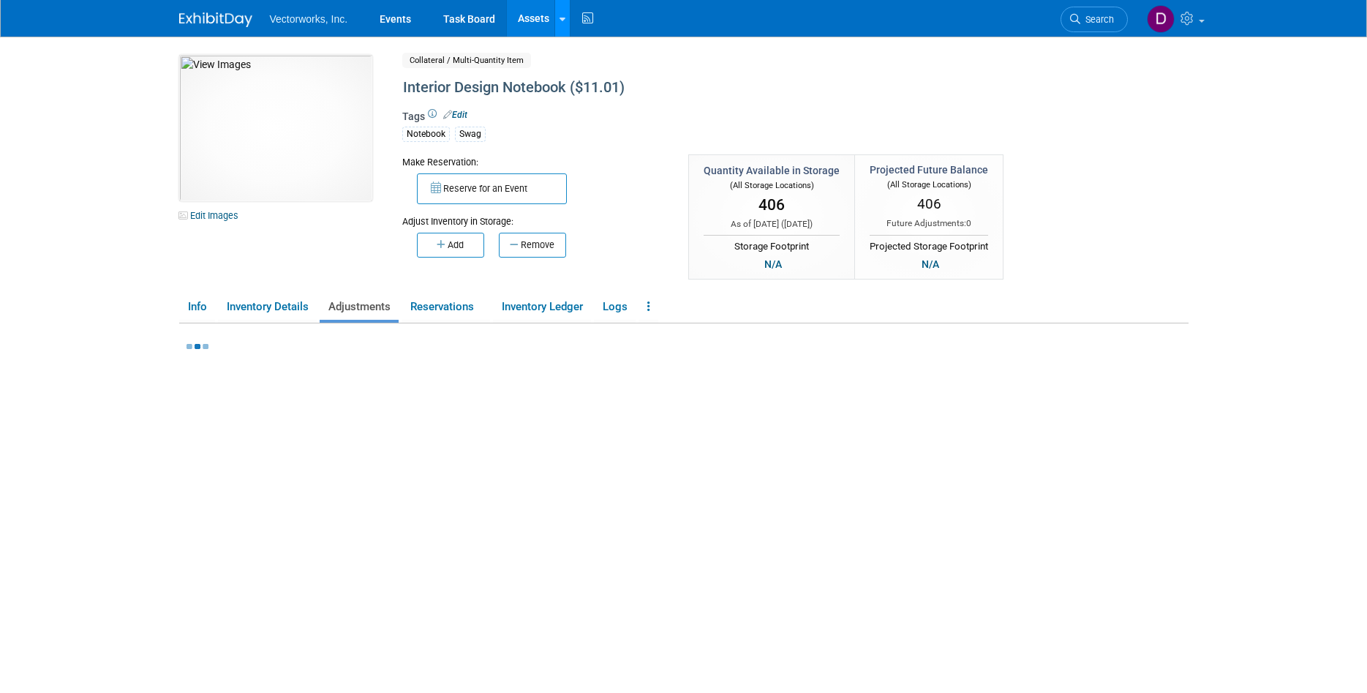
click at [557, 20] on link at bounding box center [561, 18] width 15 height 37
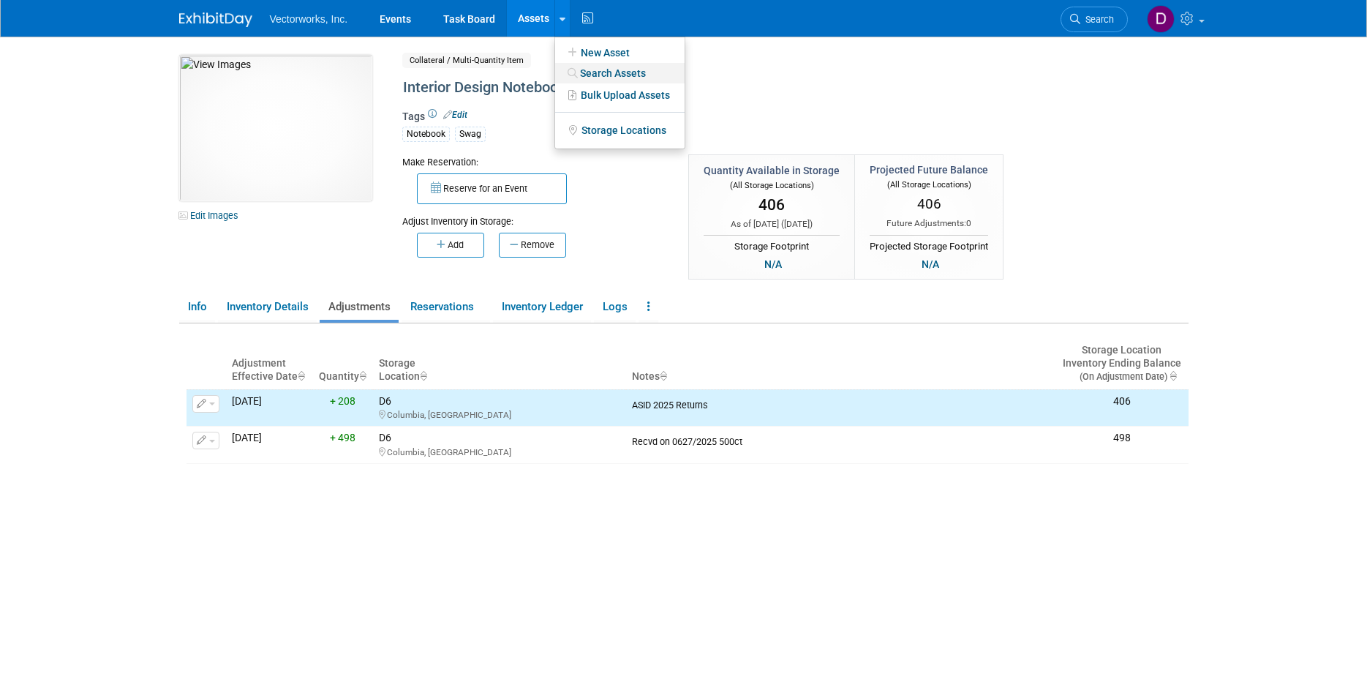
click at [589, 74] on link "Search Assets" at bounding box center [619, 73] width 129 height 20
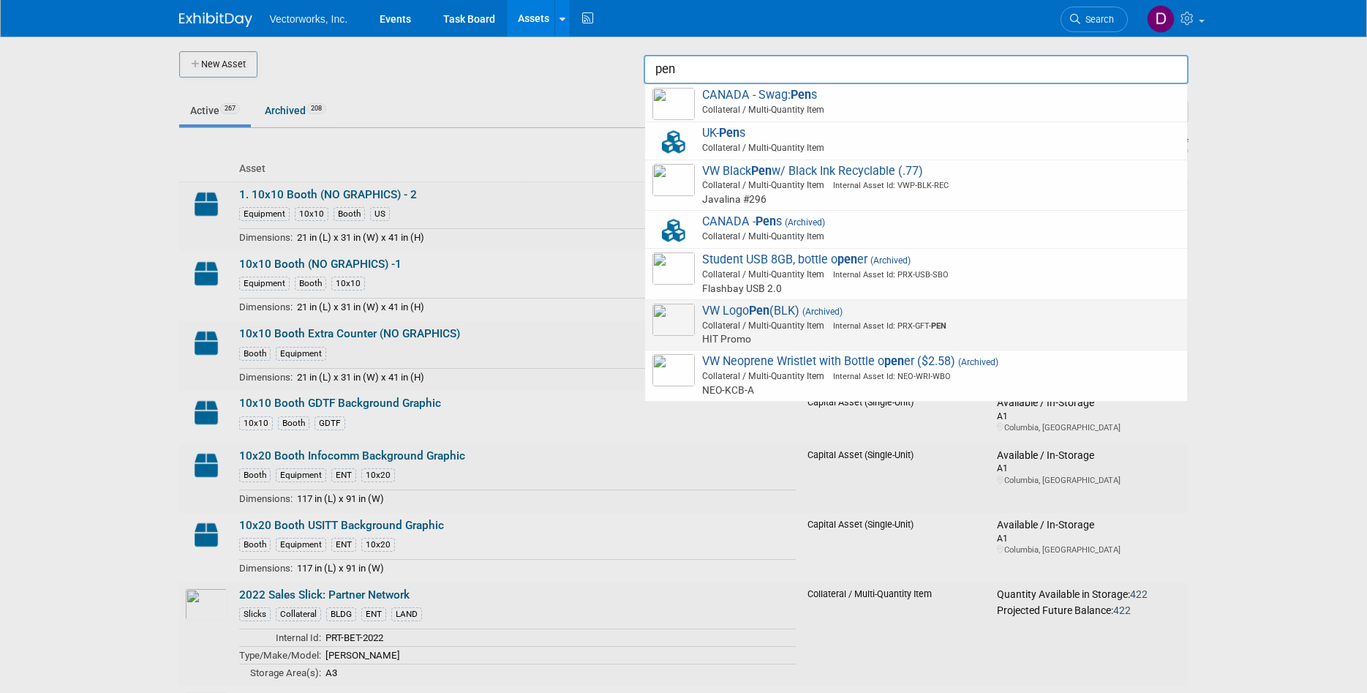
click at [740, 315] on span "VW Logo Pen (BLK) (Archived) Collateral / Multi-Quantity Item Internal Asset Id…" at bounding box center [916, 325] width 527 height 43
type input "VW Logo Pen (BLK)"
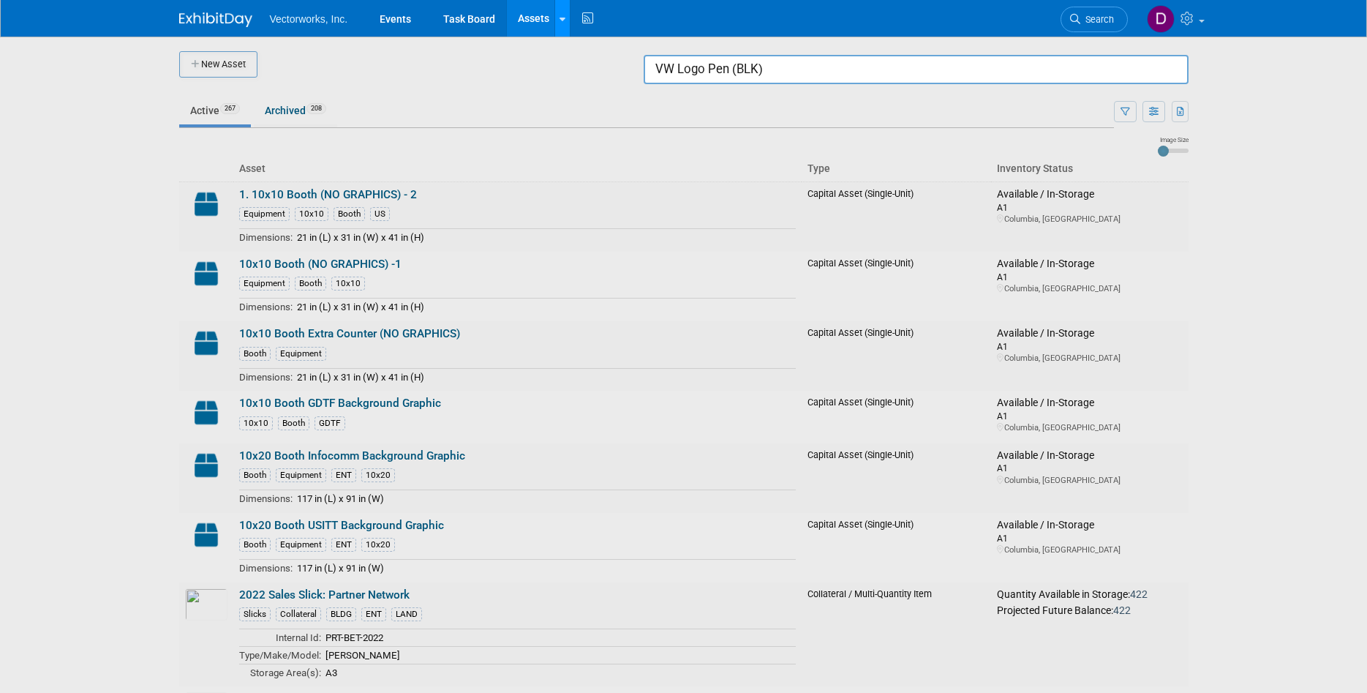
click at [561, 17] on icon at bounding box center [563, 20] width 6 height 10
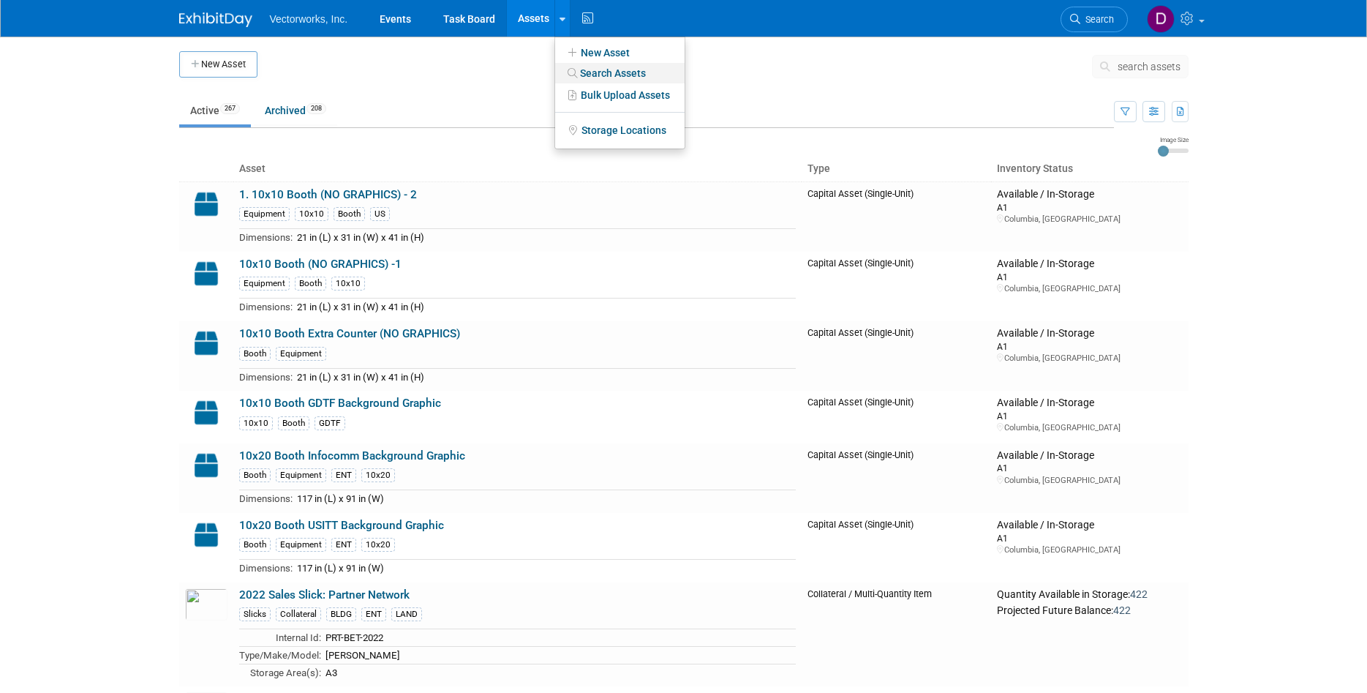
click at [600, 69] on link "Search Assets" at bounding box center [619, 73] width 129 height 20
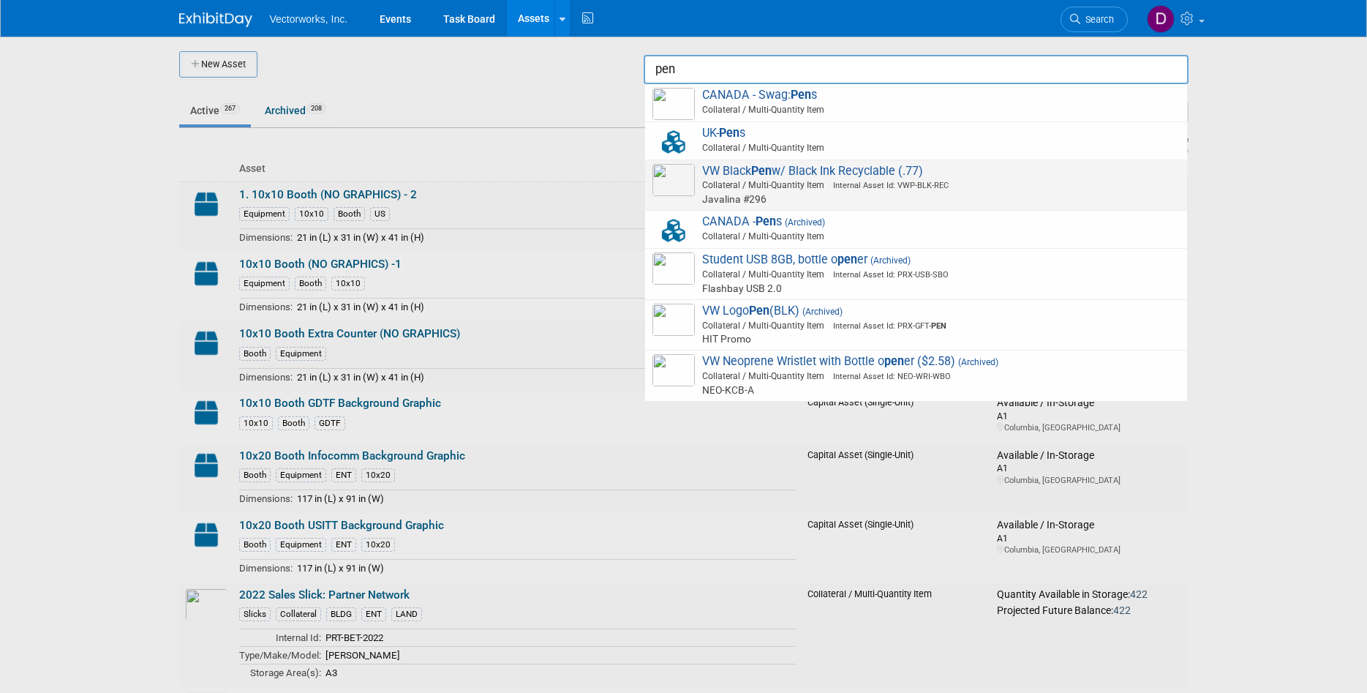
click at [740, 163] on div "VW Black Pen w/ Black Ink Recyclable (.77) Collateral / Multi-Quantity Item Int…" at bounding box center [916, 185] width 542 height 51
type input "VW Black Pen w/ Black Ink Recyclable (.77)"
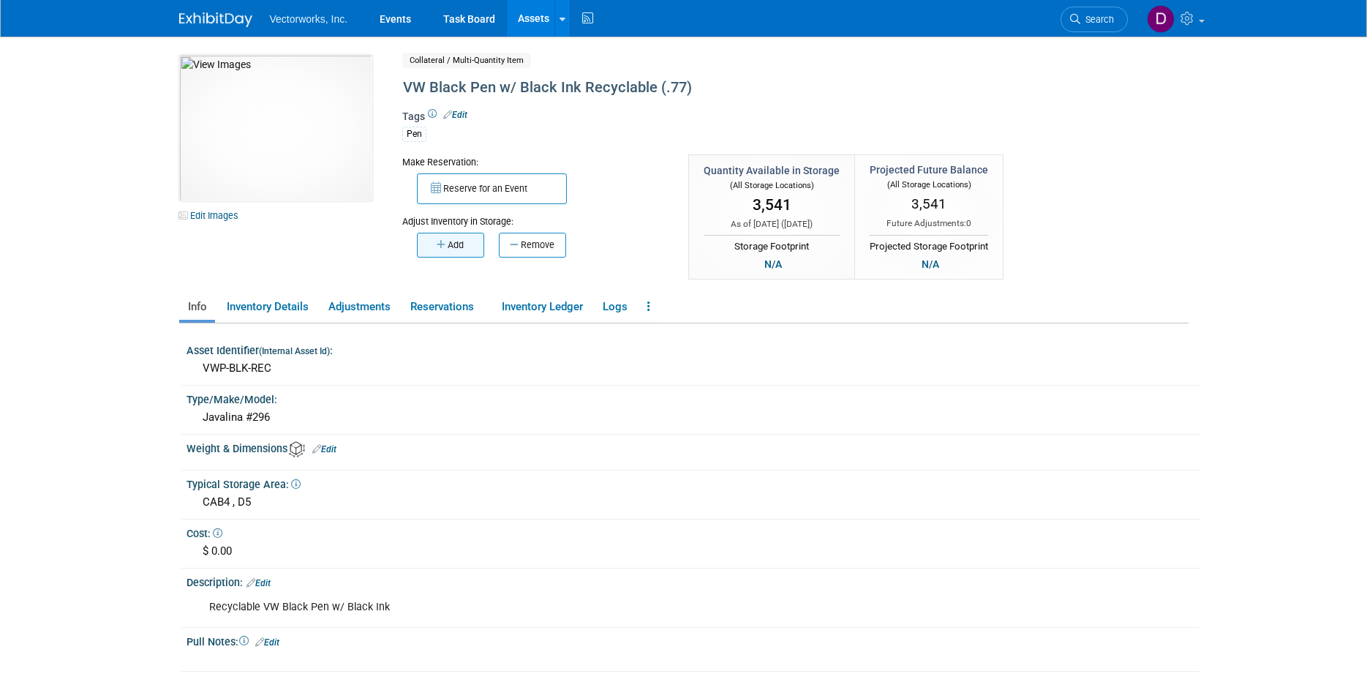
click at [469, 250] on button "Add" at bounding box center [450, 245] width 67 height 25
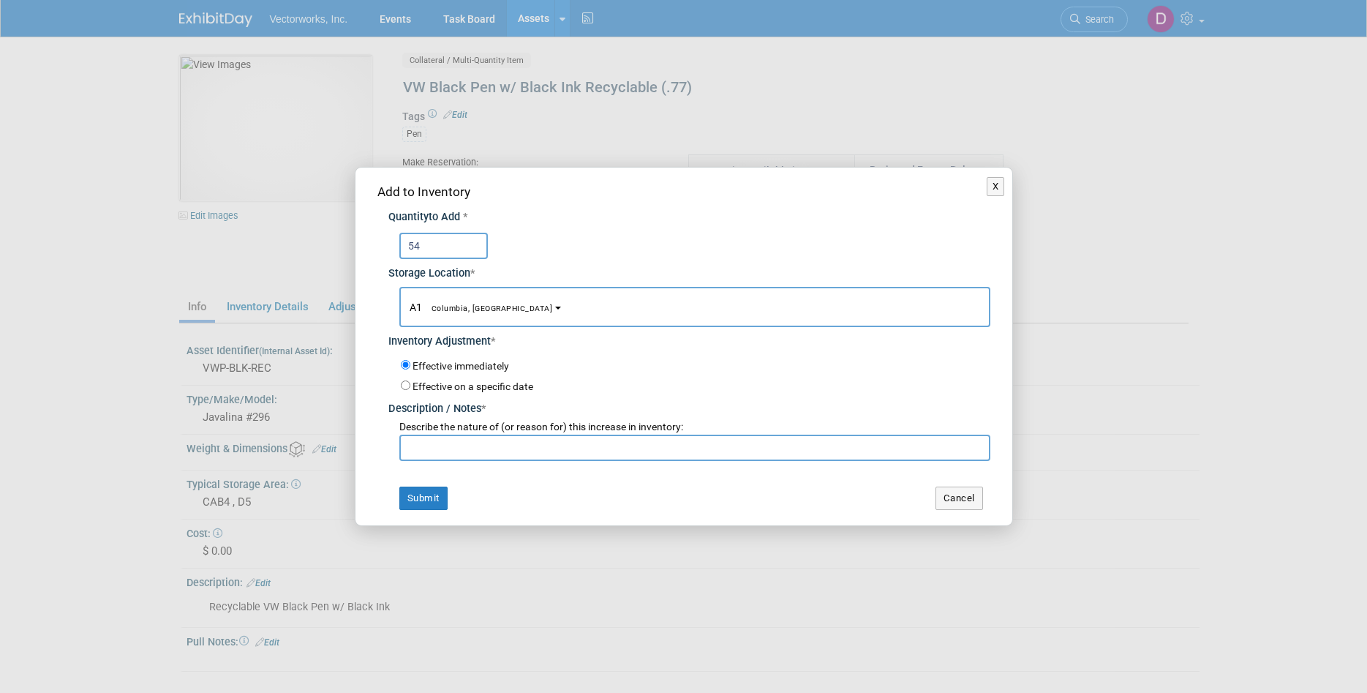
type input "54"
click at [487, 303] on button "A1 Columbia, [GEOGRAPHIC_DATA]" at bounding box center [694, 307] width 591 height 40
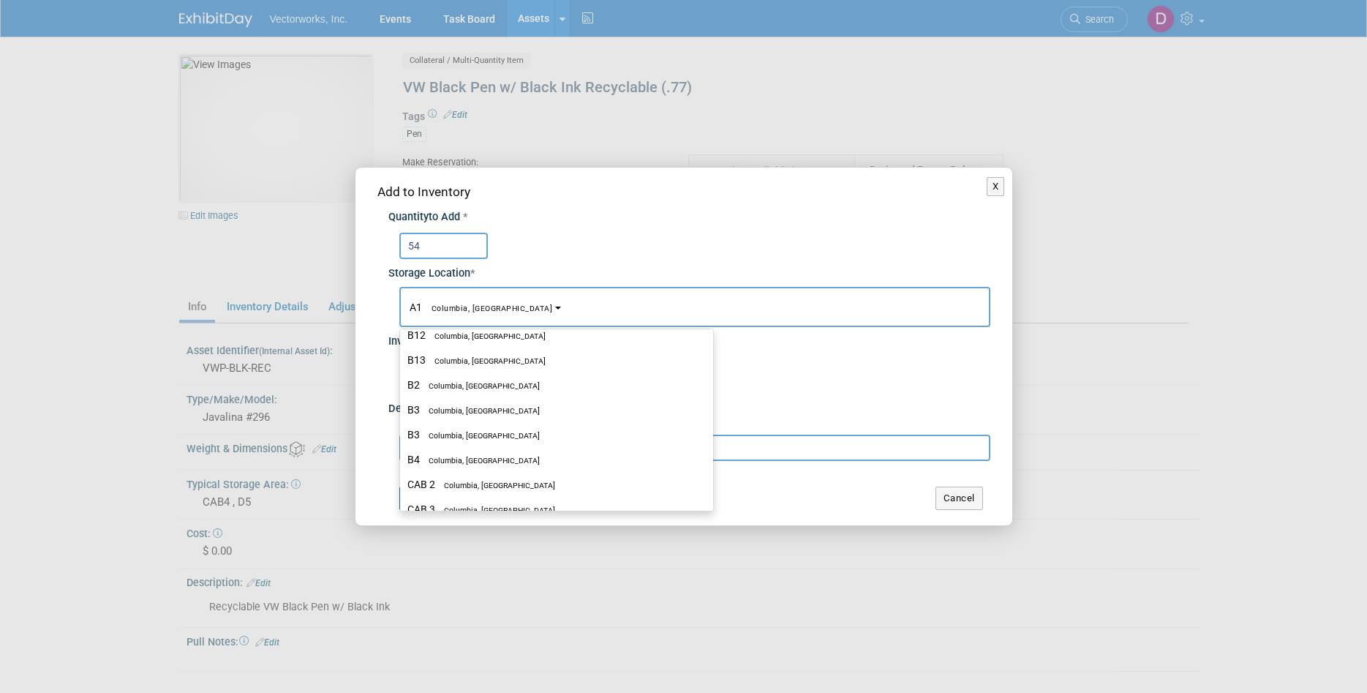
scroll to position [315, 0]
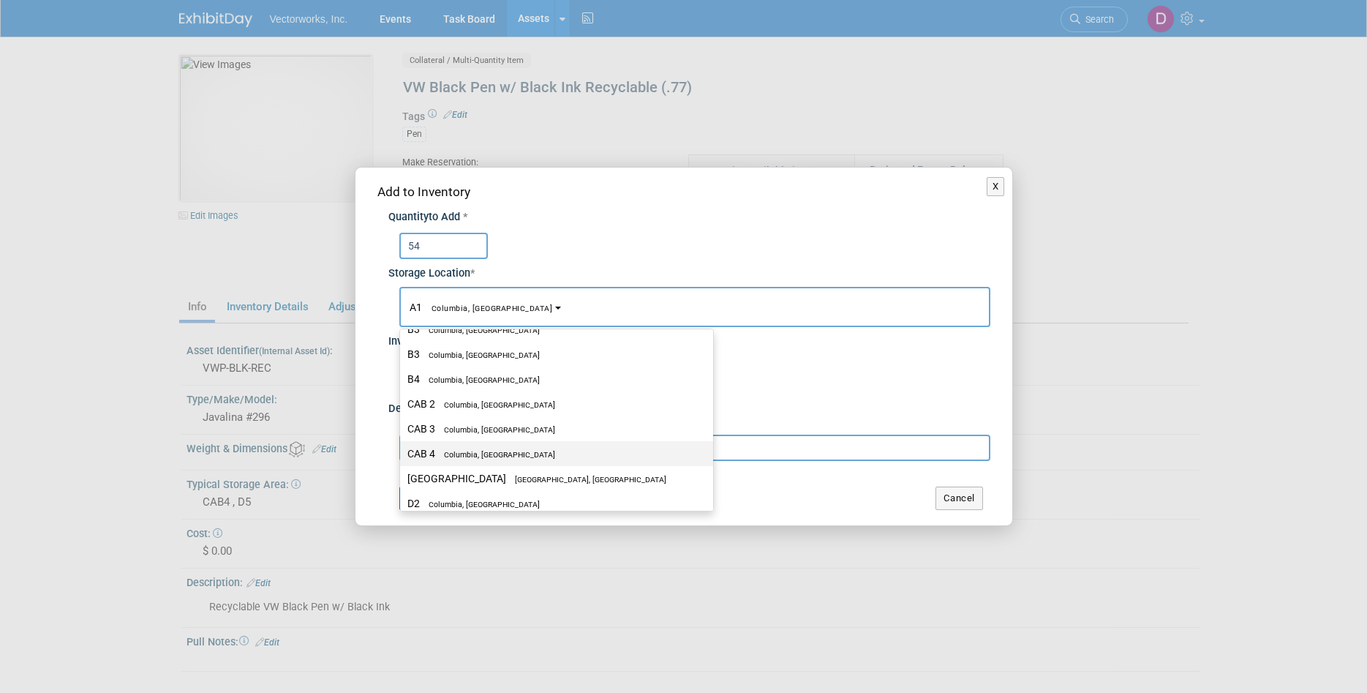
click at [480, 453] on span "Columbia, MD" at bounding box center [495, 455] width 120 height 10
click at [402, 453] on input "CAB 4 Columbia, MD" at bounding box center [398, 454] width 10 height 10
select select "11222718"
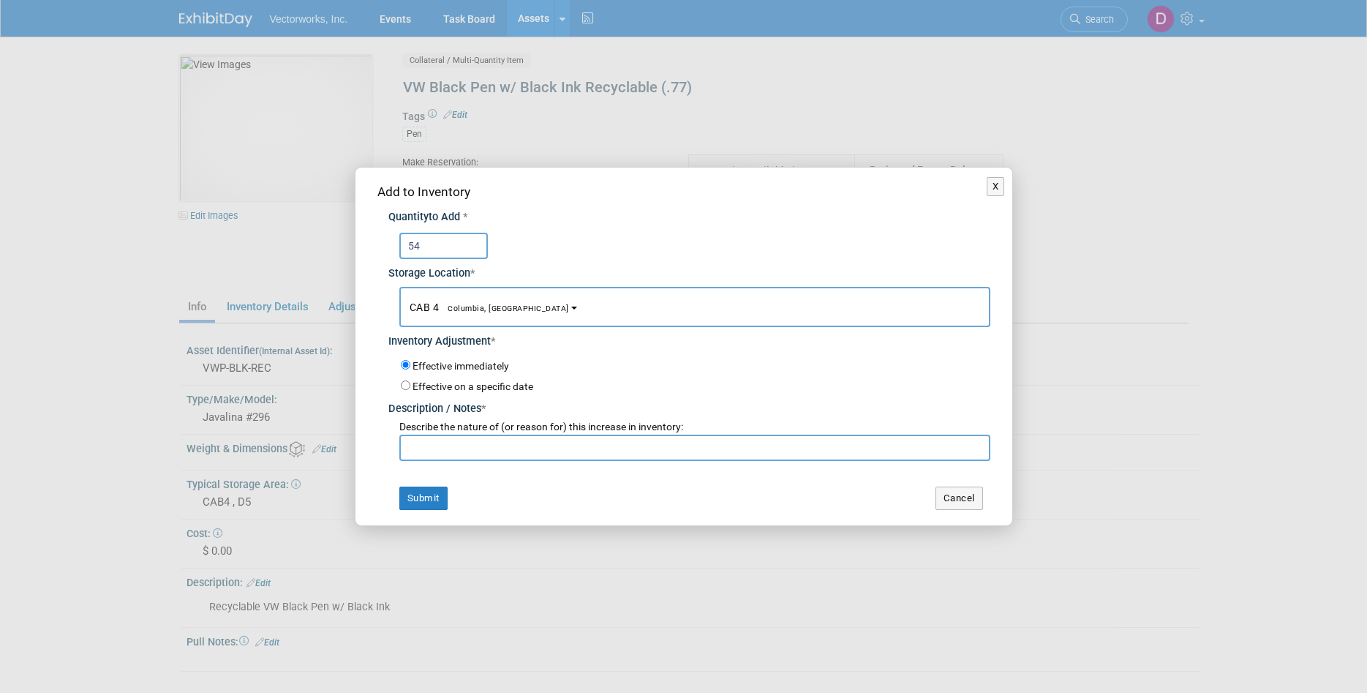
click at [479, 454] on input "text" at bounding box center [694, 448] width 591 height 26
paste input "ASID 2025 Returns"
type input "ASID 2025 Returns"
click at [433, 503] on button "Submit" at bounding box center [423, 497] width 48 height 23
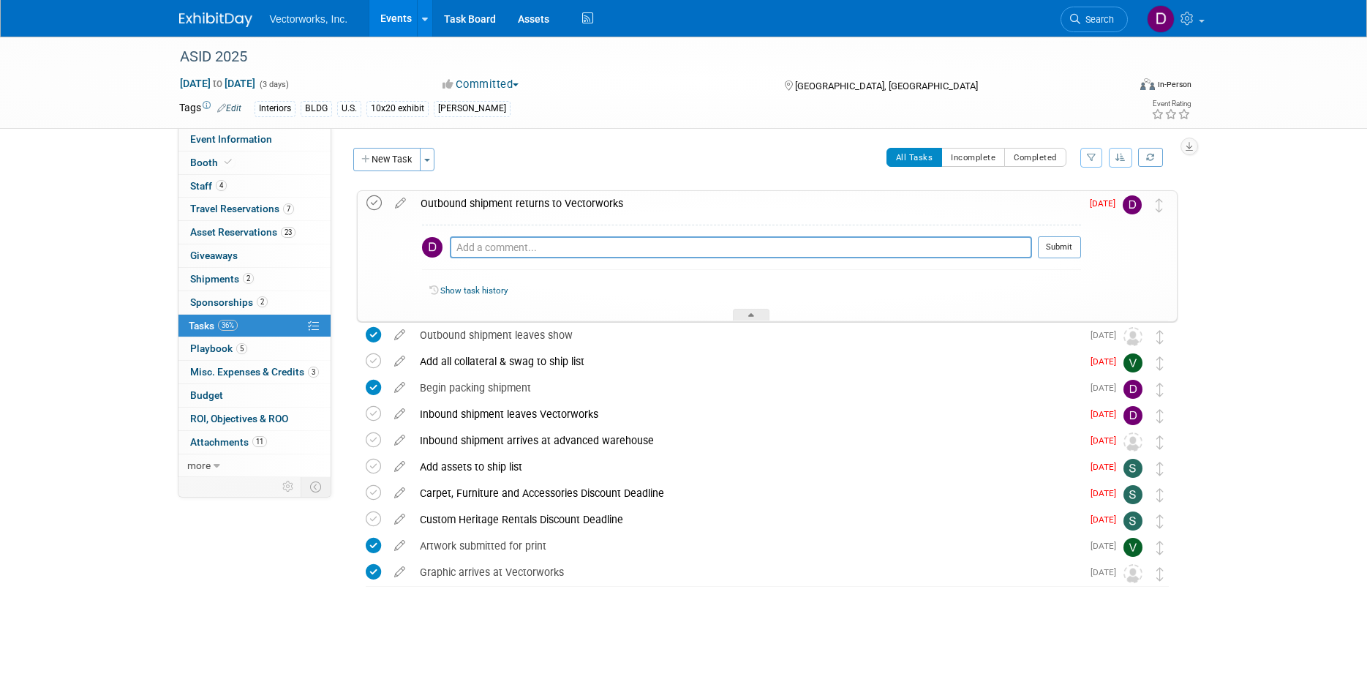
click at [372, 203] on icon at bounding box center [373, 202] width 15 height 15
click at [533, 249] on textarea at bounding box center [741, 247] width 582 height 22
type textarea "Returned [DATE]"
click at [1051, 252] on button "Submit" at bounding box center [1059, 247] width 43 height 22
